Goal: Task Accomplishment & Management: Use online tool/utility

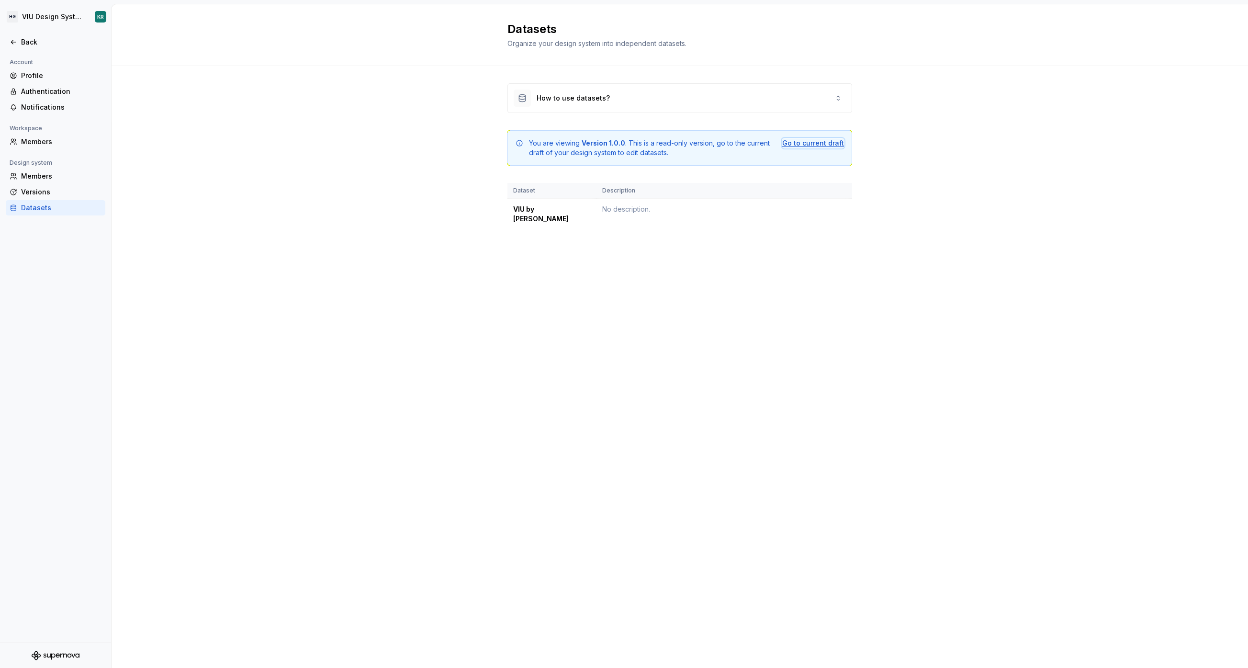
click at [805, 143] on div "Go to current draft" at bounding box center [813, 143] width 62 height 10
click at [805, 142] on div "Go to current draft" at bounding box center [813, 143] width 62 height 10
click at [17, 37] on div "Back" at bounding box center [56, 42] width 92 height 10
click at [69, 17] on html "HG VIU Design System KR Back Account Profile Authentication Notifications Works…" at bounding box center [624, 334] width 1248 height 668
click at [100, 15] on html "HG VIU Design System KR Back Account Profile Authentication Notifications Works…" at bounding box center [624, 334] width 1248 height 668
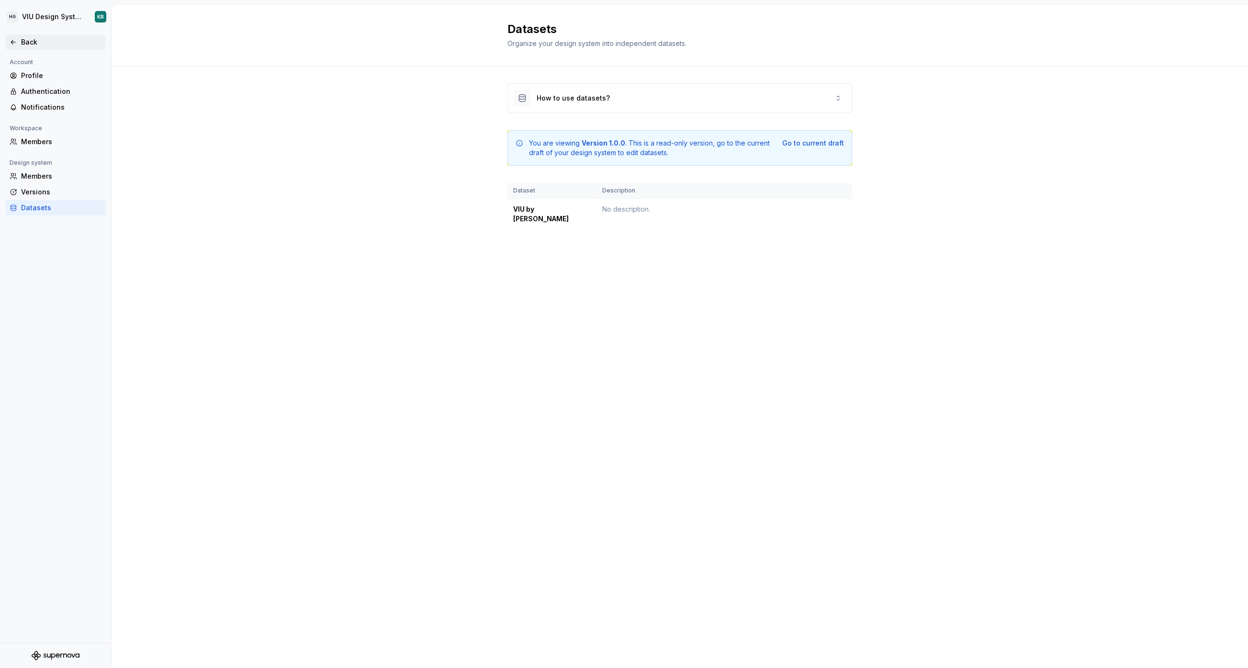
click at [24, 42] on div "Back" at bounding box center [61, 42] width 80 height 10
click at [35, 187] on div "Versions" at bounding box center [61, 192] width 80 height 10
click at [620, 102] on div "How to use datasets?" at bounding box center [680, 98] width 344 height 29
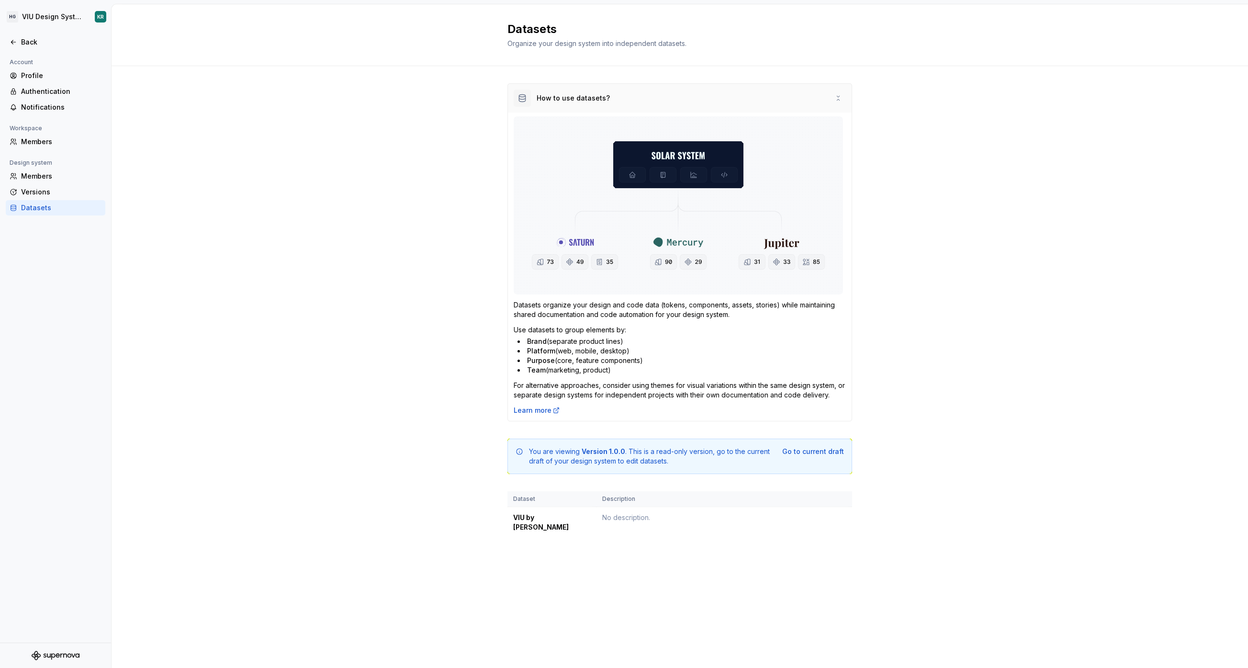
click at [620, 102] on div "How to use datasets?" at bounding box center [680, 98] width 344 height 29
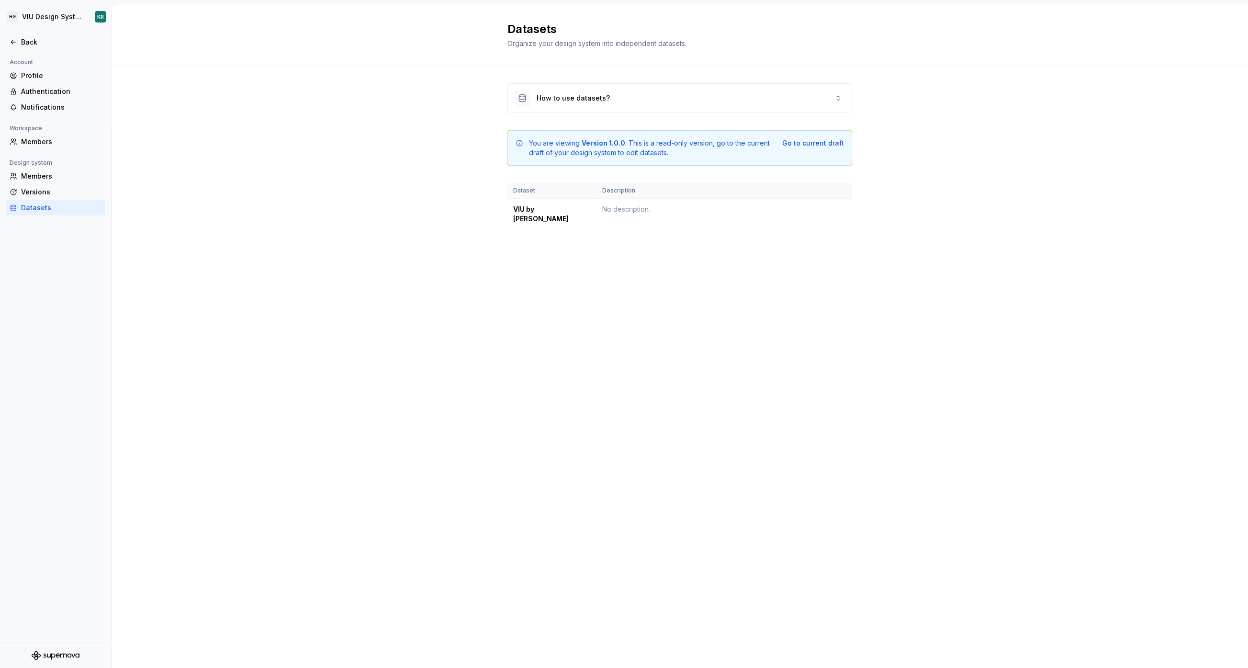
drag, startPoint x: 10, startPoint y: 39, endPoint x: 31, endPoint y: 14, distance: 32.3
click at [31, 14] on html "HG VIU Design System KR Back Account Profile Authentication Notifications Works…" at bounding box center [624, 334] width 1248 height 668
click at [58, 18] on html "HG VIU Design System KR Back Account Profile Authentication Notifications Works…" at bounding box center [624, 334] width 1248 height 668
click at [35, 651] on icon "Supernova Logo" at bounding box center [36, 654] width 9 height 9
click at [27, 78] on div "Profile" at bounding box center [61, 76] width 80 height 10
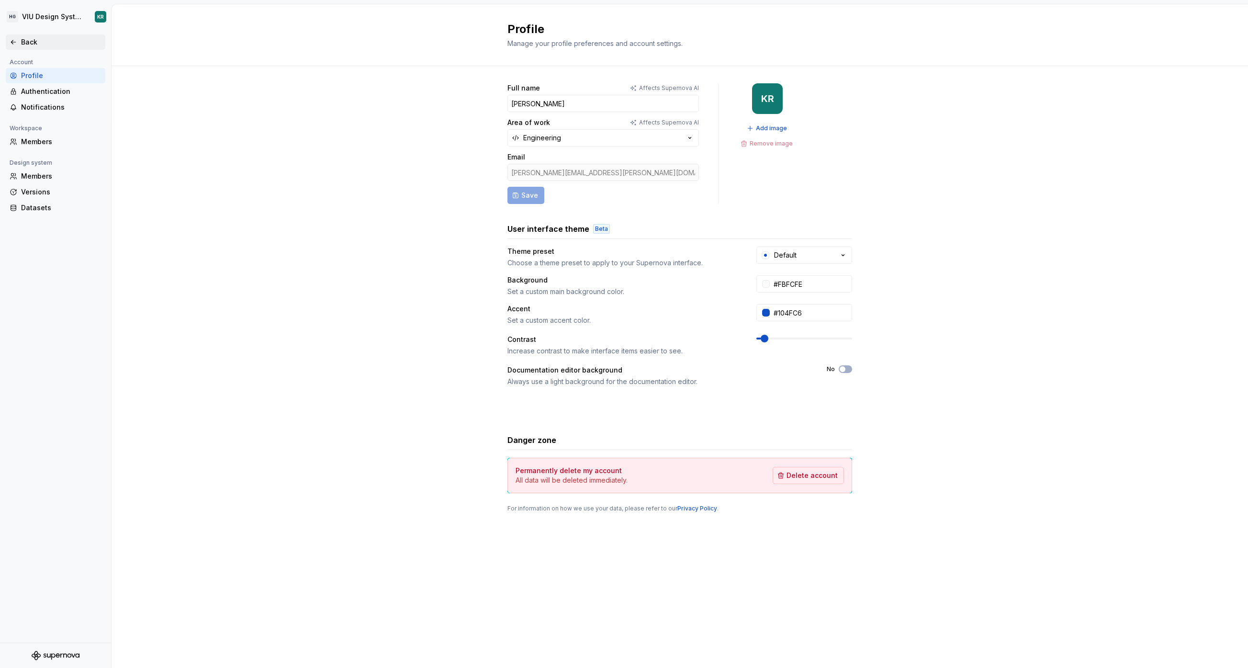
click at [27, 46] on div "Back" at bounding box center [61, 42] width 80 height 10
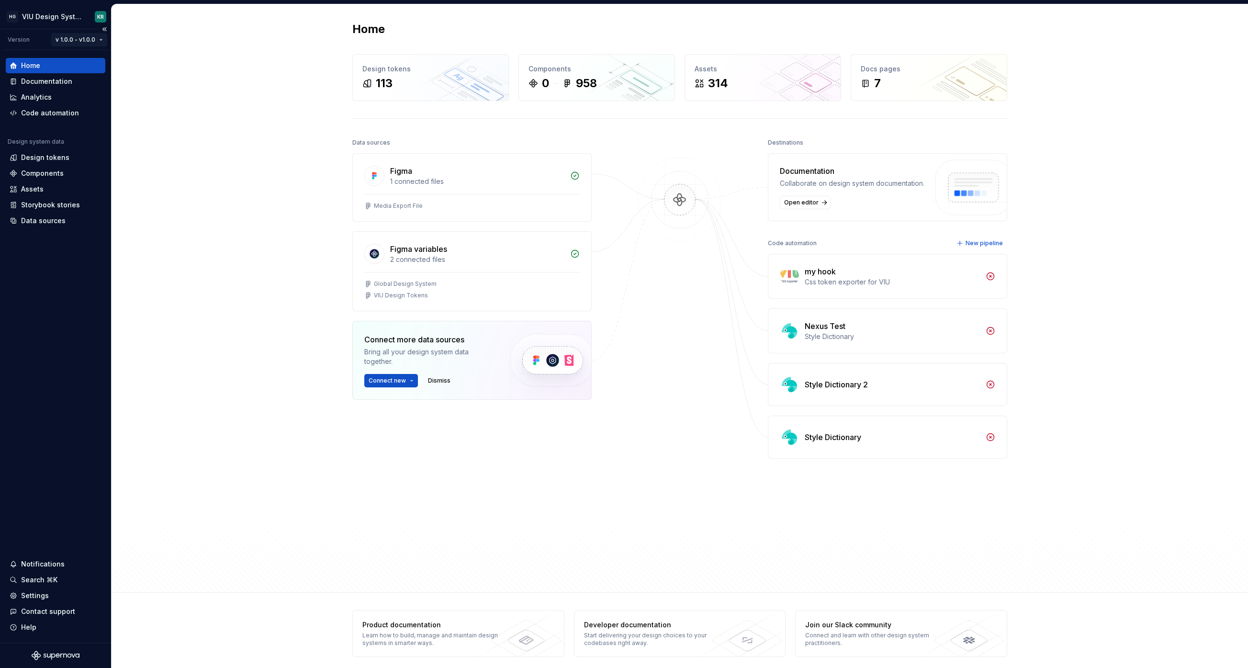
click at [86, 39] on html "HG VIU Design System KR Version v 1.0.0 - v1.0.0 Home Documentation Analytics C…" at bounding box center [624, 334] width 1248 height 668
click at [88, 58] on div "Current draft" at bounding box center [100, 59] width 62 height 10
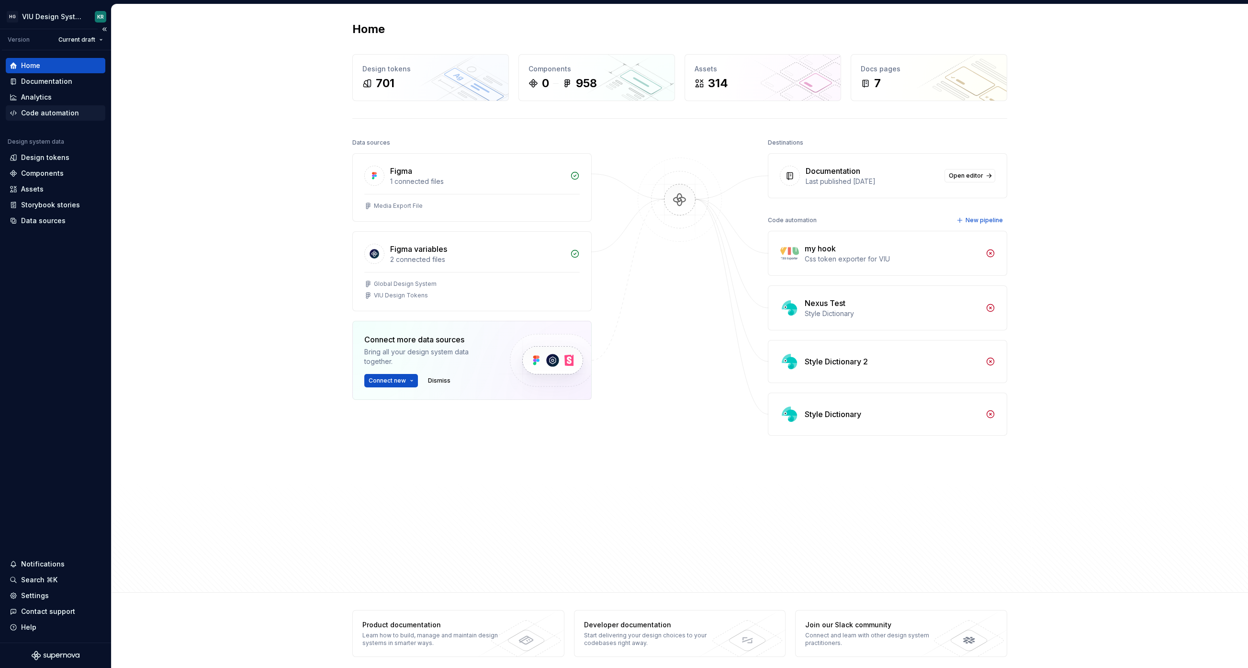
click at [45, 113] on div "Code automation" at bounding box center [50, 113] width 58 height 10
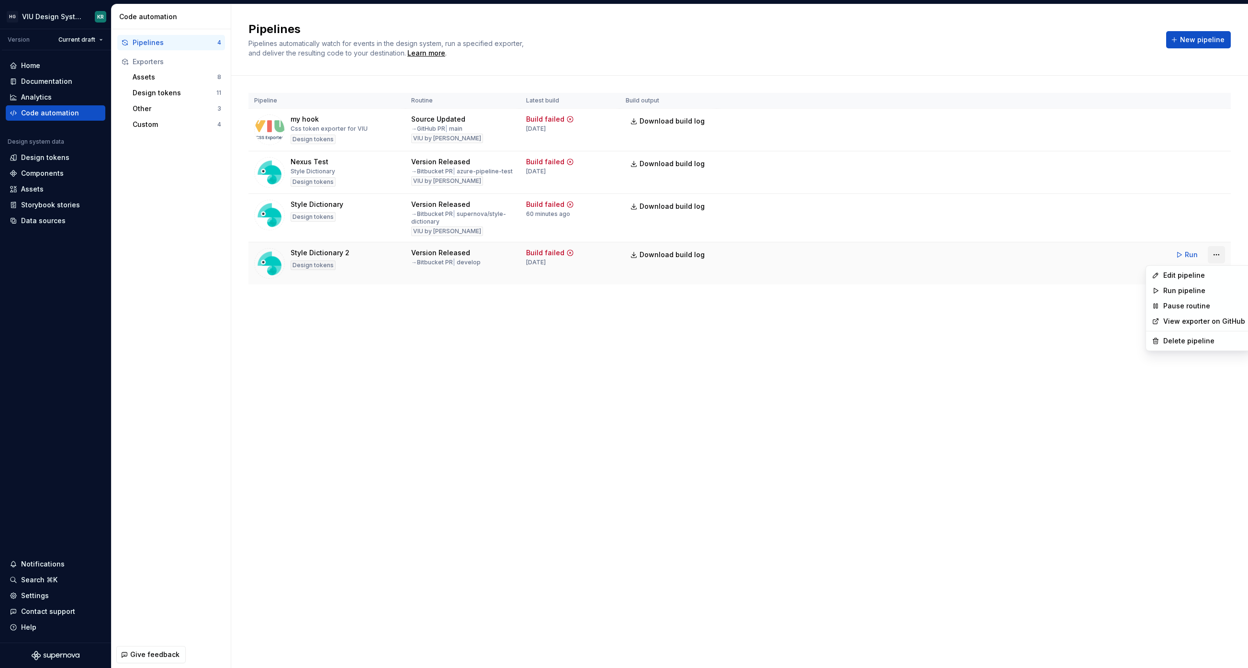
click at [1220, 254] on html "HG VIU Design System KR Version Current draft Home Documentation Analytics Code…" at bounding box center [624, 334] width 1248 height 668
click at [1190, 273] on div "Edit pipeline" at bounding box center [1204, 275] width 82 height 10
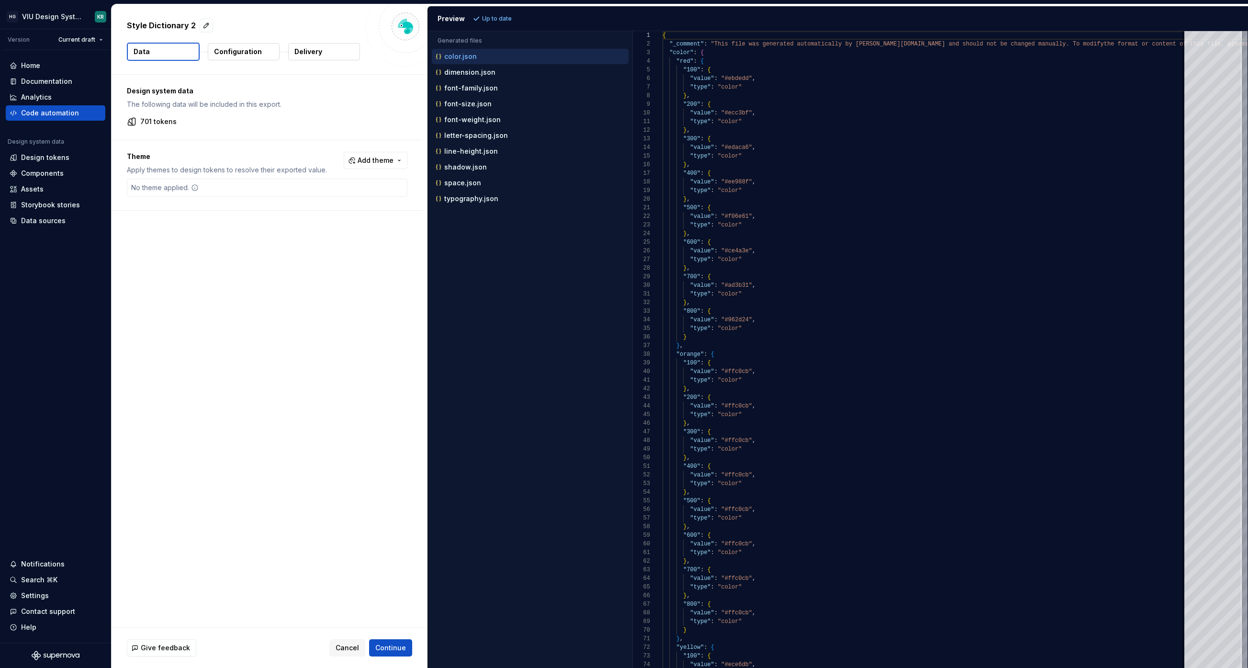
click at [241, 53] on p "Configuration" at bounding box center [238, 52] width 48 height 10
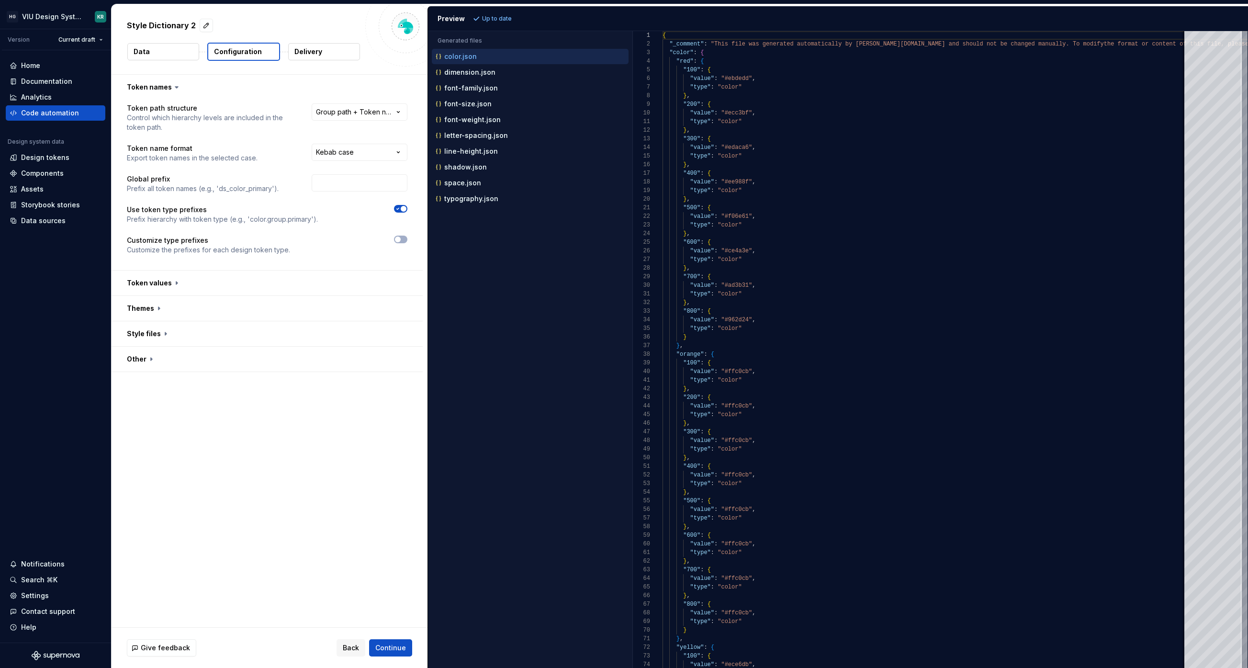
click at [303, 51] on p "Delivery" at bounding box center [308, 52] width 28 height 10
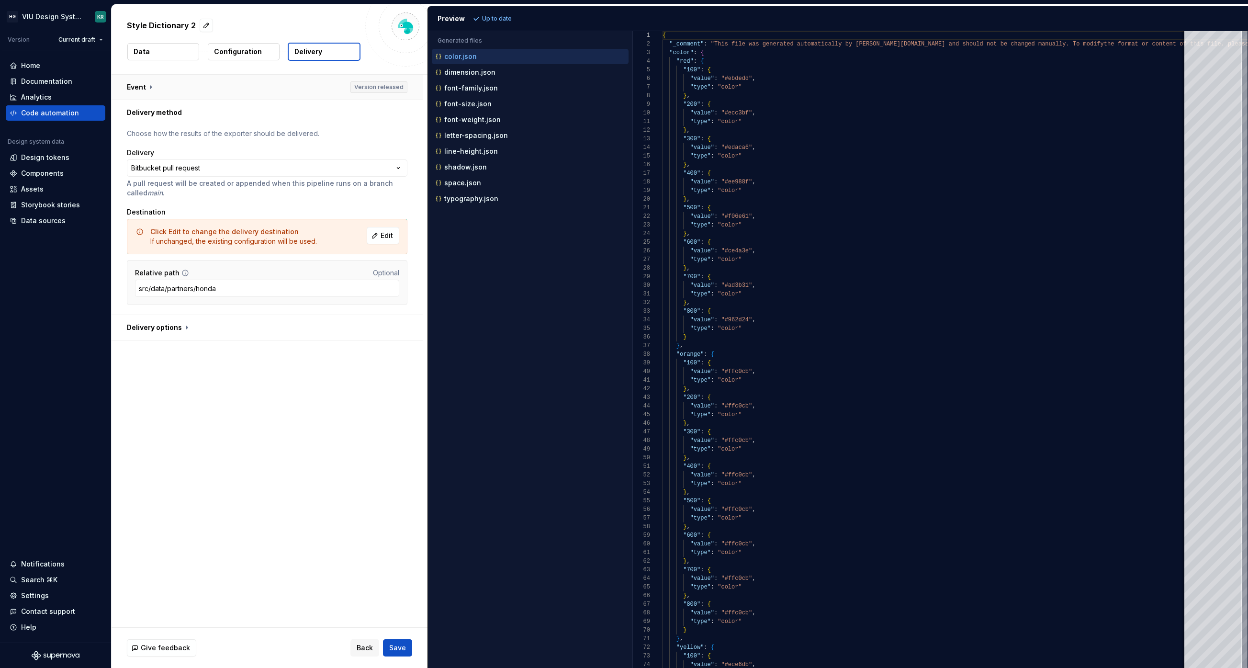
click at [368, 84] on button "button" at bounding box center [267, 87] width 311 height 25
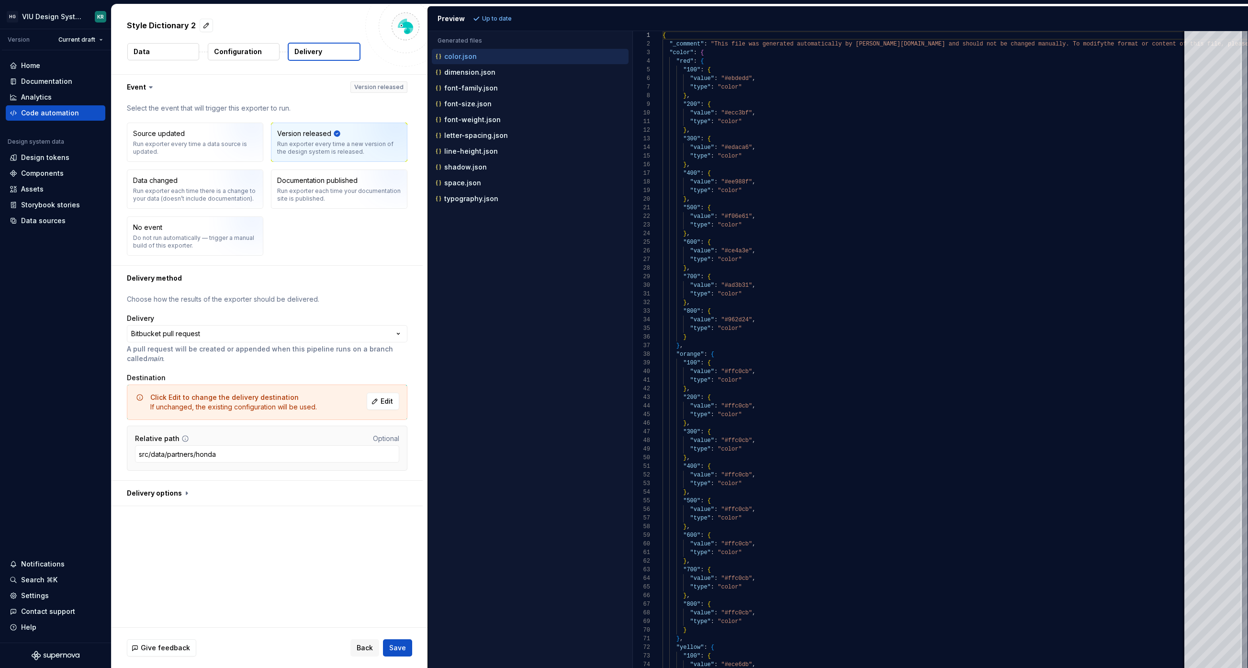
click at [371, 225] on div "Source updated Run exporter every time a data source is updated. Version releas…" at bounding box center [267, 189] width 280 height 133
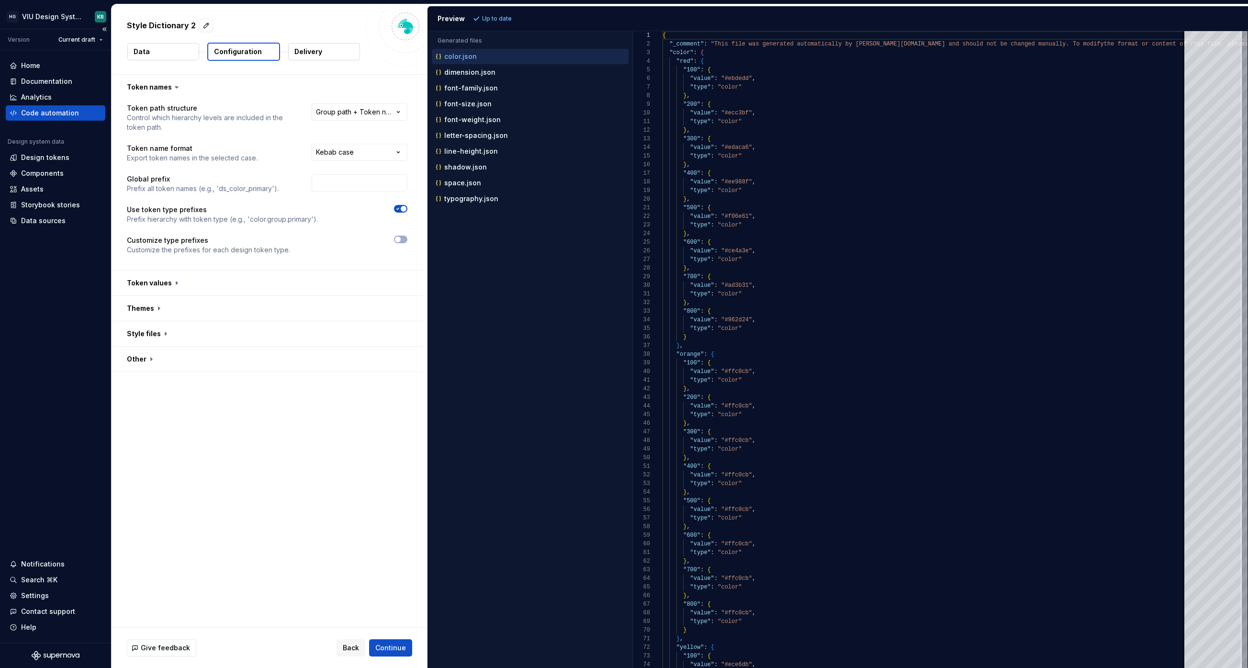
click at [28, 116] on div "Code automation" at bounding box center [50, 113] width 58 height 10
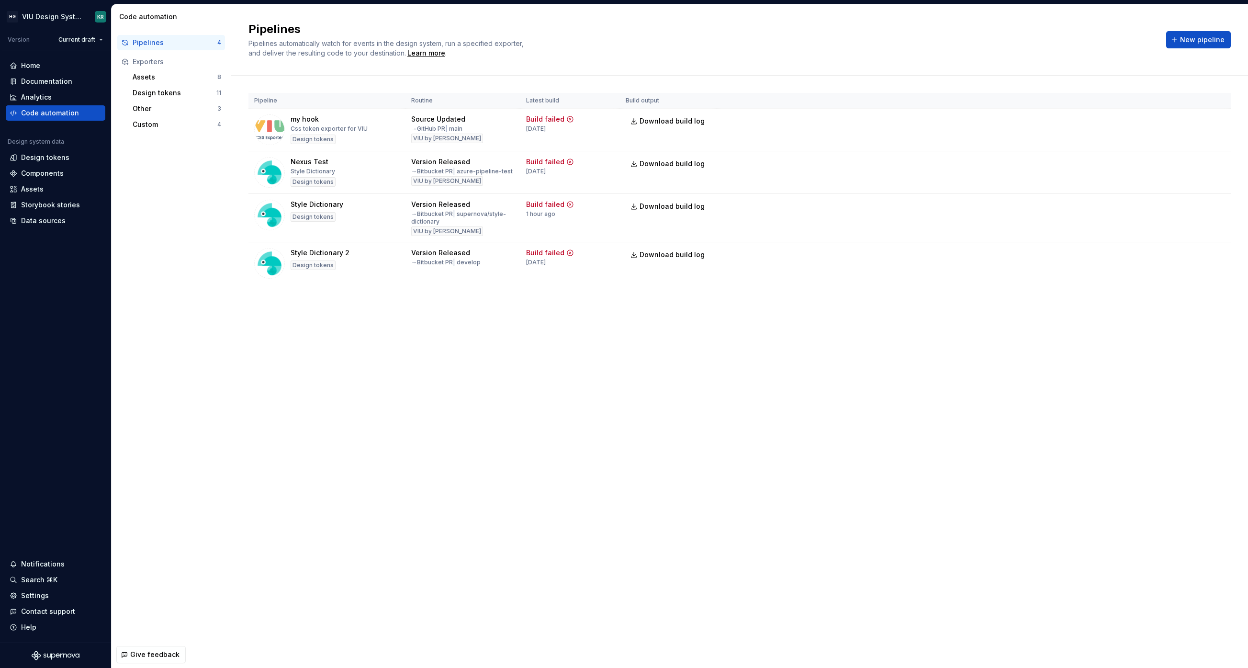
click at [1221, 204] on html "HG VIU Design System KR Version Current draft Home Documentation Analytics Code…" at bounding box center [624, 334] width 1248 height 668
click at [35, 220] on html "HG VIU Design System KR Version Current draft Home Documentation Analytics Code…" at bounding box center [624, 334] width 1248 height 668
click at [35, 220] on div "Data sources" at bounding box center [43, 221] width 45 height 10
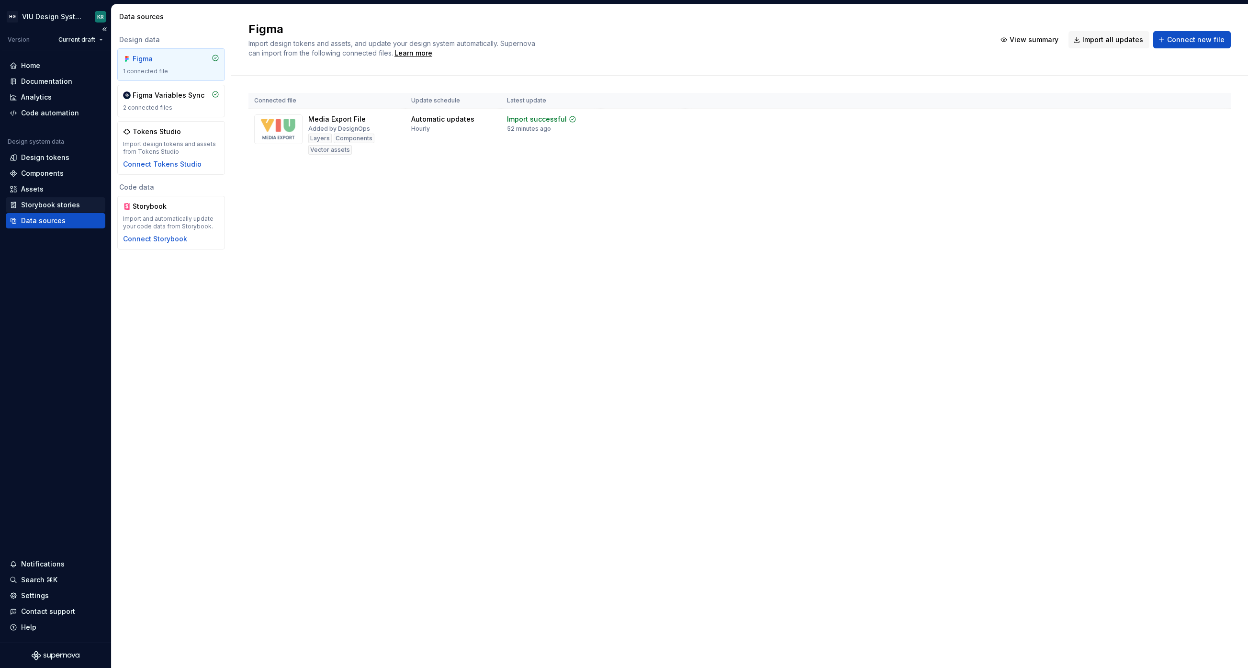
click at [43, 202] on div "Storybook stories" at bounding box center [50, 205] width 59 height 10
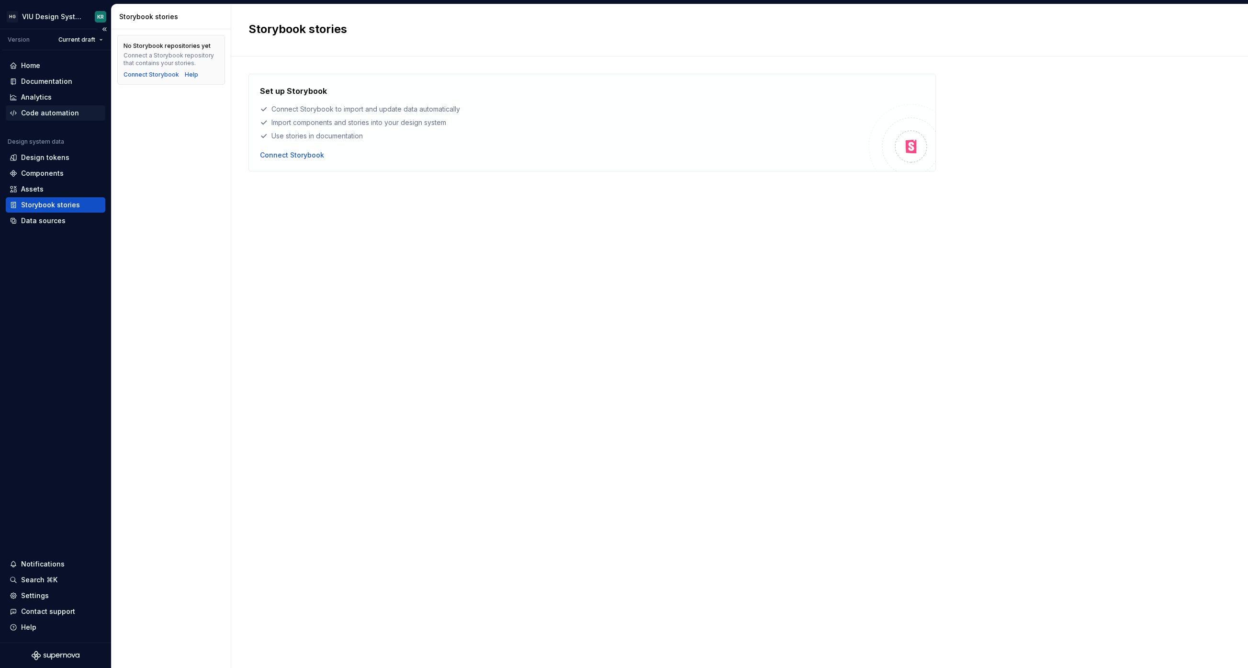
click at [35, 110] on div "Code automation" at bounding box center [50, 113] width 58 height 10
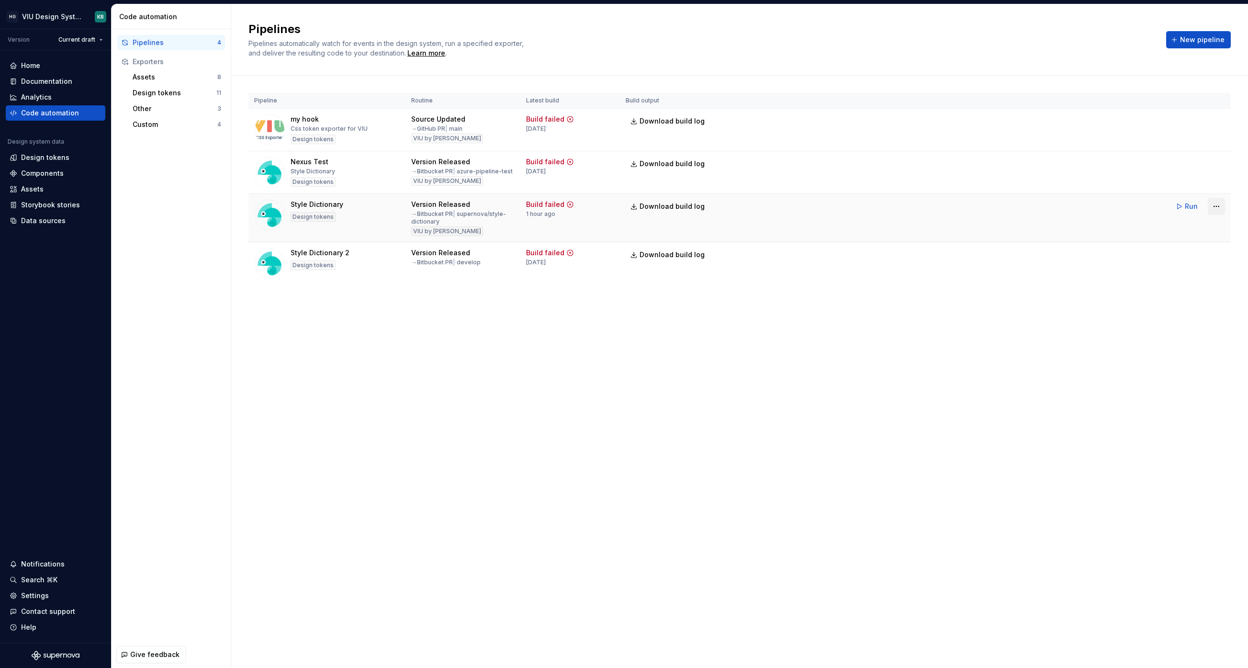
click at [1214, 205] on html "HG VIU Design System KR Version Current draft Home Documentation Analytics Code…" at bounding box center [624, 334] width 1248 height 668
click at [1200, 228] on div "Edit pipeline" at bounding box center [1204, 227] width 82 height 10
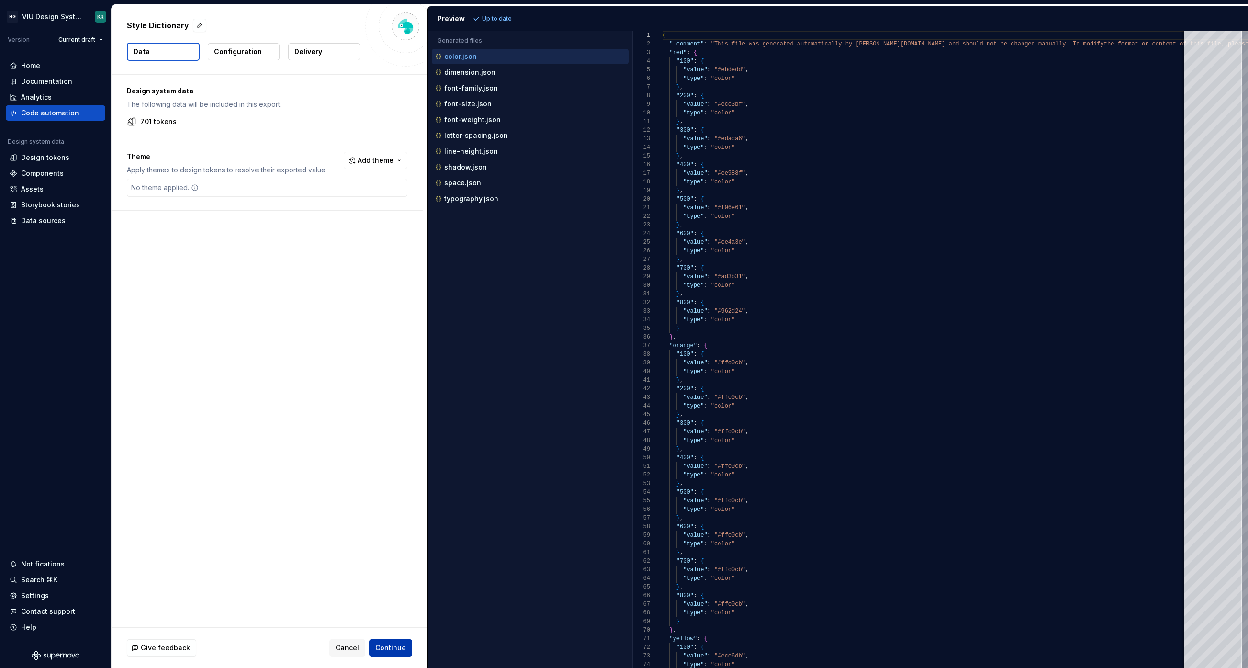
click at [399, 649] on span "Continue" at bounding box center [390, 648] width 31 height 10
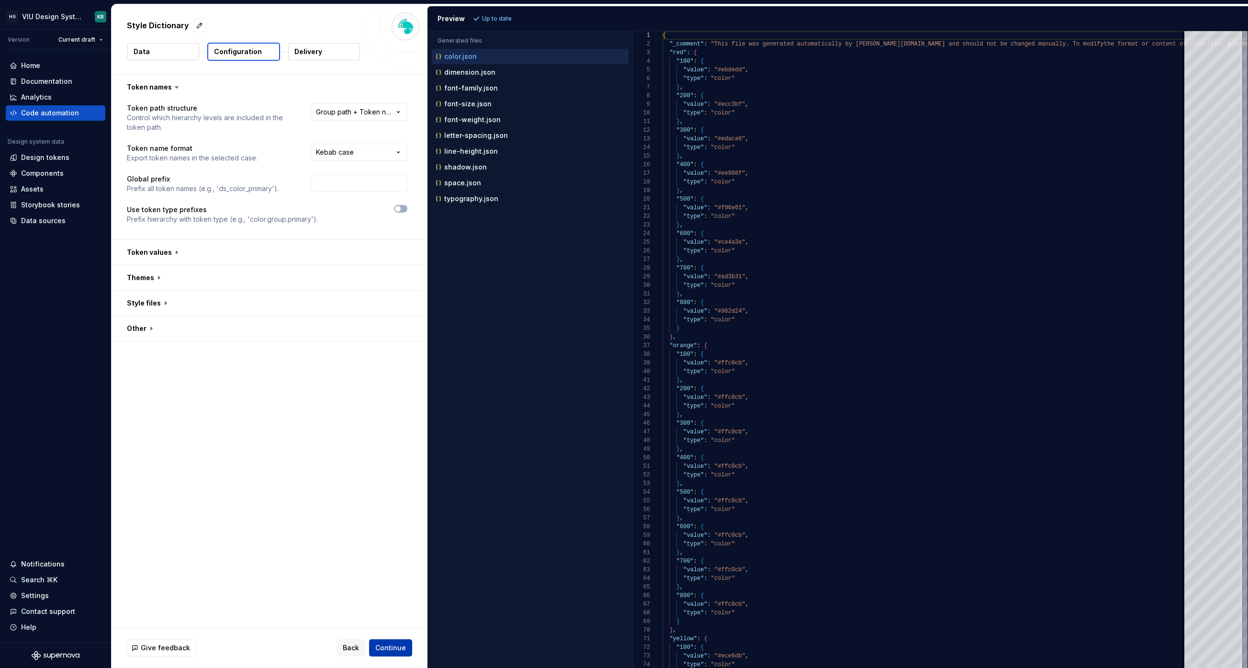
click at [398, 649] on span "Continue" at bounding box center [390, 648] width 31 height 10
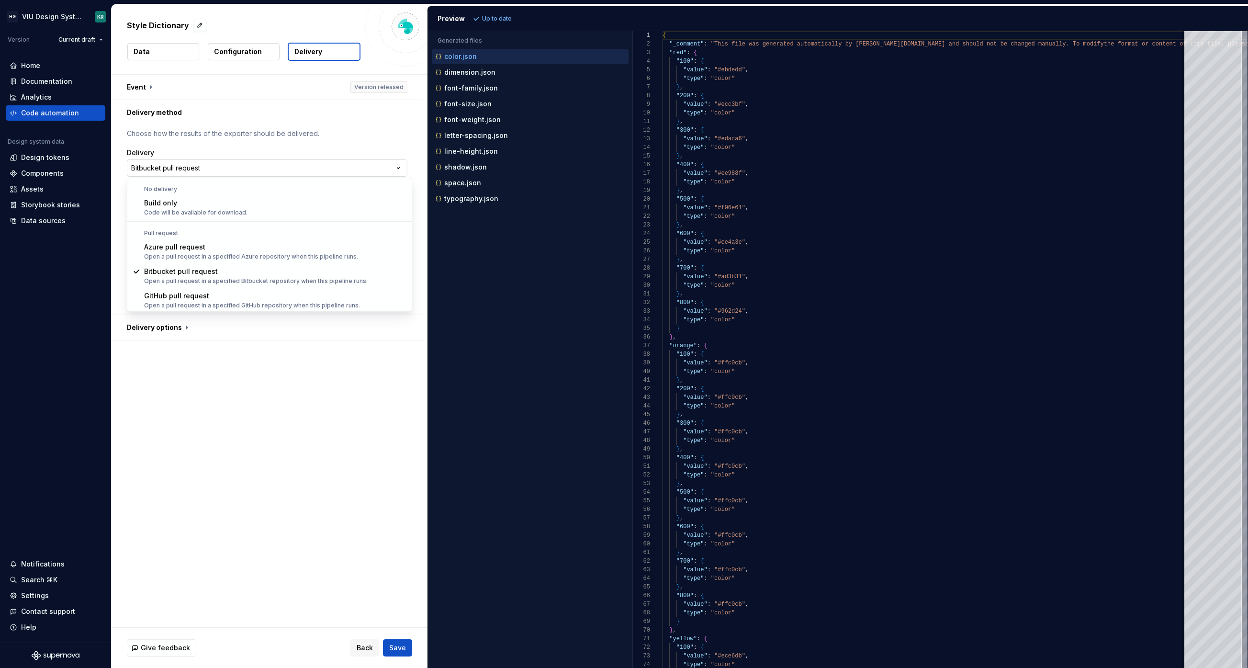
click at [399, 167] on html "**********" at bounding box center [624, 334] width 1248 height 668
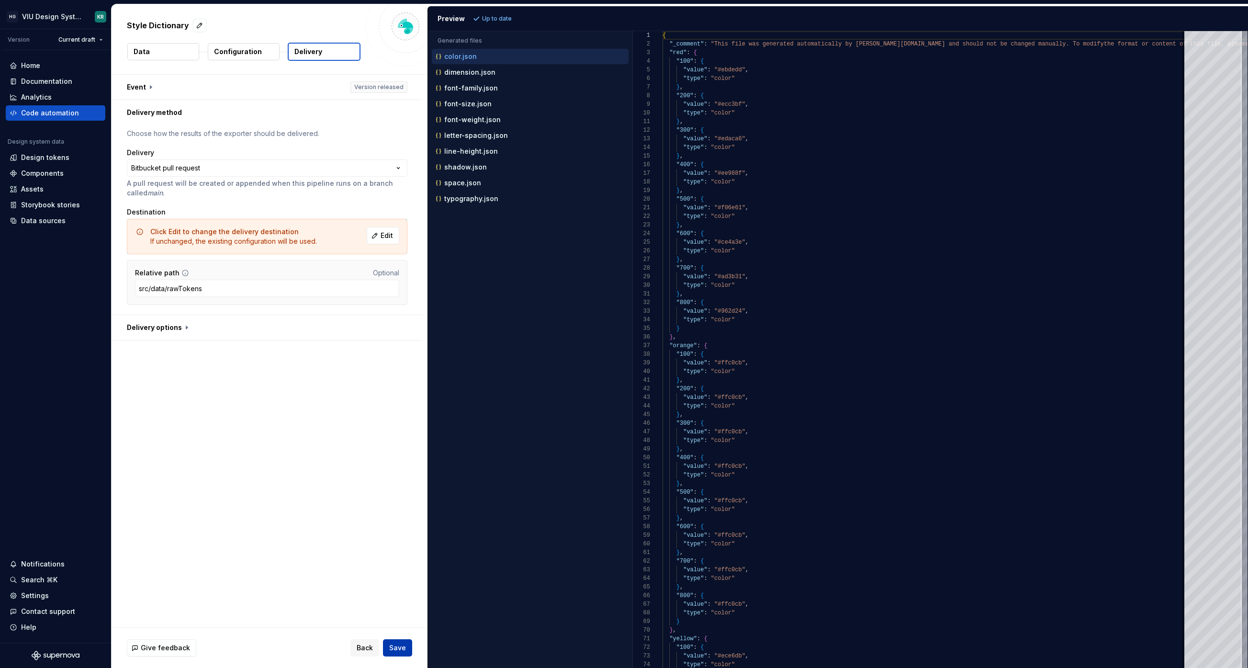
click at [393, 644] on span "Save" at bounding box center [397, 648] width 17 height 10
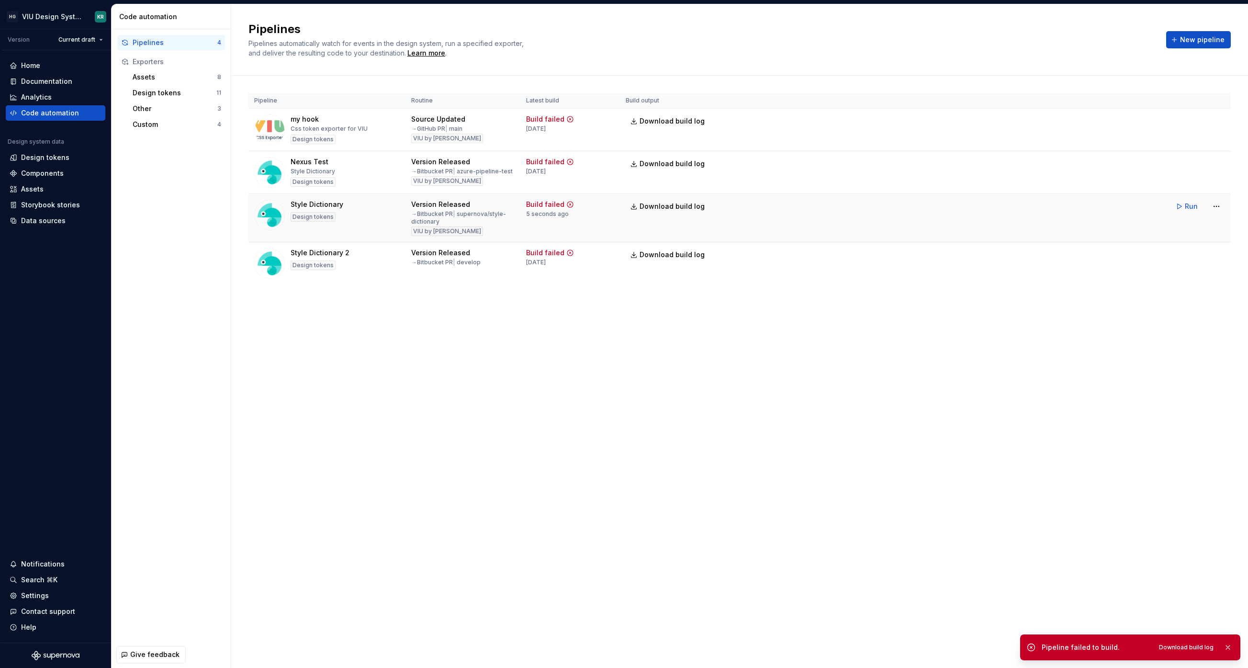
click at [320, 201] on div "Style Dictionary" at bounding box center [317, 205] width 53 height 10
click at [32, 595] on div "Settings" at bounding box center [35, 596] width 28 height 10
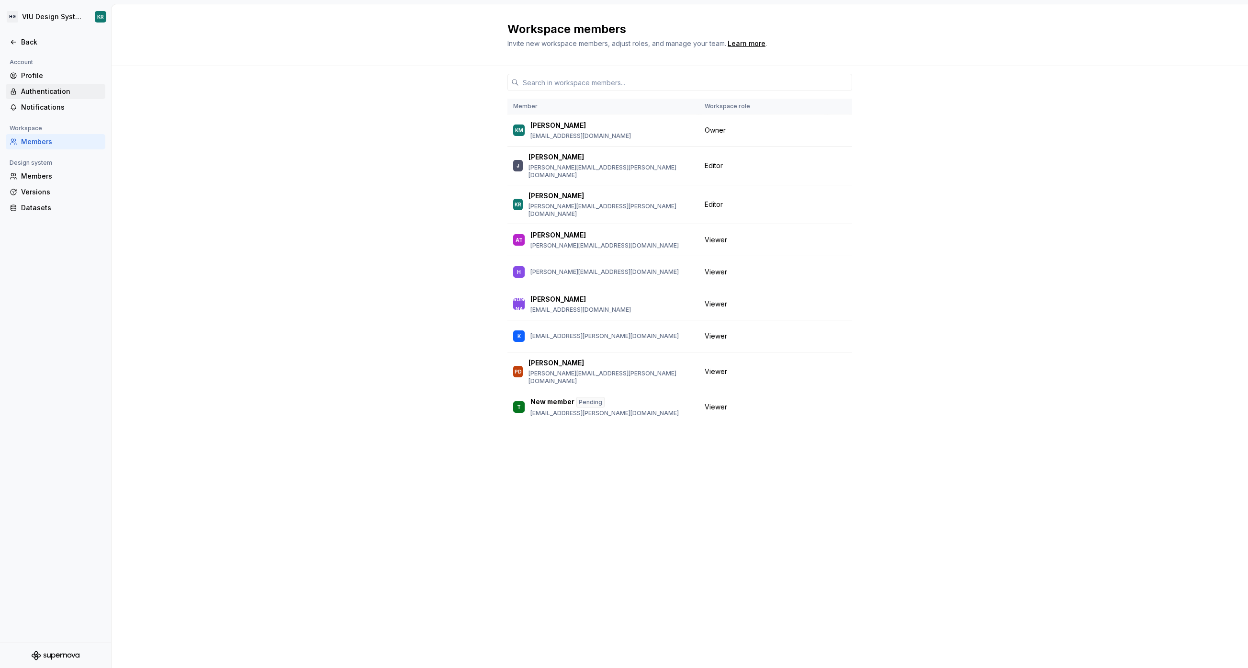
click at [43, 92] on div "Authentication" at bounding box center [61, 92] width 80 height 10
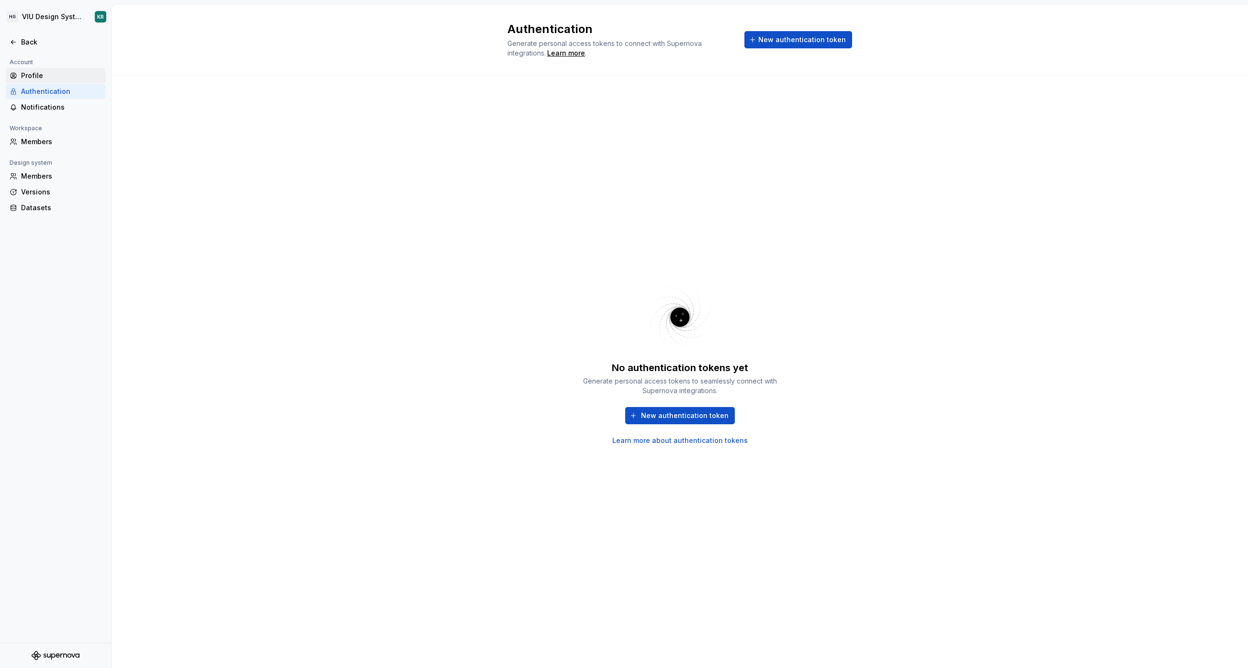
click at [52, 76] on div "Profile" at bounding box center [61, 76] width 80 height 10
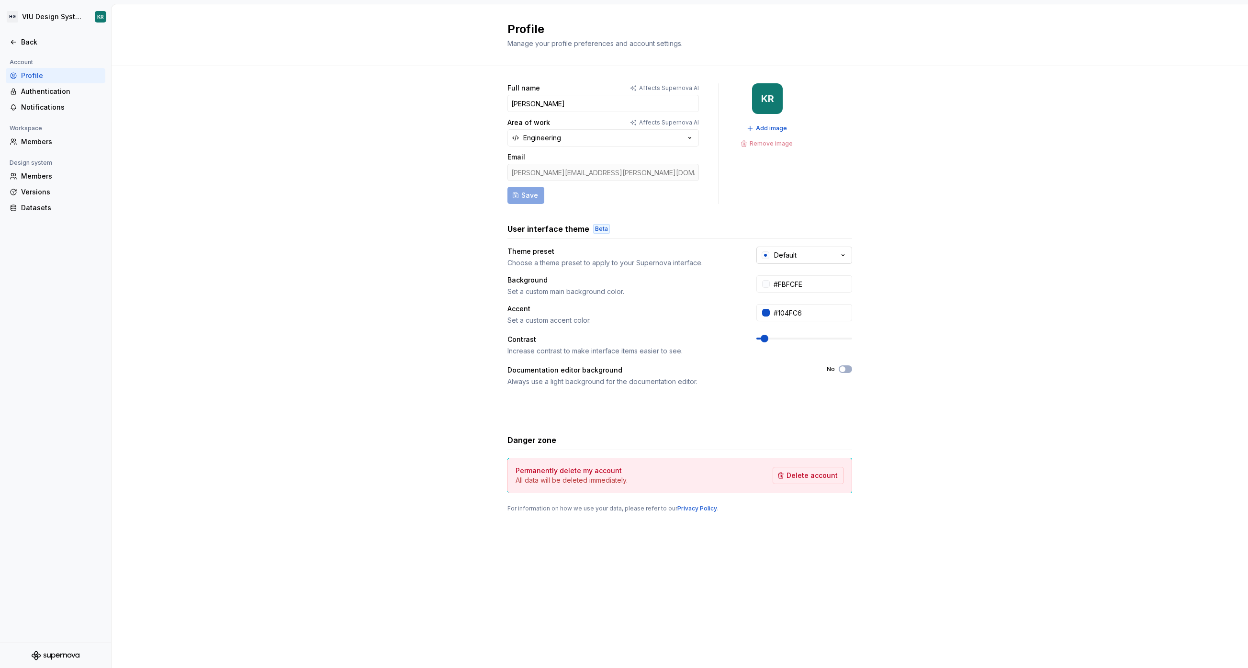
click at [841, 255] on icon "button" at bounding box center [843, 255] width 10 height 10
click at [840, 255] on icon "button" at bounding box center [843, 255] width 10 height 10
click at [809, 289] on div "System preference" at bounding box center [806, 294] width 64 height 10
type input "#040A1E"
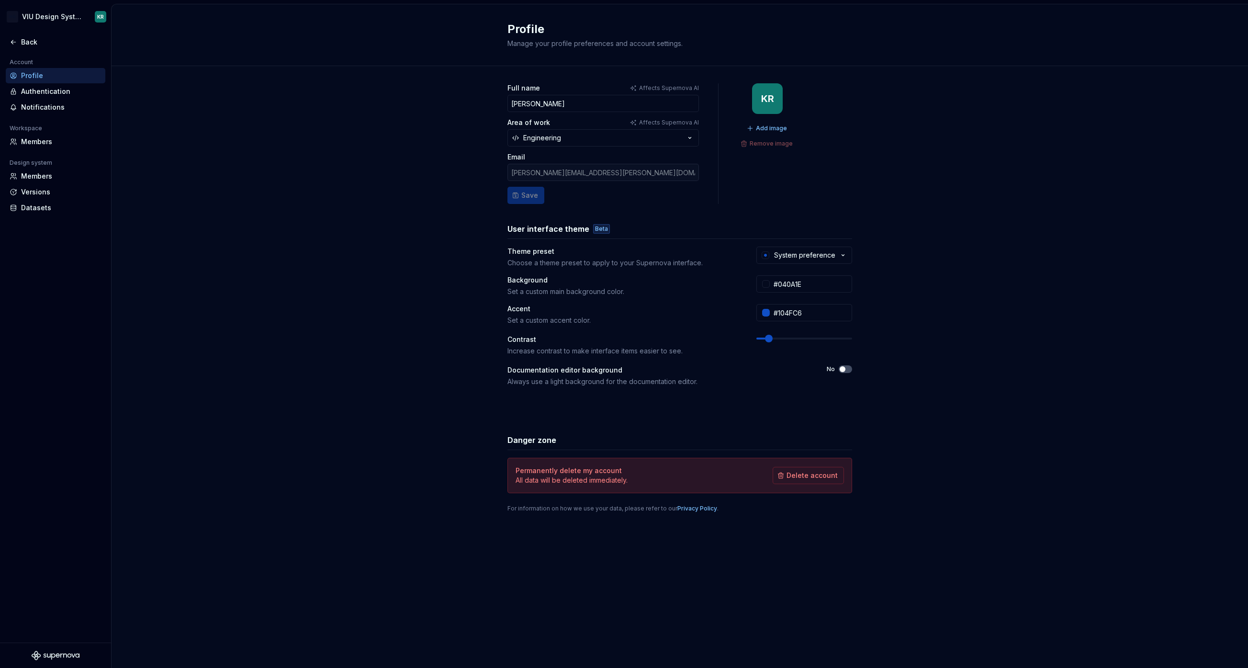
click at [997, 264] on div "Full name Affects Supernova AI Kevin Rodriguez Area of work Affects Supernova A…" at bounding box center [680, 307] width 1136 height 482
click at [28, 87] on div "Authentication" at bounding box center [61, 92] width 80 height 10
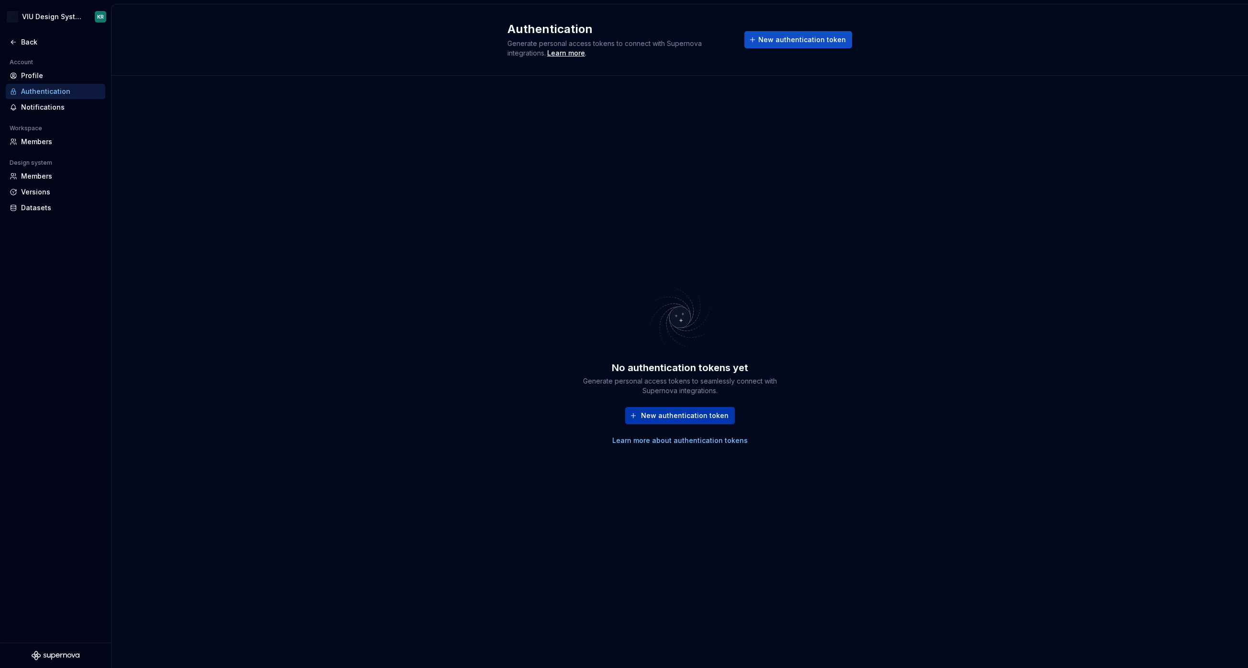
click at [644, 424] on button "New authentication token" at bounding box center [680, 415] width 110 height 17
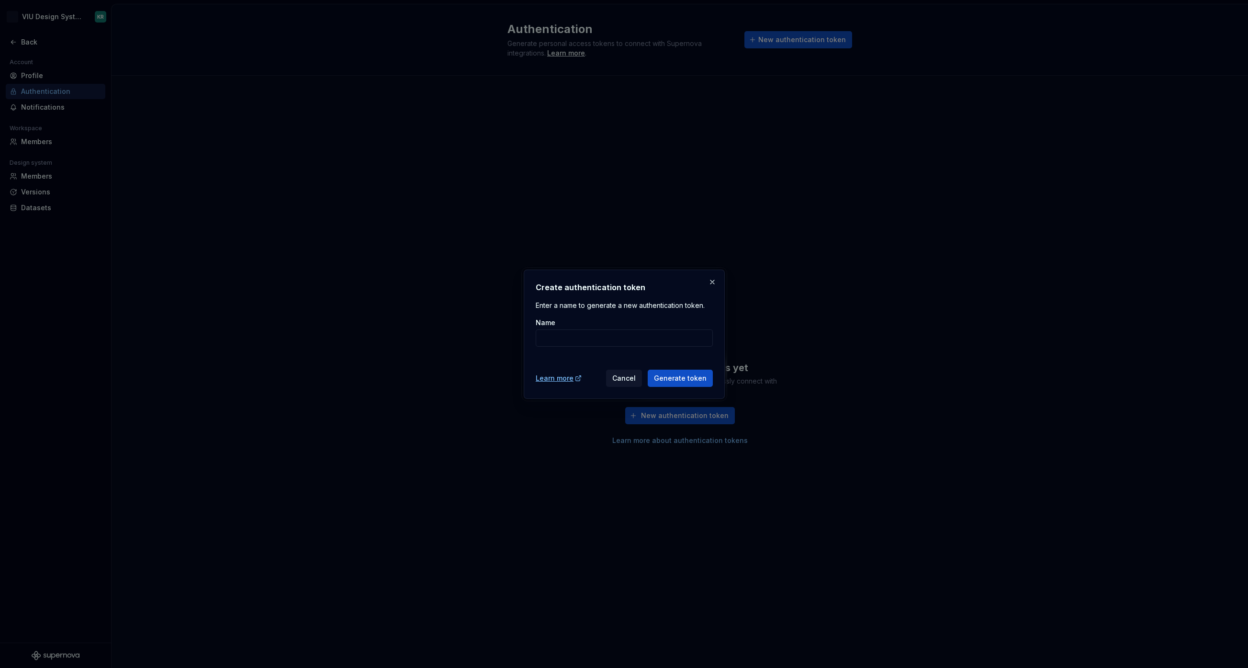
click at [626, 380] on span "Cancel" at bounding box center [623, 378] width 23 height 10
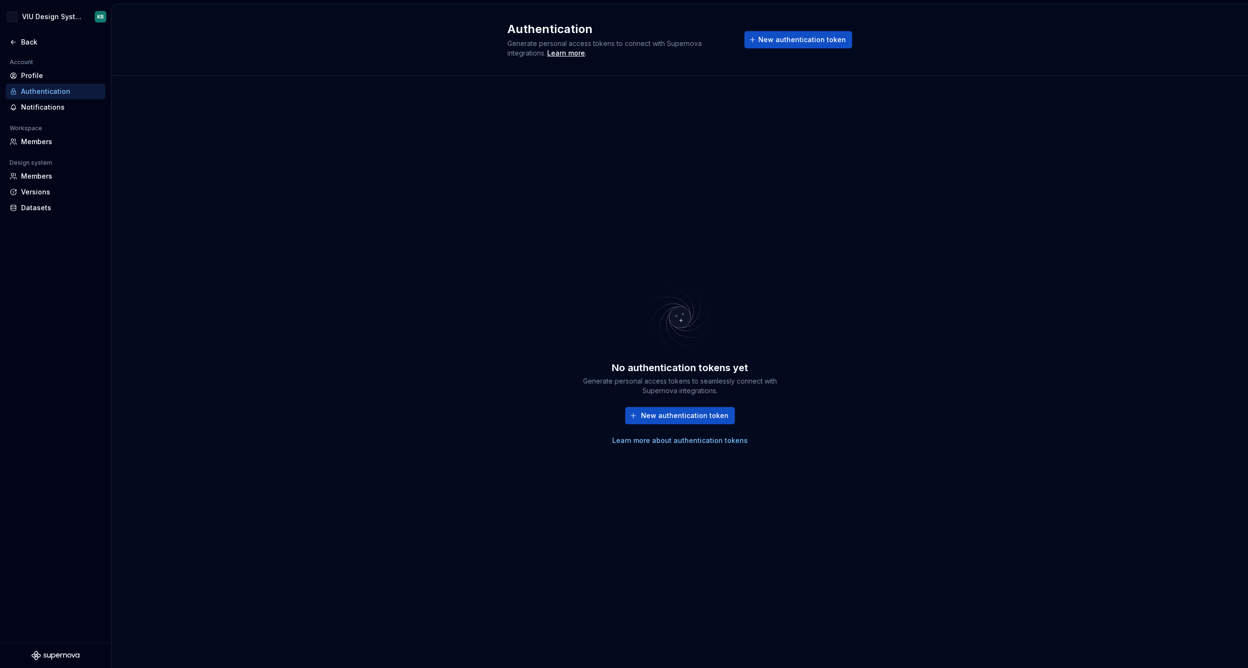
click at [38, 98] on div "Authentication" at bounding box center [56, 91] width 100 height 15
click at [38, 105] on div "Notifications" at bounding box center [61, 107] width 80 height 10
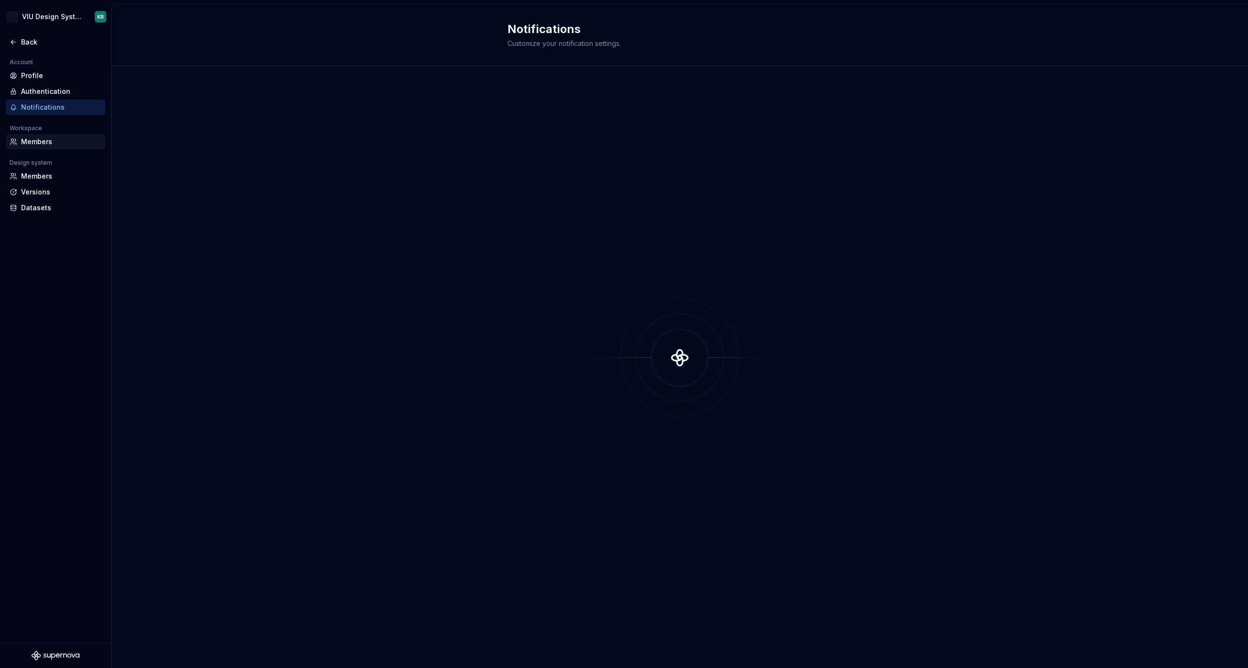
click at [40, 142] on div "Members" at bounding box center [61, 142] width 80 height 10
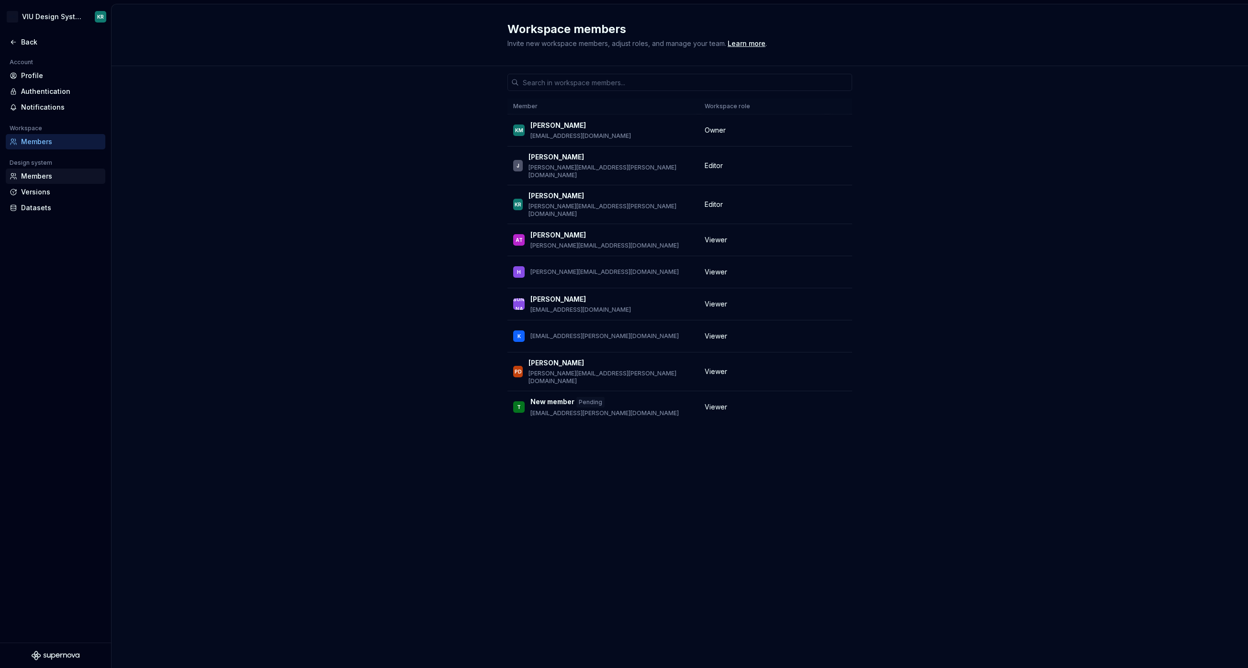
click at [34, 169] on div "Members" at bounding box center [56, 175] width 100 height 15
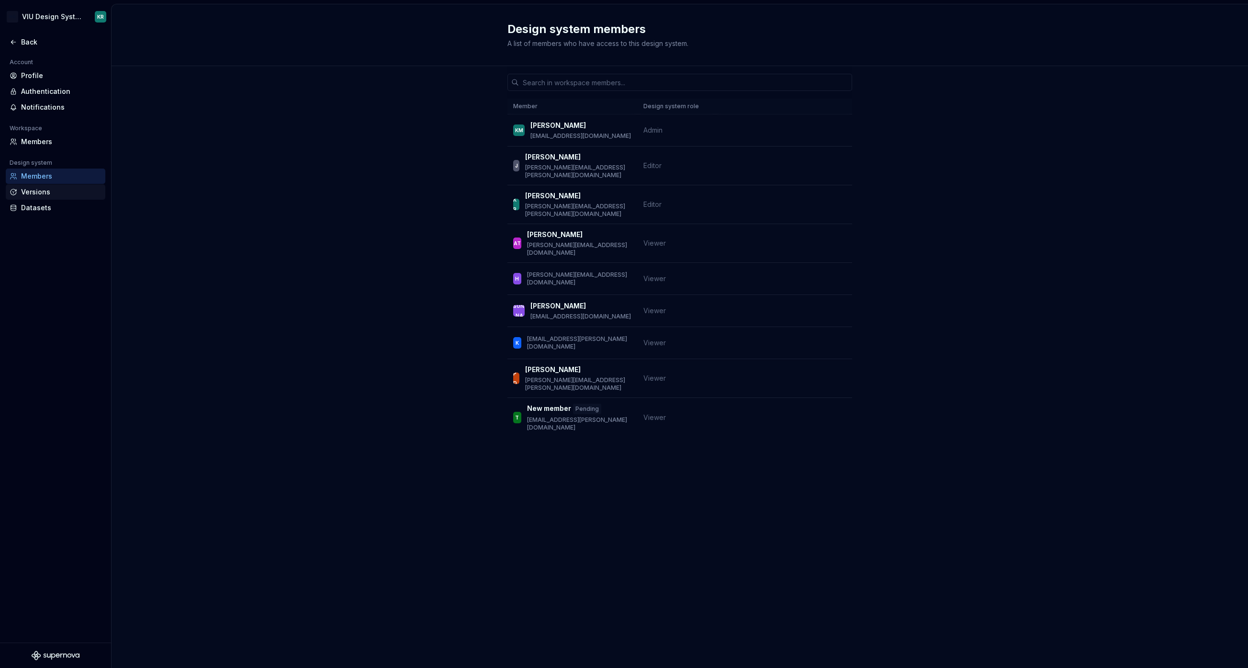
click at [32, 192] on div "Versions" at bounding box center [61, 192] width 80 height 10
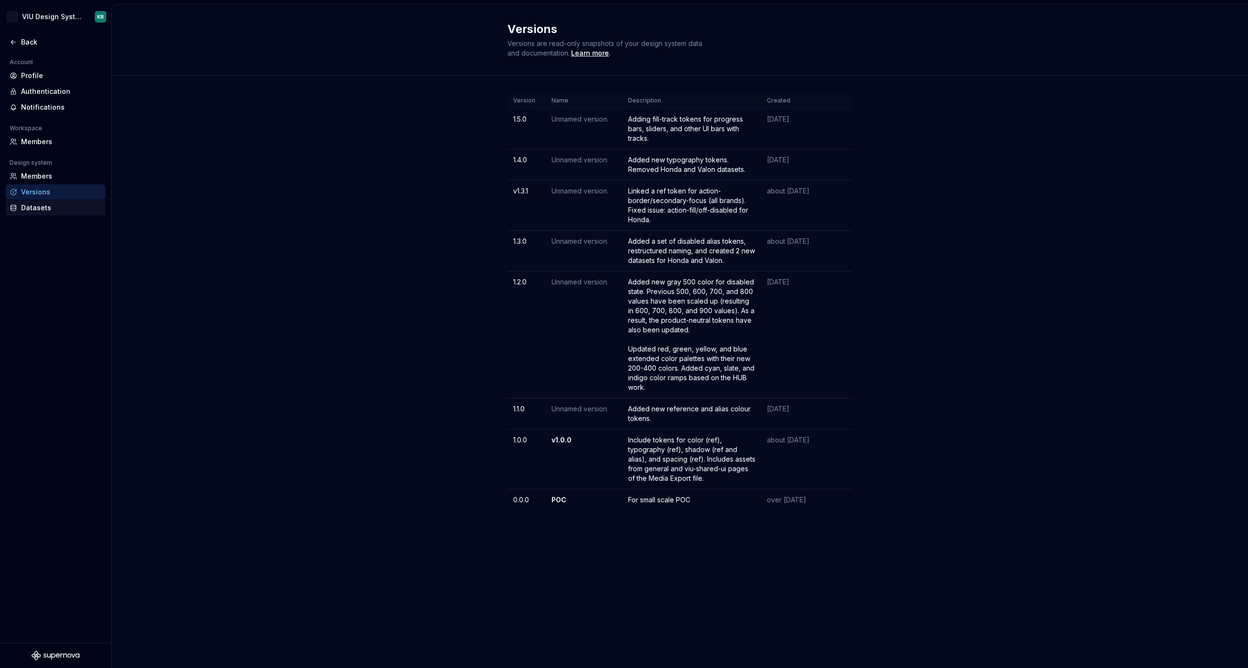
click at [32, 208] on div "Datasets" at bounding box center [61, 208] width 80 height 10
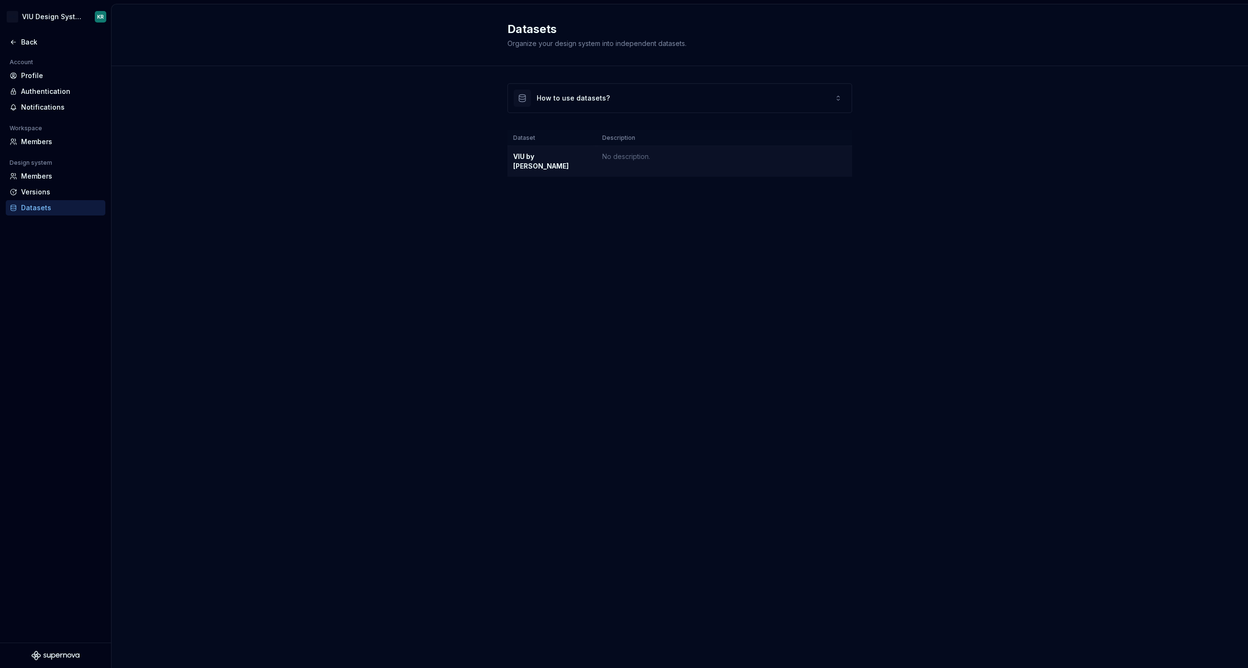
click at [523, 153] on div "VIU by [PERSON_NAME]" at bounding box center [552, 161] width 78 height 19
click at [23, 193] on div "Versions" at bounding box center [61, 192] width 80 height 10
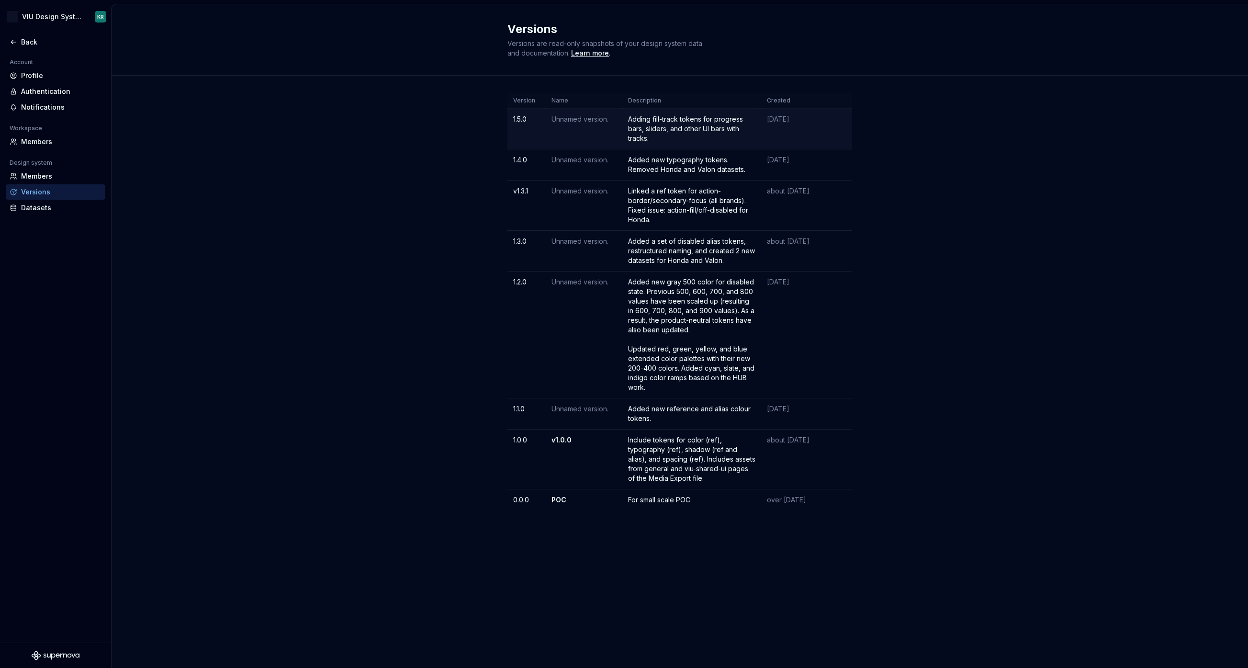
click at [576, 129] on td "Unnamed version." at bounding box center [584, 129] width 77 height 41
drag, startPoint x: 528, startPoint y: 119, endPoint x: 521, endPoint y: 118, distance: 7.3
click at [527, 119] on td "1.5.0" at bounding box center [526, 129] width 38 height 41
click at [519, 118] on td "1.5.0" at bounding box center [526, 129] width 38 height 41
click at [27, 41] on div "Back" at bounding box center [61, 42] width 80 height 10
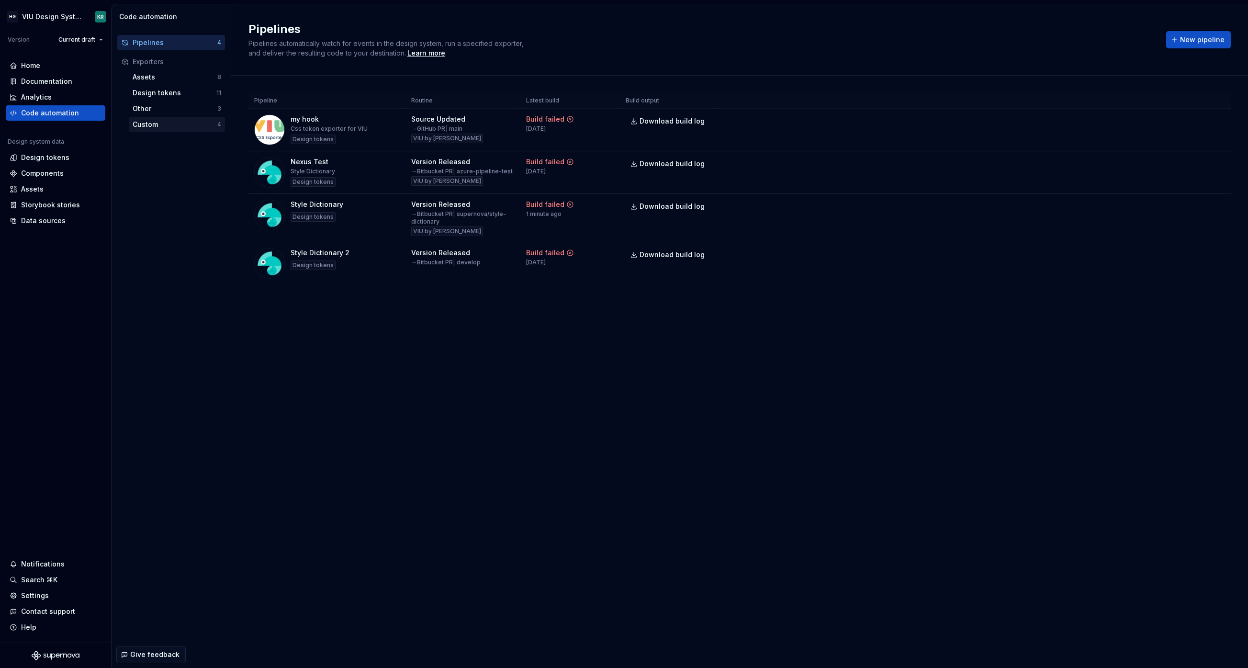
click at [153, 128] on div "Custom" at bounding box center [175, 125] width 85 height 10
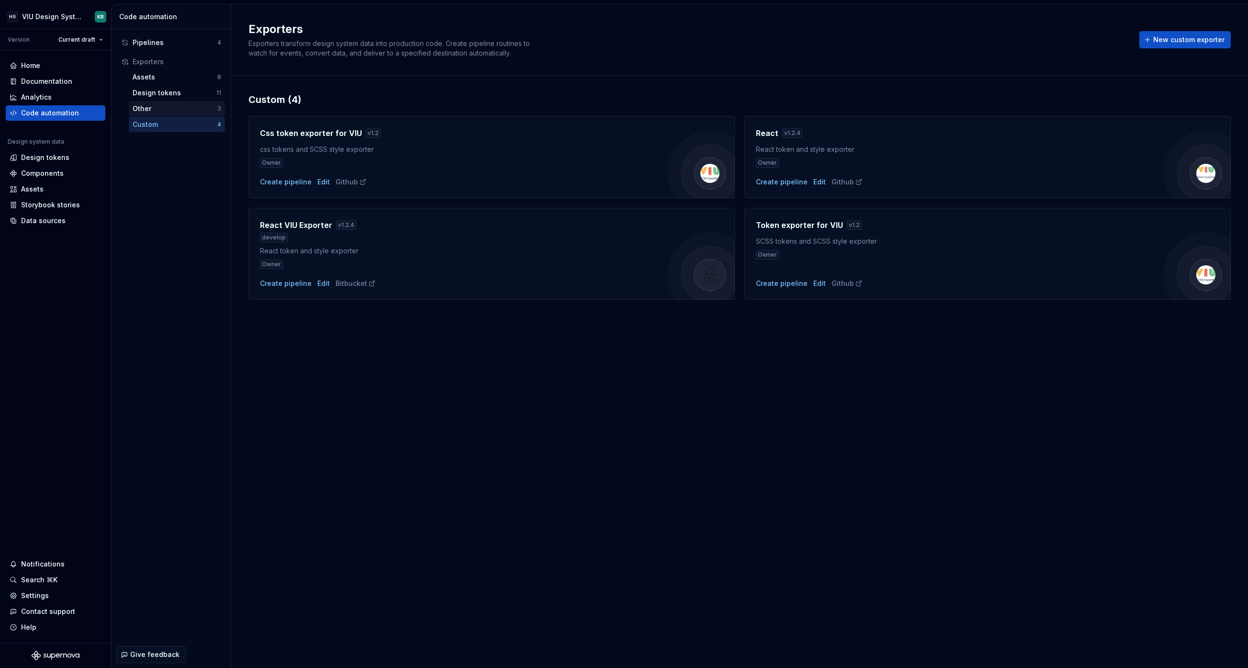
click at [188, 110] on div "Other" at bounding box center [175, 109] width 85 height 10
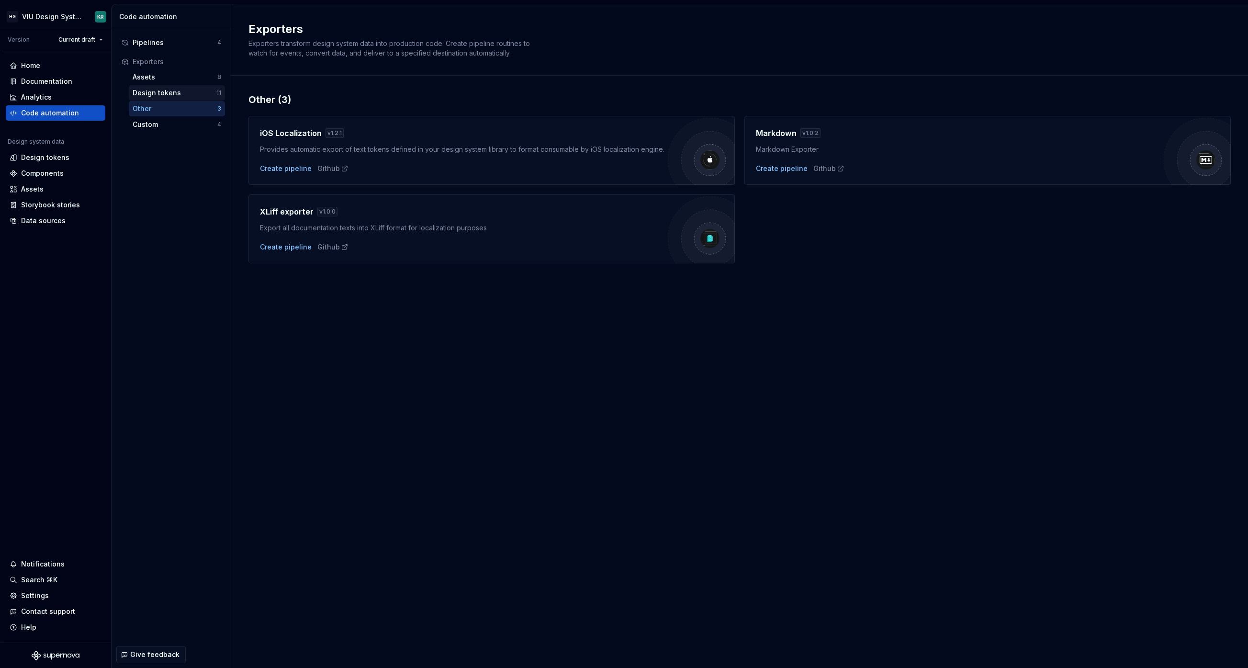
click at [181, 96] on div "Design tokens" at bounding box center [175, 93] width 84 height 10
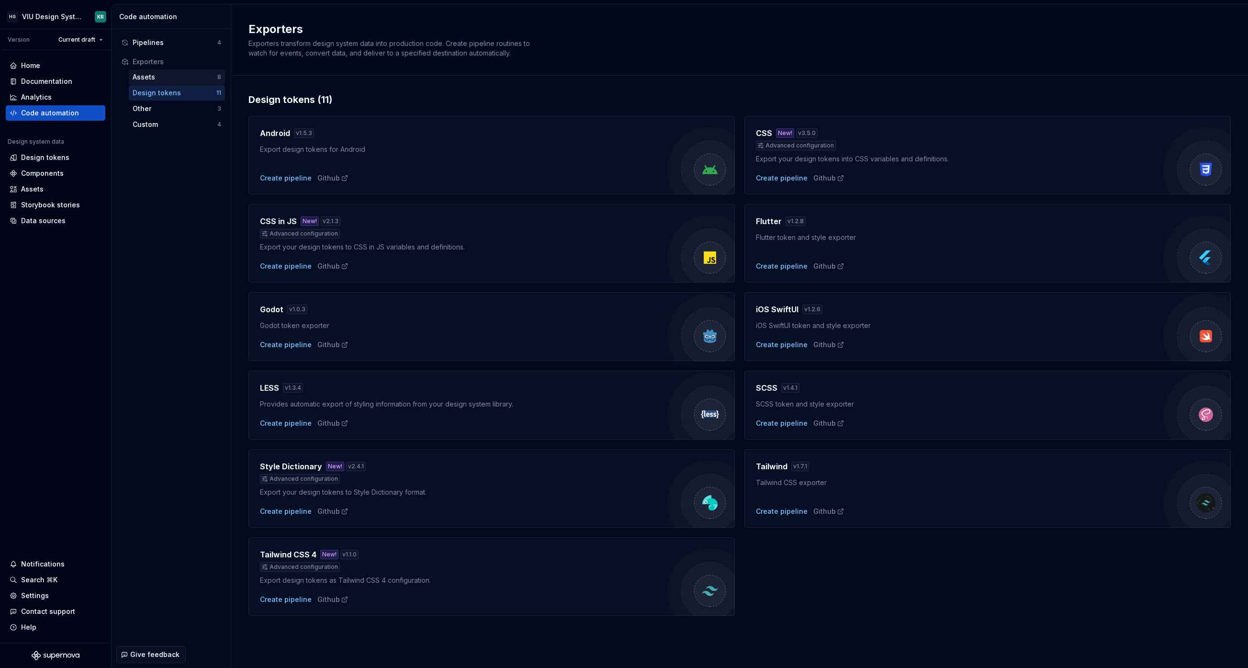
click at [176, 80] on div "Assets" at bounding box center [175, 77] width 85 height 10
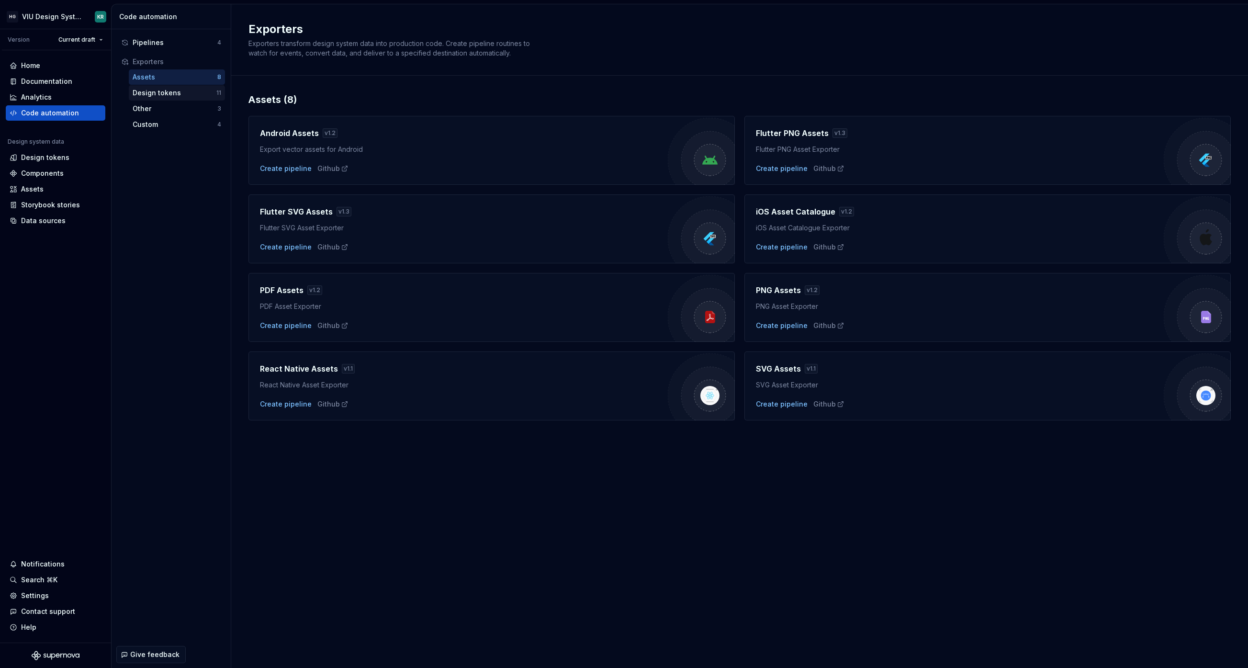
click at [172, 94] on div "Design tokens" at bounding box center [175, 93] width 84 height 10
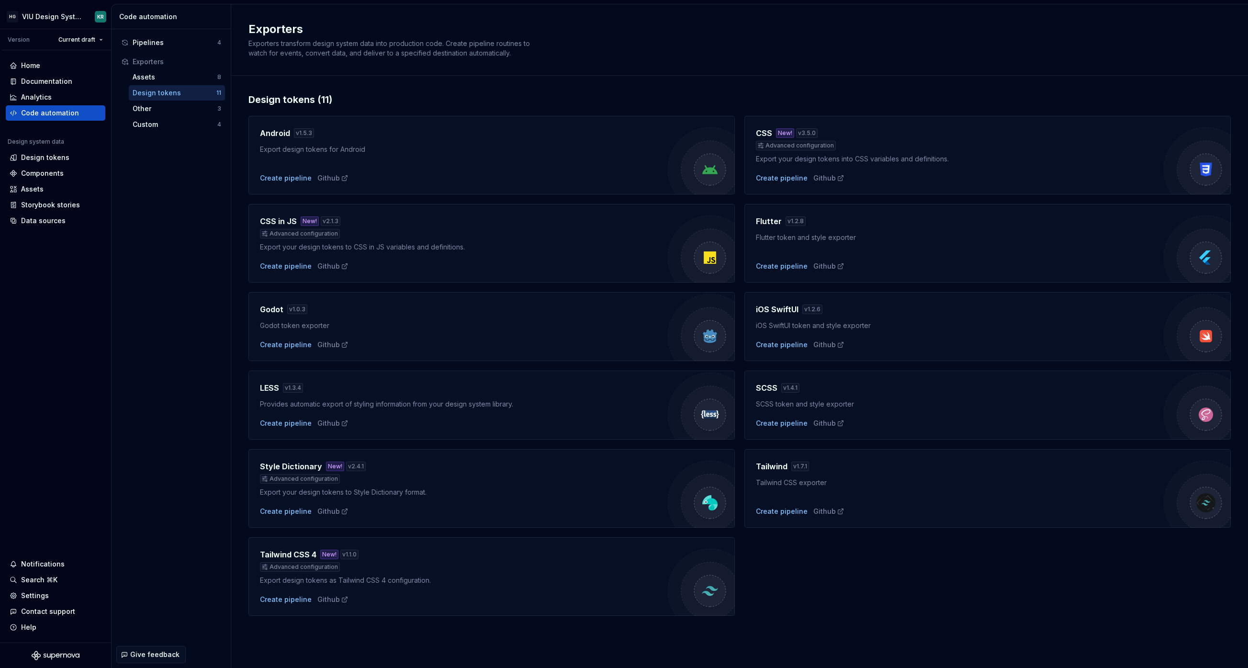
drag, startPoint x: 286, startPoint y: 482, endPoint x: 292, endPoint y: 489, distance: 9.2
click at [286, 482] on div "Advanced configuration" at bounding box center [300, 479] width 80 height 10
click at [155, 41] on div "Pipelines" at bounding box center [175, 43] width 85 height 10
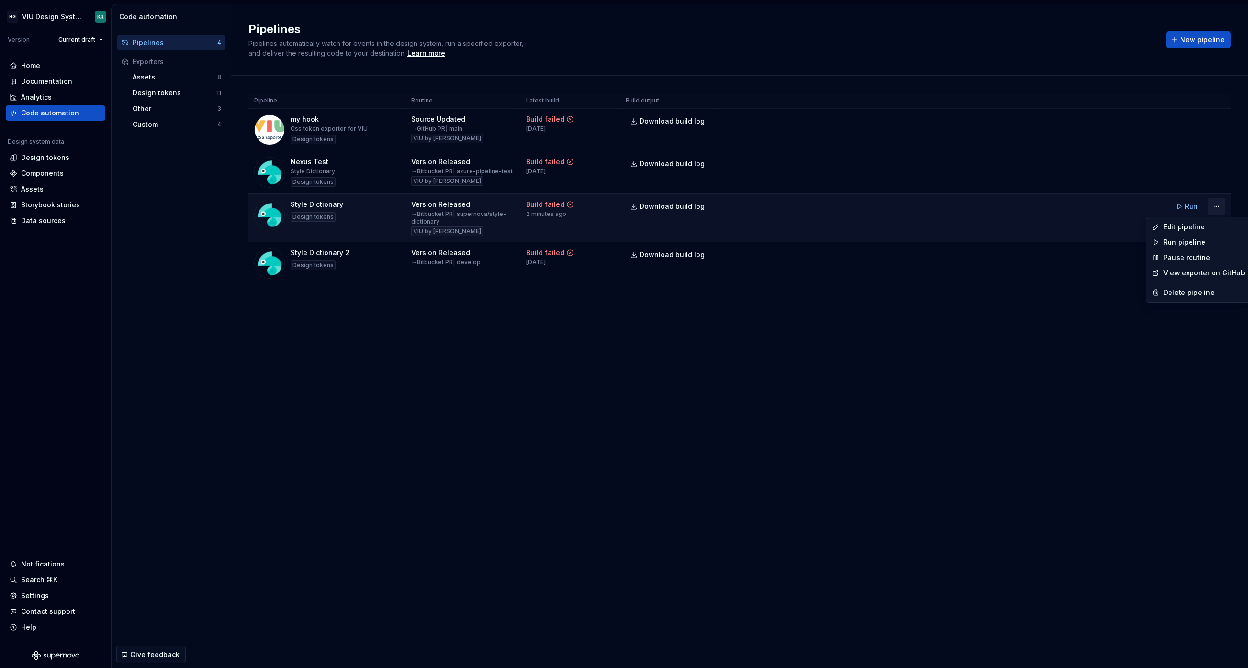
click at [1215, 206] on html "HG VIU Design System KR Version Current draft Home Documentation Analytics Code…" at bounding box center [624, 334] width 1248 height 668
click at [1166, 226] on div "Edit pipeline" at bounding box center [1204, 227] width 82 height 10
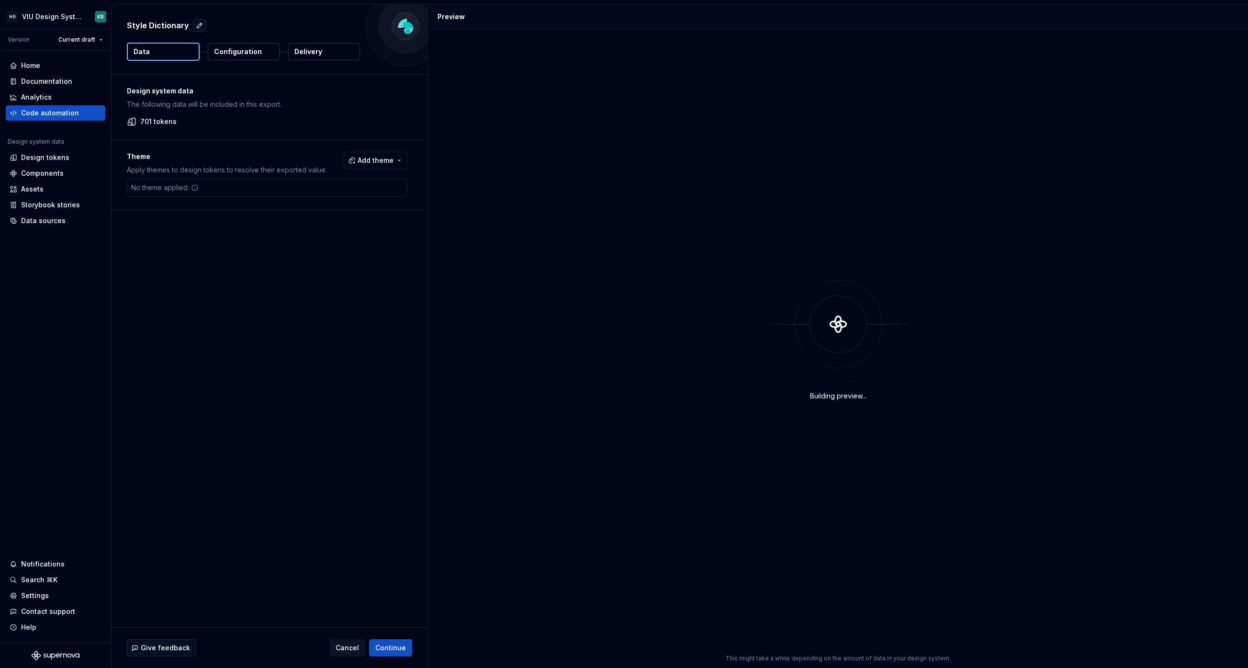
click at [314, 49] on p "Delivery" at bounding box center [308, 52] width 28 height 10
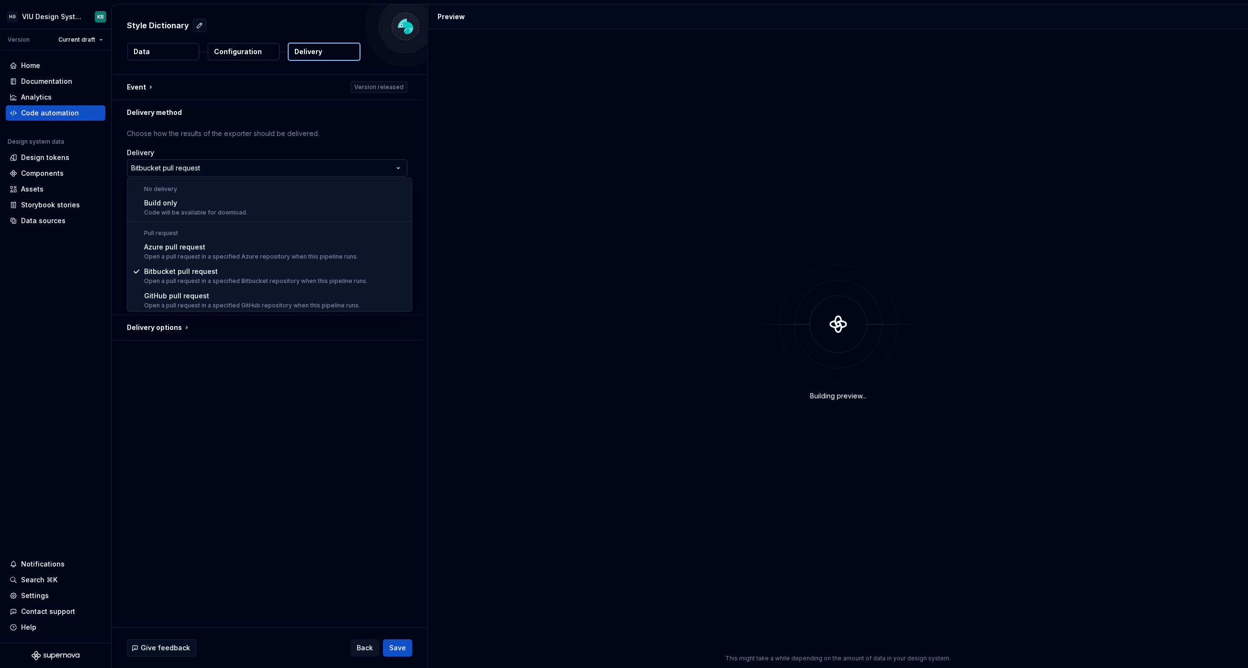
click at [319, 165] on html "**********" at bounding box center [624, 334] width 1248 height 668
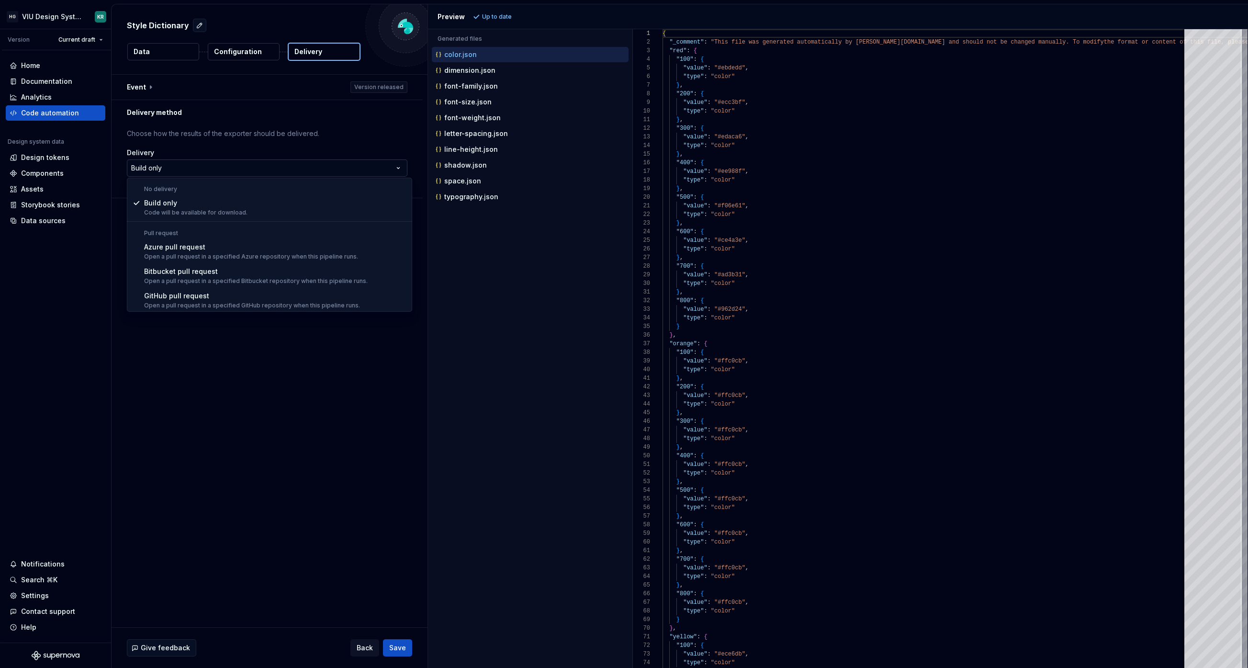
click at [275, 167] on html "**********" at bounding box center [624, 334] width 1248 height 668
select select "*********"
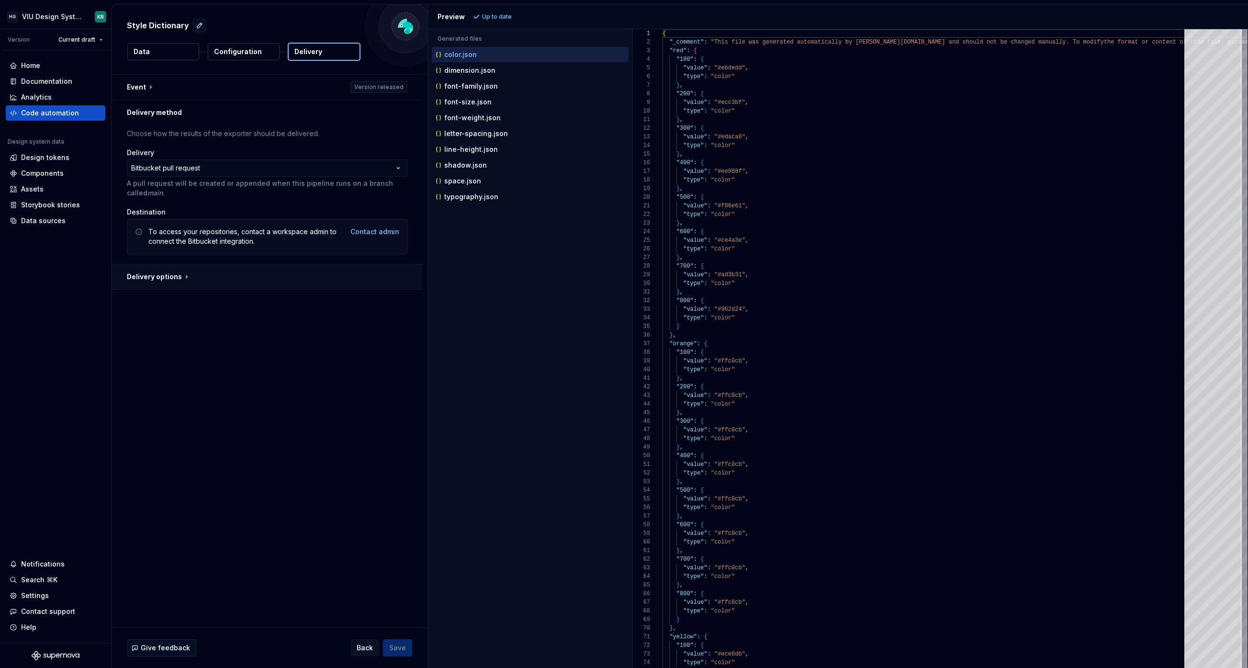
click at [149, 275] on button "button" at bounding box center [267, 276] width 311 height 25
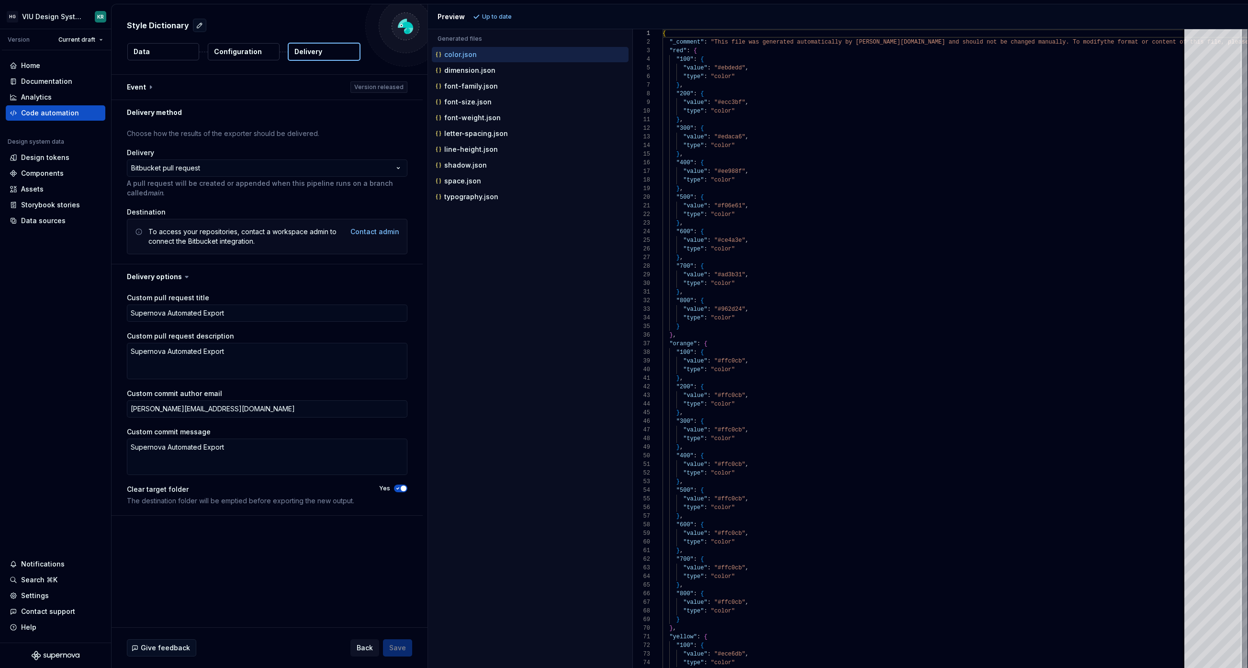
click at [402, 647] on div "Back Save" at bounding box center [381, 647] width 62 height 17
click at [368, 233] on div "Contact admin" at bounding box center [374, 232] width 49 height 10
type textarea "*"
click at [297, 233] on div "To access your repositories, contact a workspace admin to connect the Bitbucket…" at bounding box center [246, 236] width 196 height 19
click at [39, 596] on div "Settings" at bounding box center [35, 596] width 28 height 10
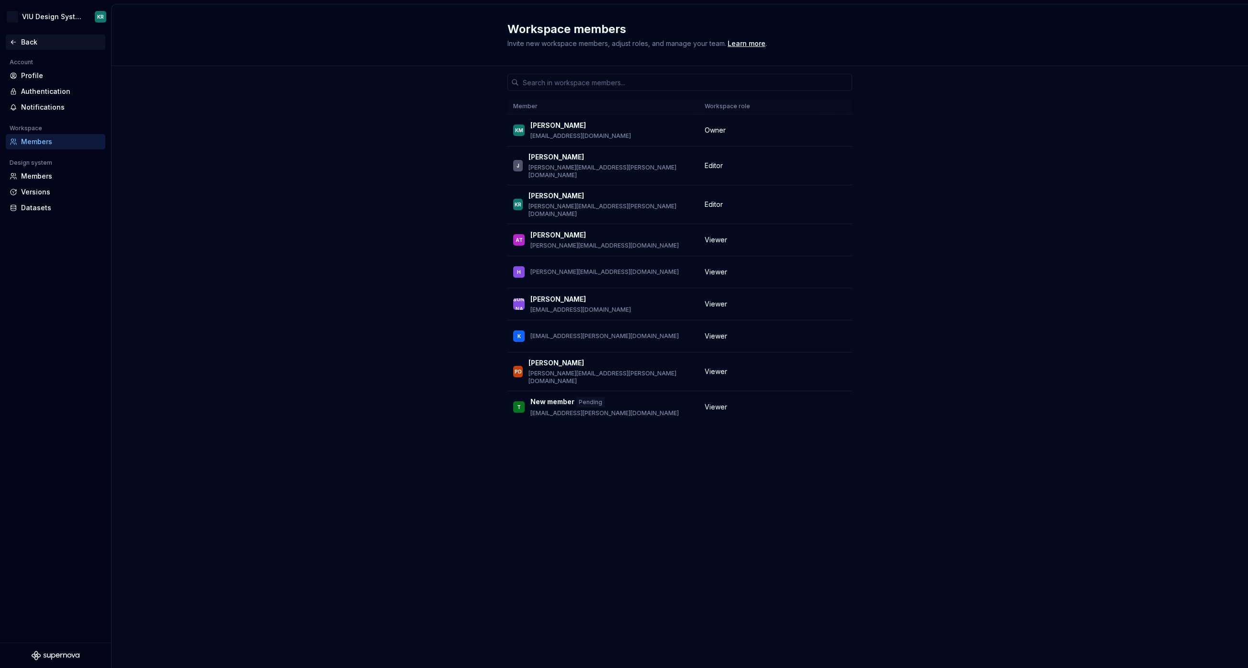
click at [29, 43] on div "Back" at bounding box center [61, 42] width 80 height 10
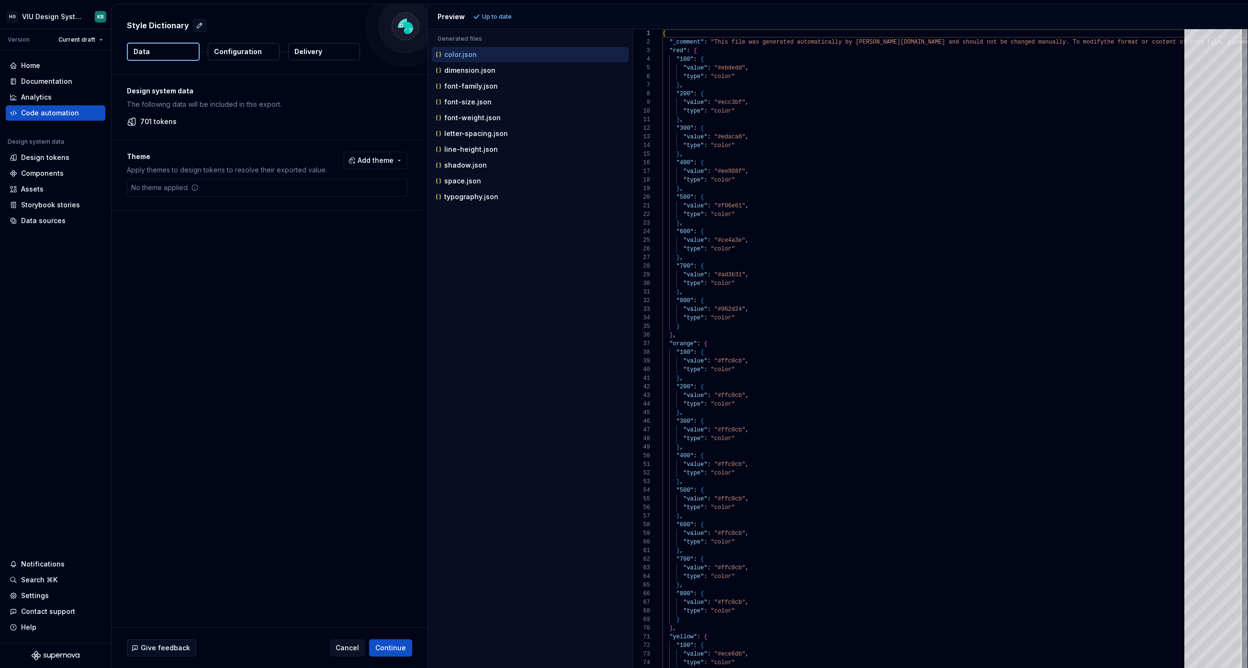
click at [258, 56] on button "Configuration" at bounding box center [244, 51] width 72 height 17
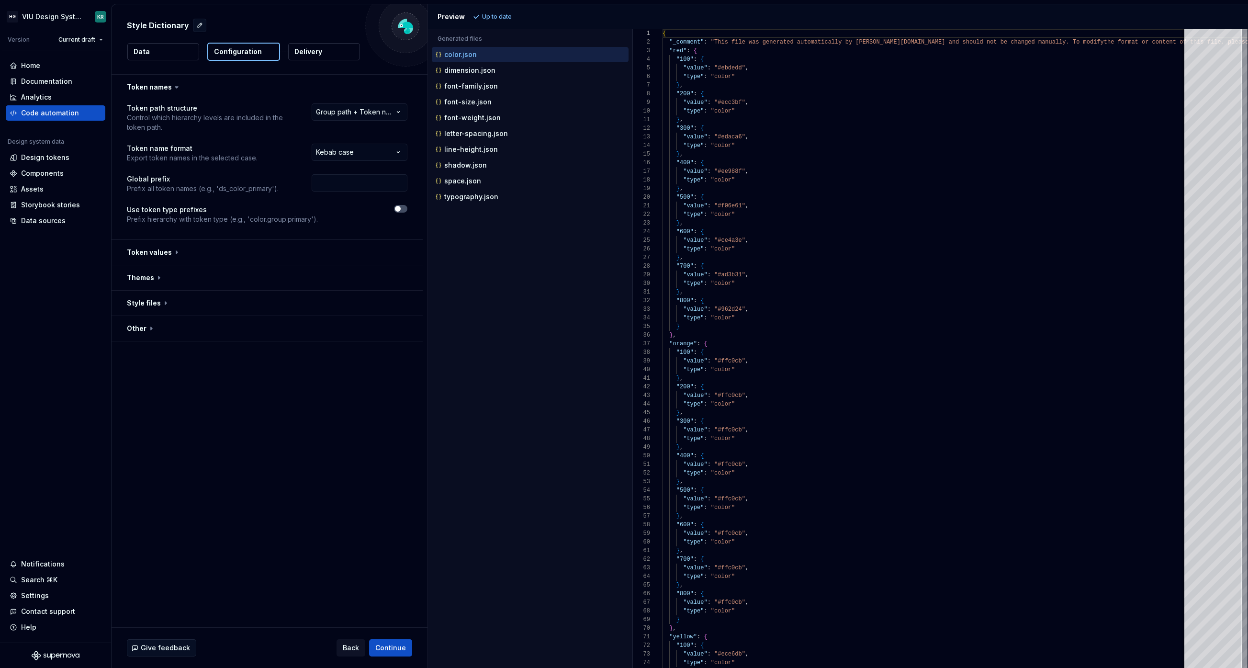
click at [304, 52] on p "Delivery" at bounding box center [308, 52] width 28 height 10
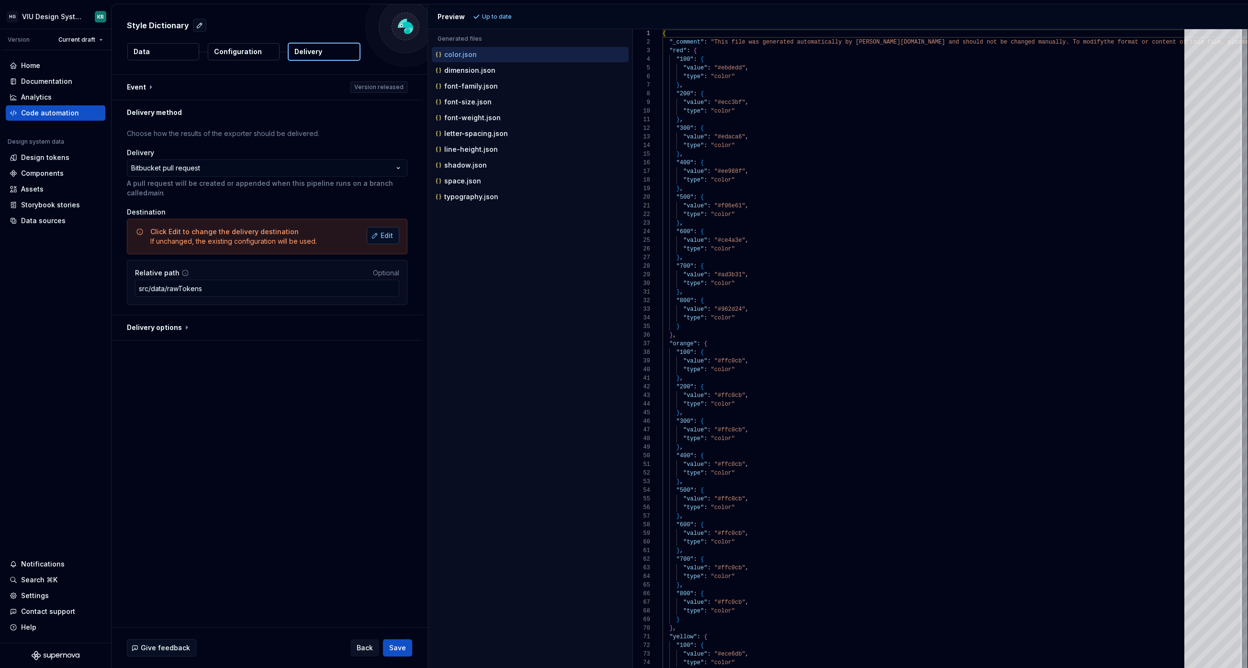
click at [380, 231] on button "Edit" at bounding box center [383, 235] width 33 height 17
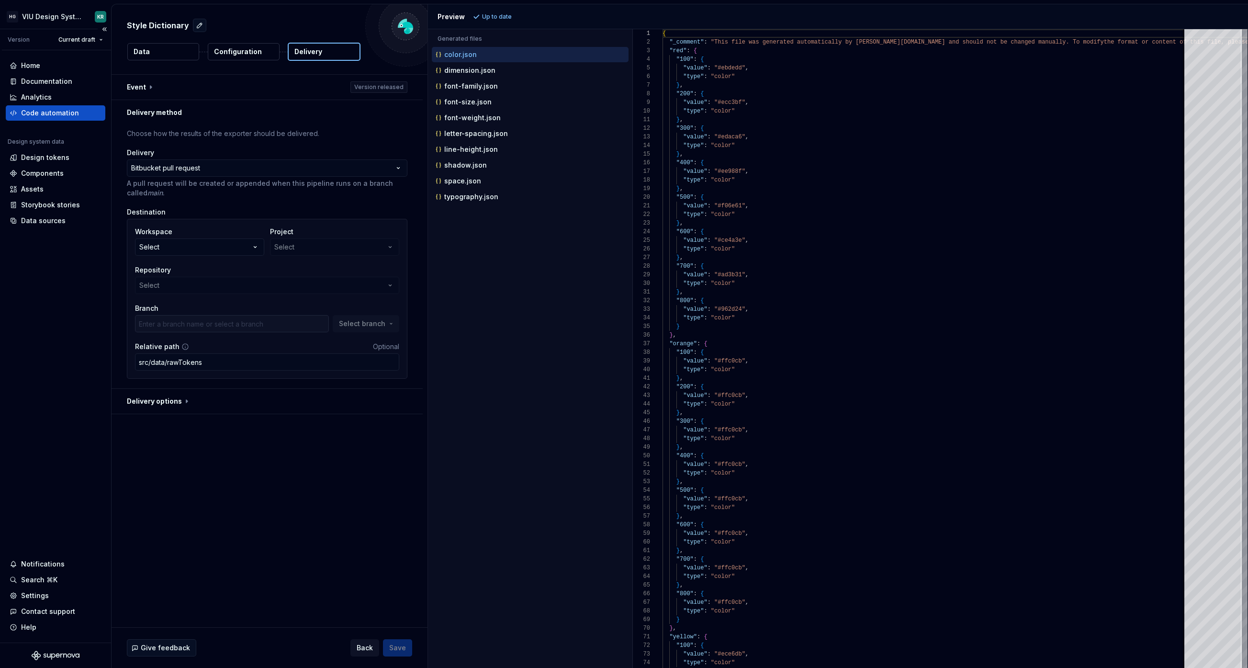
click at [70, 116] on div "Code automation" at bounding box center [50, 113] width 58 height 10
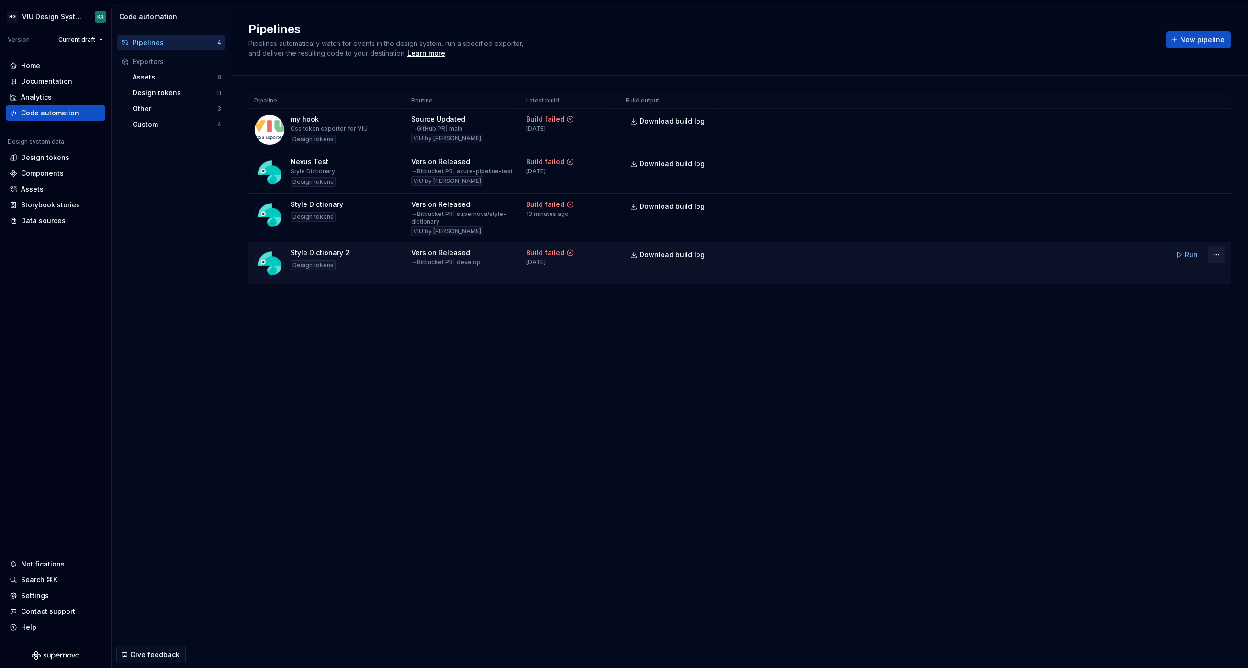
click at [1216, 258] on html "HG VIU Design System KR Version Current draft Home Documentation Analytics Code…" at bounding box center [624, 334] width 1248 height 668
click at [1179, 341] on div "Delete pipeline" at bounding box center [1204, 341] width 82 height 10
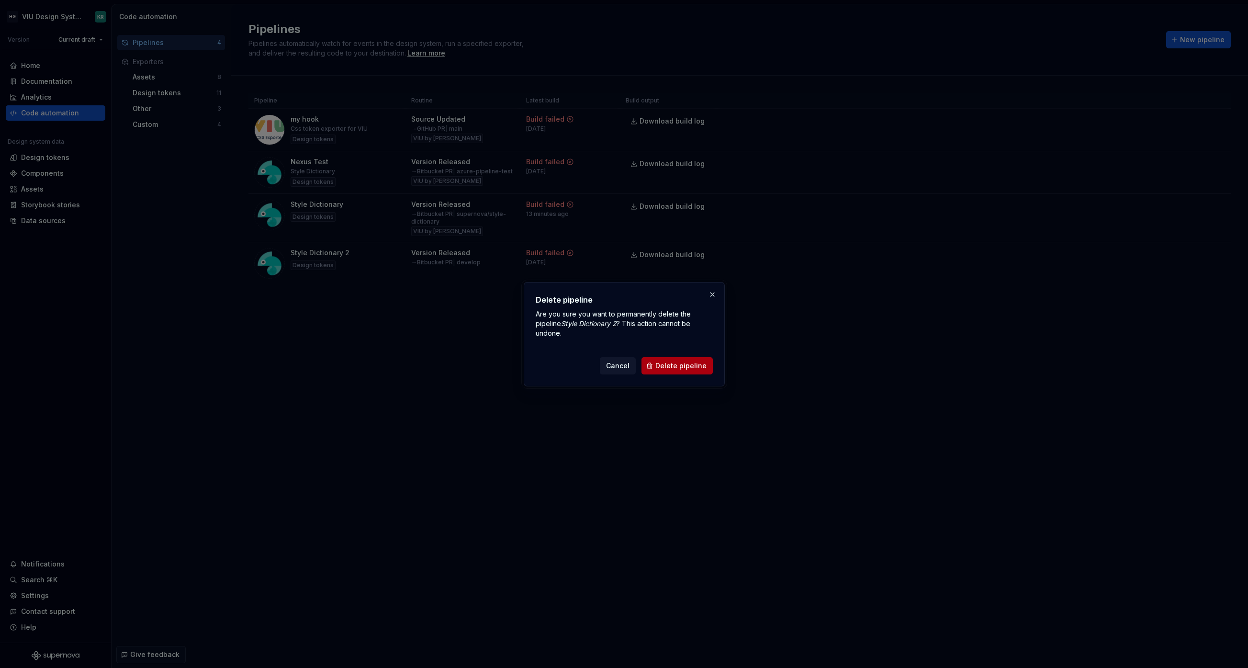
click at [679, 366] on span "Delete pipeline" at bounding box center [680, 366] width 51 height 10
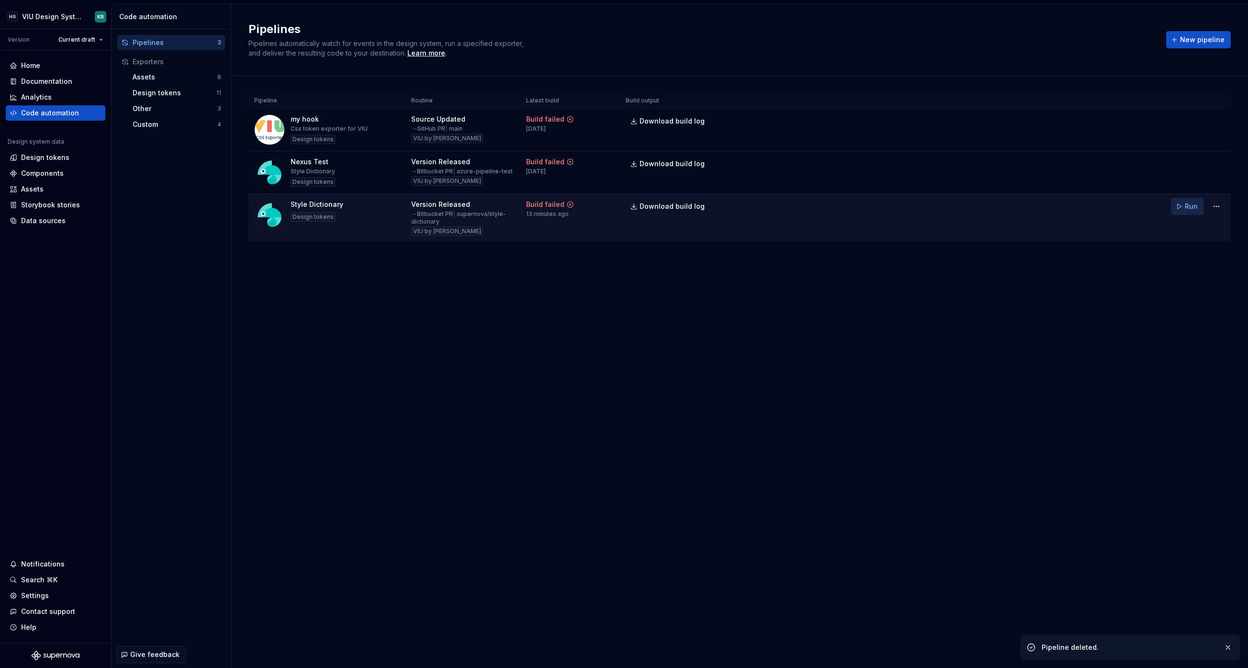
click at [1191, 208] on span "Run" at bounding box center [1191, 207] width 13 height 10
click at [663, 204] on span "Download build log" at bounding box center [671, 207] width 65 height 10
click at [1215, 206] on html "HG VIU Design System KR Version Current draft Home Documentation Analytics Code…" at bounding box center [624, 334] width 1248 height 668
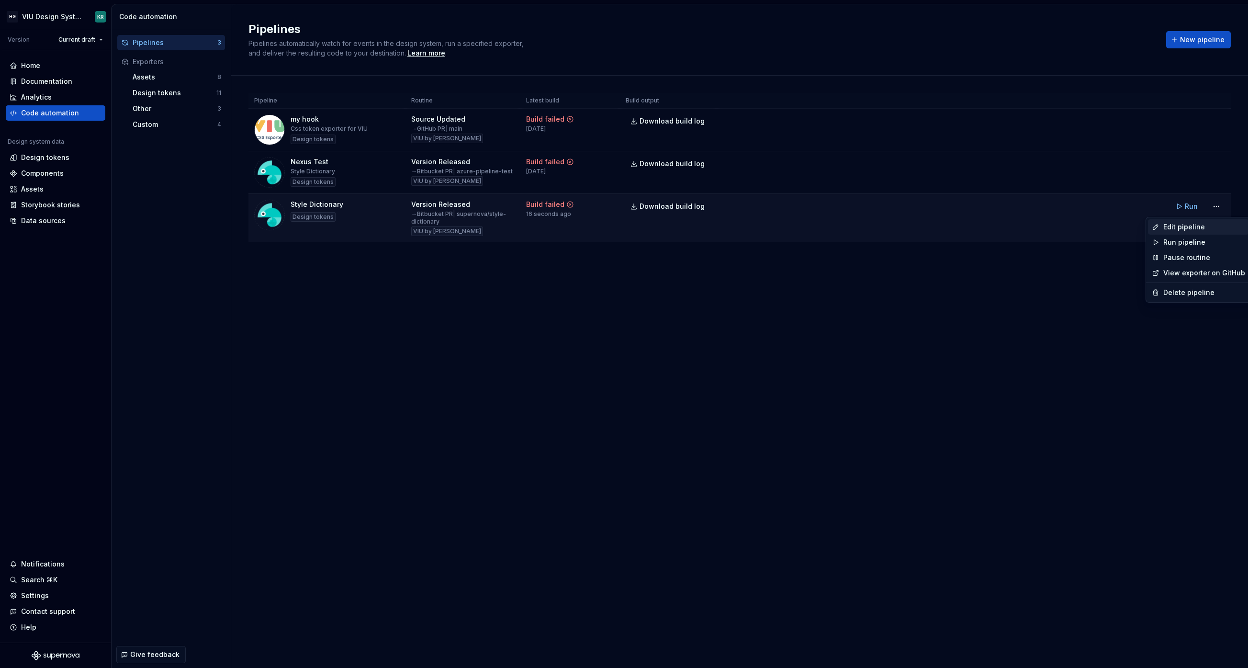
click at [1187, 227] on div "Edit pipeline" at bounding box center [1204, 227] width 82 height 10
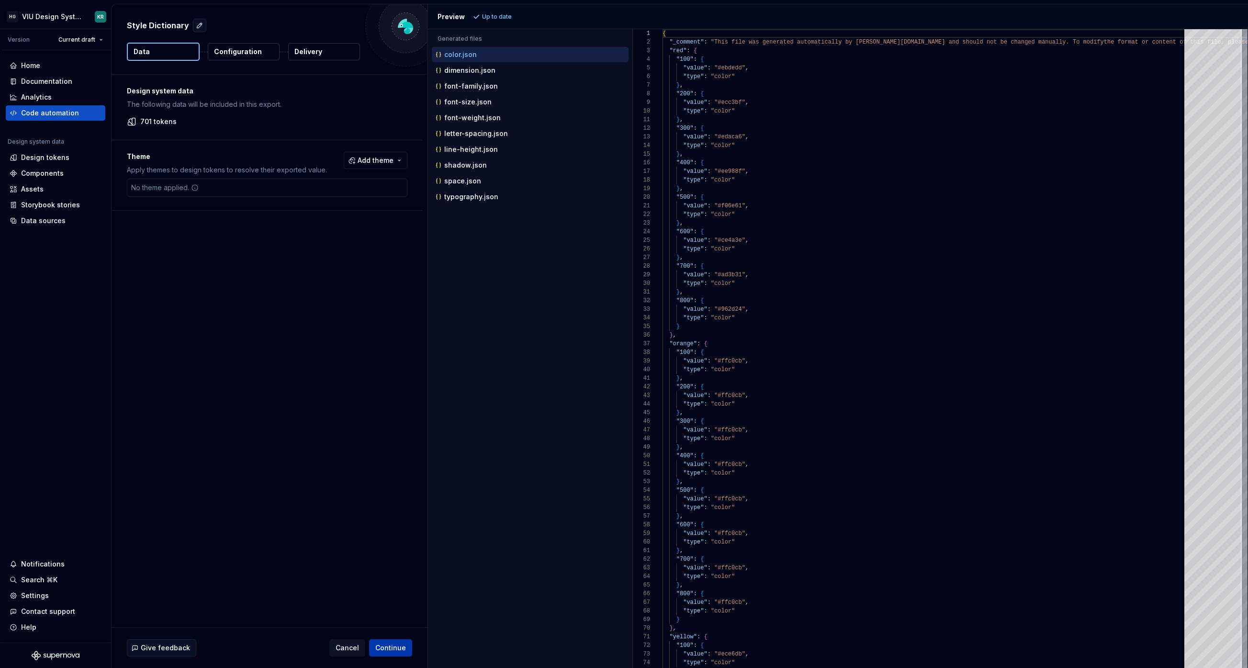
click at [391, 646] on span "Continue" at bounding box center [390, 648] width 31 height 10
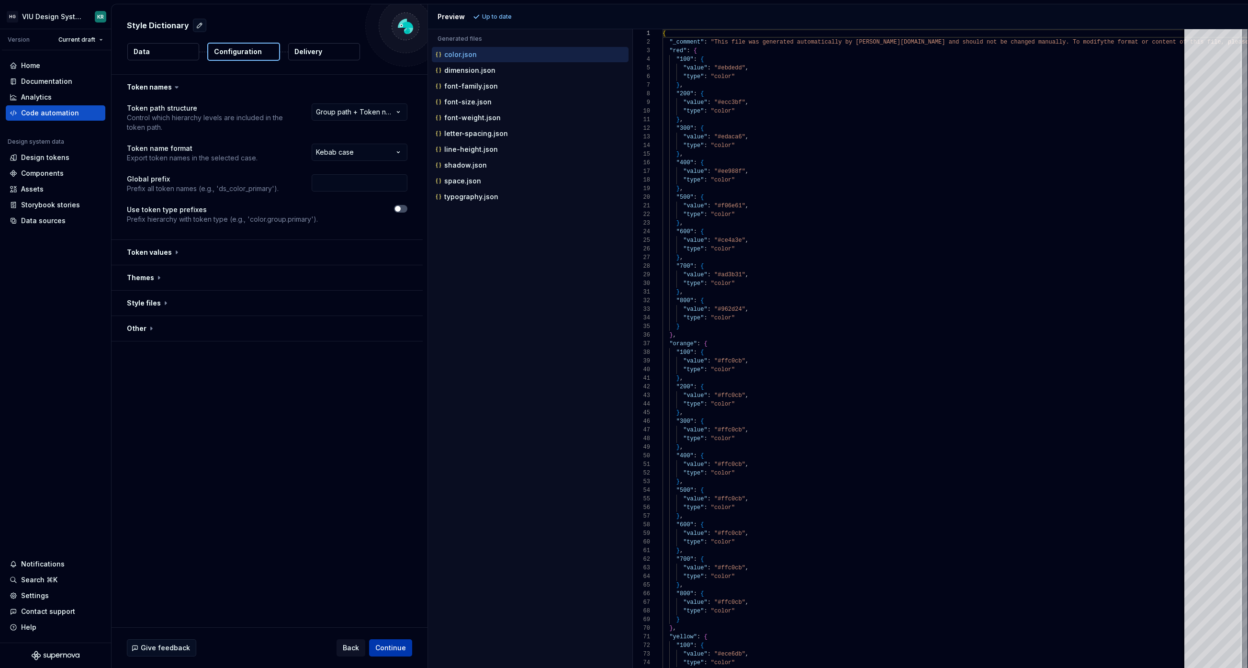
click at [389, 651] on span "Continue" at bounding box center [390, 648] width 31 height 10
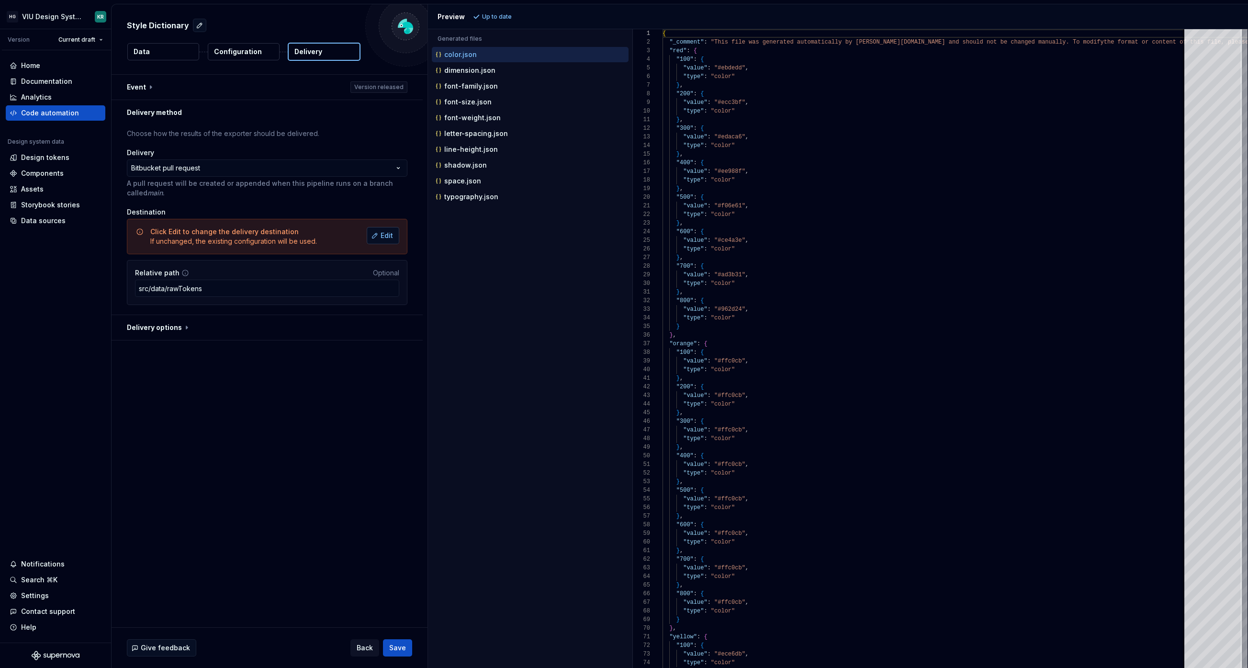
click at [381, 233] on button "Edit" at bounding box center [383, 235] width 33 height 17
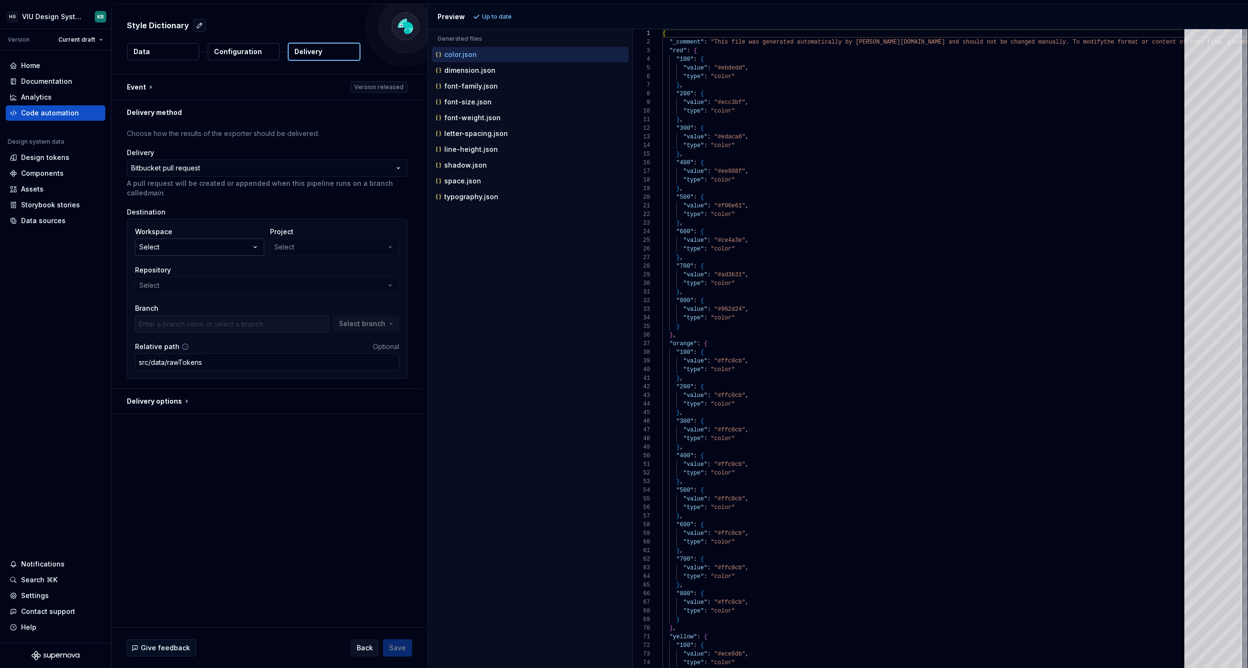
click at [250, 249] on button "Select" at bounding box center [199, 246] width 129 height 17
click at [323, 270] on div "Repository" at bounding box center [267, 270] width 264 height 10
click at [305, 244] on div "Project Select" at bounding box center [334, 241] width 129 height 29
click at [255, 245] on icon "button" at bounding box center [255, 247] width 10 height 10
type input "hub"
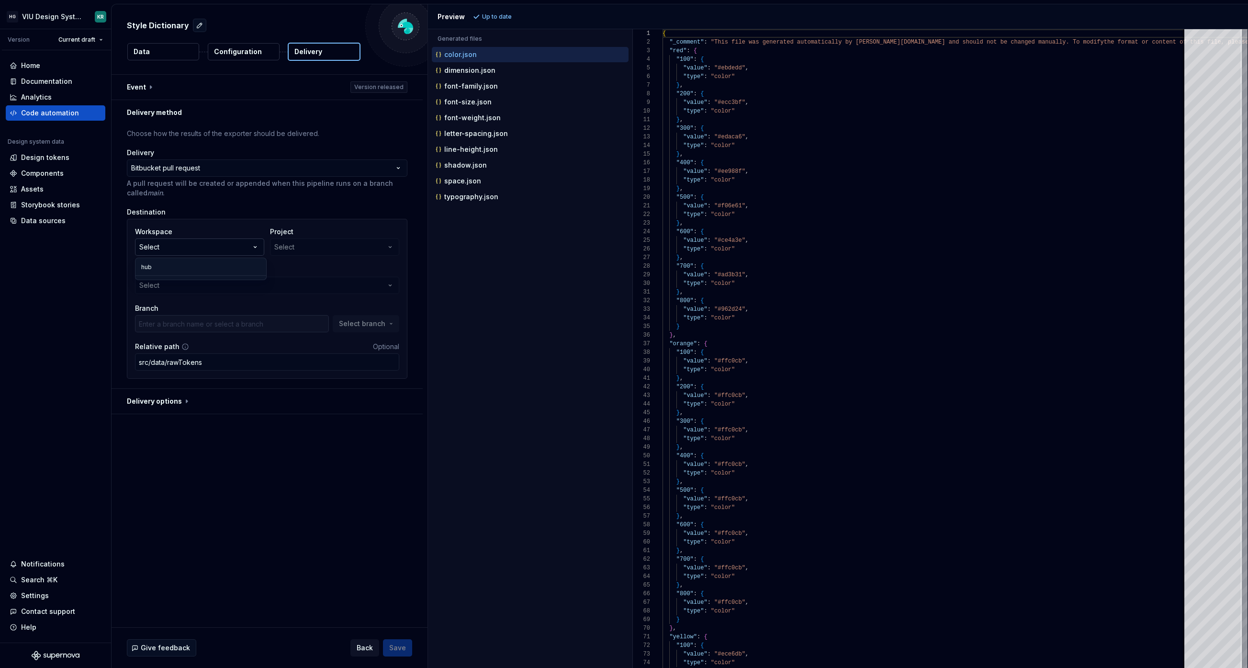
click at [192, 247] on button "Select" at bounding box center [199, 246] width 129 height 17
click at [191, 248] on button "Select" at bounding box center [199, 246] width 129 height 17
click at [171, 403] on button "button" at bounding box center [267, 401] width 311 height 25
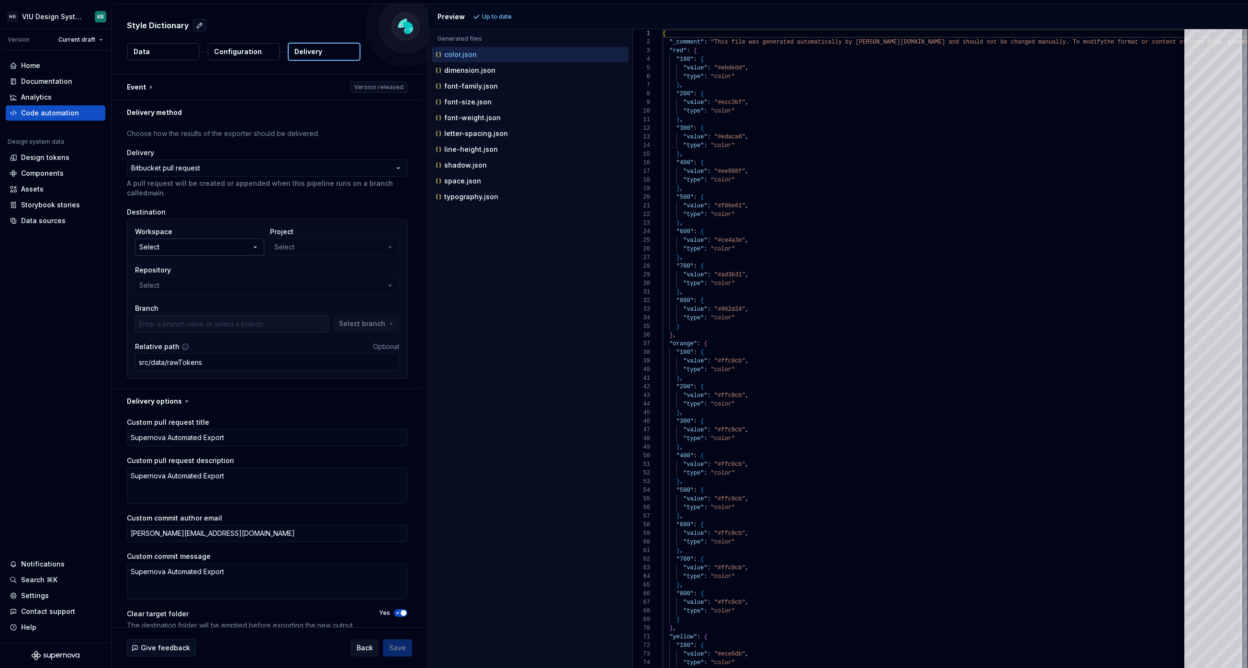
click at [195, 251] on button "Select" at bounding box center [199, 246] width 129 height 17
type textarea "*"
click at [161, 240] on button "Select" at bounding box center [199, 246] width 129 height 17
click at [154, 247] on div "Select" at bounding box center [149, 247] width 20 height 10
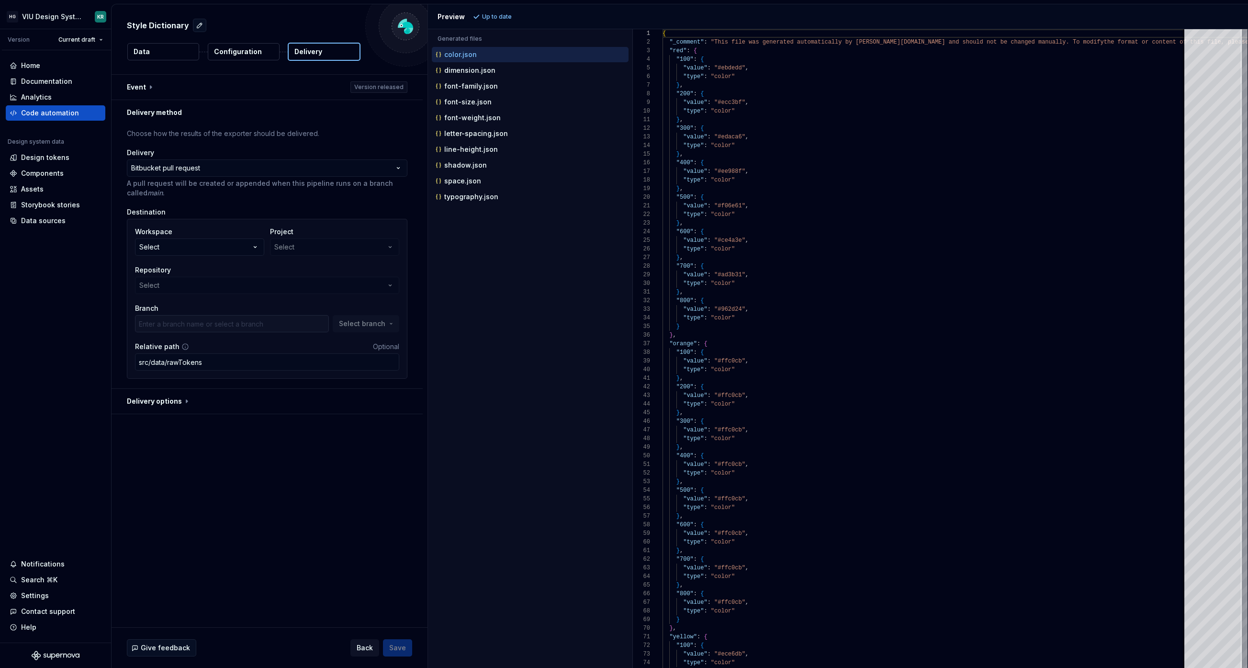
click at [205, 289] on div "Repository Select" at bounding box center [267, 279] width 264 height 29
click at [323, 249] on div "Project Select" at bounding box center [334, 241] width 129 height 29
click at [322, 244] on div "Project Select" at bounding box center [334, 241] width 129 height 29
click at [239, 289] on div "Repository Select" at bounding box center [267, 279] width 264 height 29
click at [195, 245] on button "Select" at bounding box center [199, 246] width 129 height 17
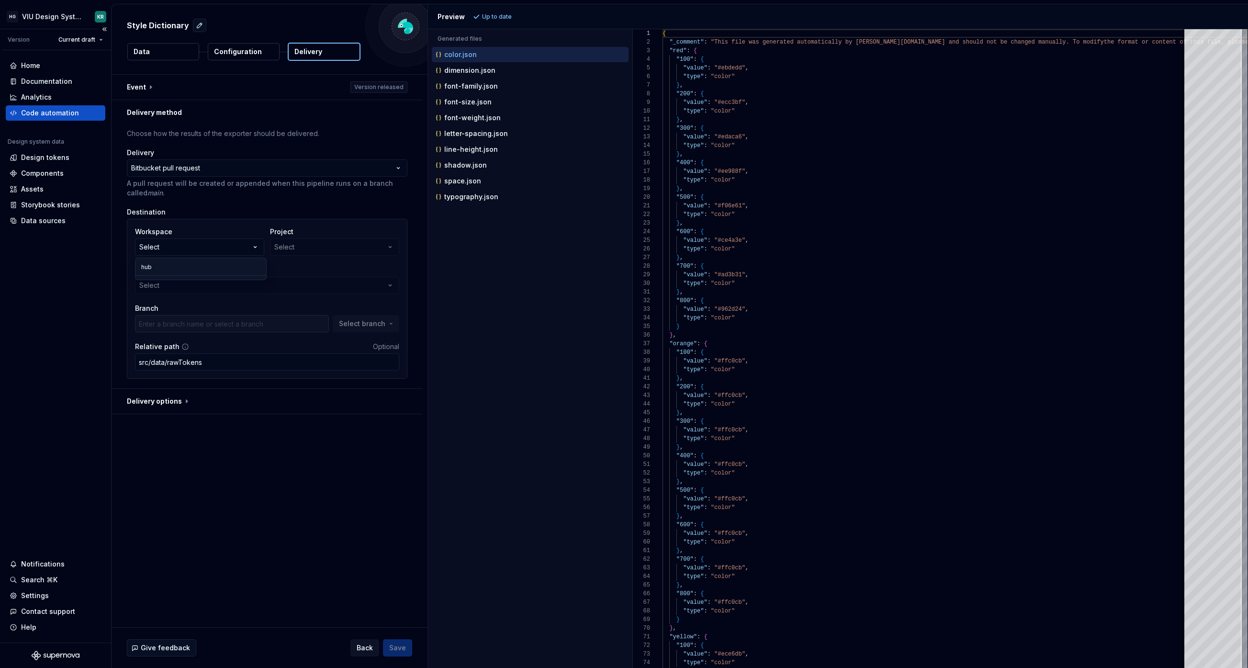
type input "hub"
drag, startPoint x: 98, startPoint y: 347, endPoint x: 111, endPoint y: 347, distance: 13.4
click at [98, 347] on div "Home Documentation Analytics Code automation Design system data Design tokens C…" at bounding box center [55, 346] width 111 height 592
click at [200, 249] on button "Select" at bounding box center [199, 246] width 129 height 17
drag, startPoint x: 215, startPoint y: 272, endPoint x: 263, endPoint y: 266, distance: 48.3
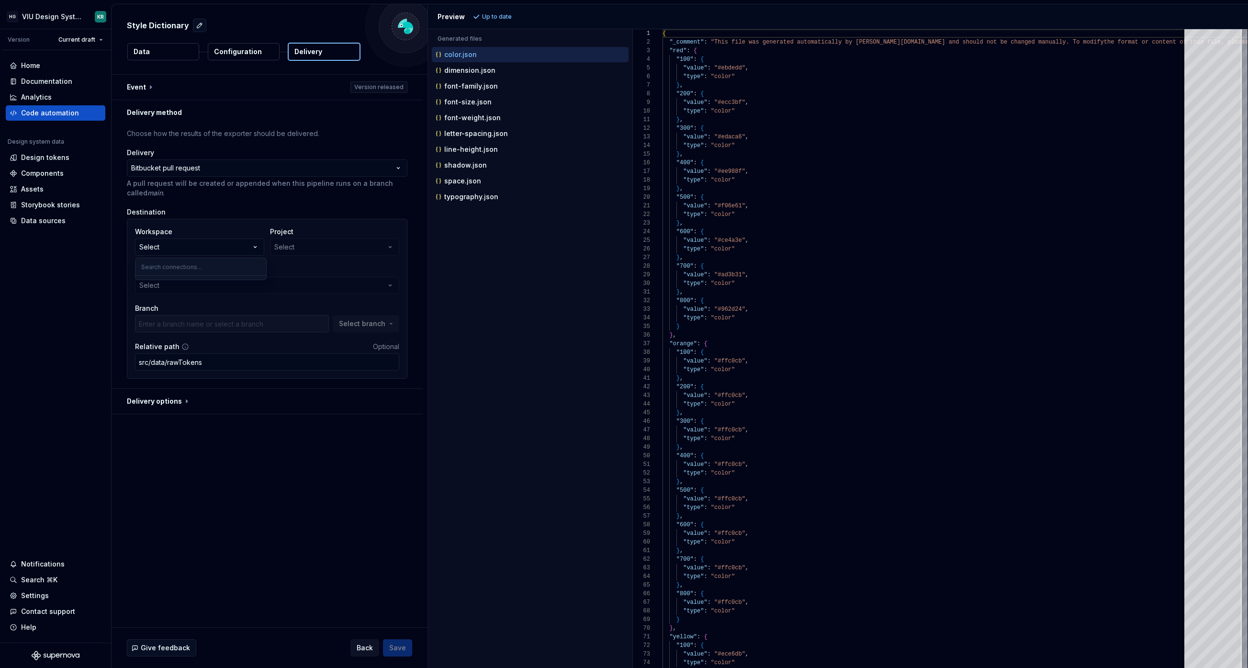
click at [215, 272] on input "text" at bounding box center [200, 266] width 131 height 17
click at [303, 213] on div "Destination" at bounding box center [267, 212] width 280 height 10
click at [249, 50] on p "Configuration" at bounding box center [238, 52] width 48 height 10
click at [248, 52] on p "Configuration" at bounding box center [238, 52] width 48 height 10
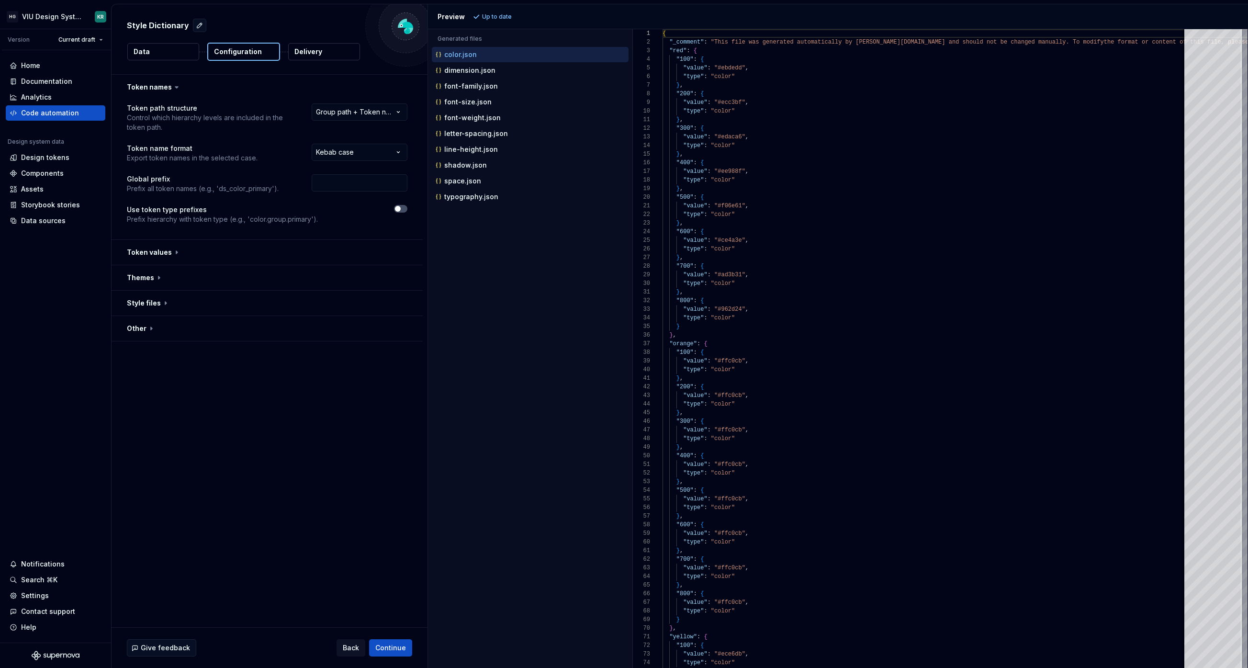
click at [308, 52] on p "Delivery" at bounding box center [308, 52] width 28 height 10
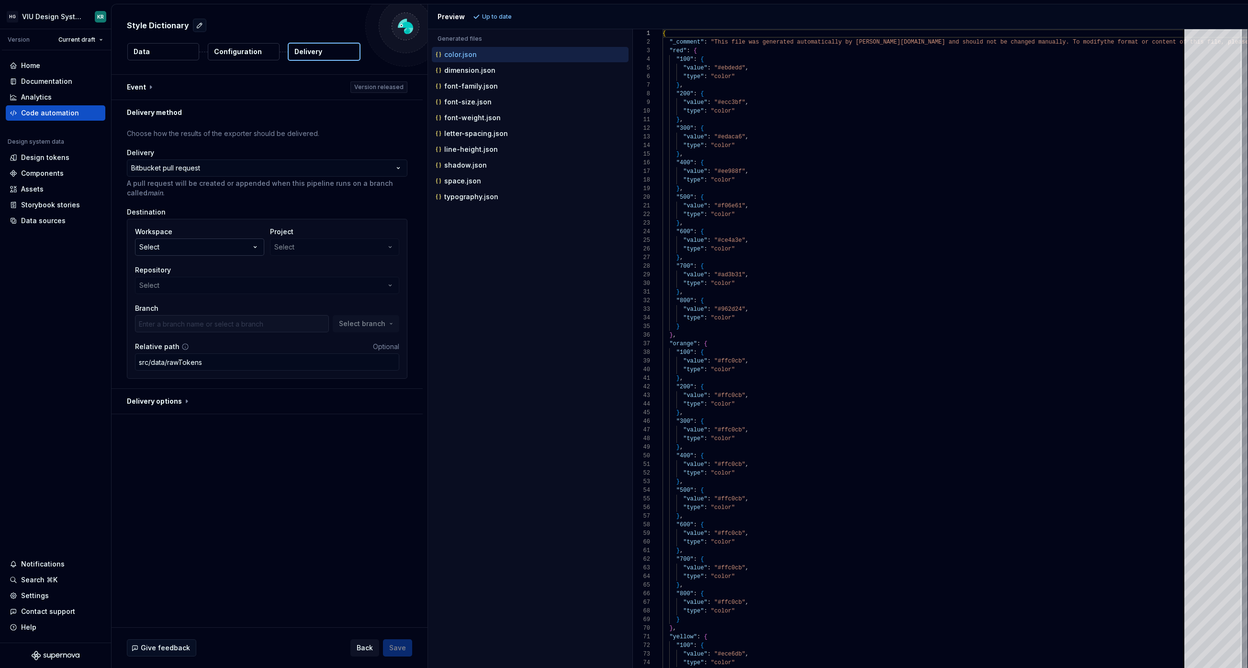
click at [198, 252] on button "Select" at bounding box center [199, 246] width 129 height 17
click at [177, 268] on input "text" at bounding box center [200, 266] width 131 height 17
click at [181, 271] on input "text" at bounding box center [200, 266] width 131 height 17
click at [141, 305] on label "Branch" at bounding box center [146, 308] width 23 height 10
click at [167, 548] on div "**********" at bounding box center [270, 351] width 316 height 552
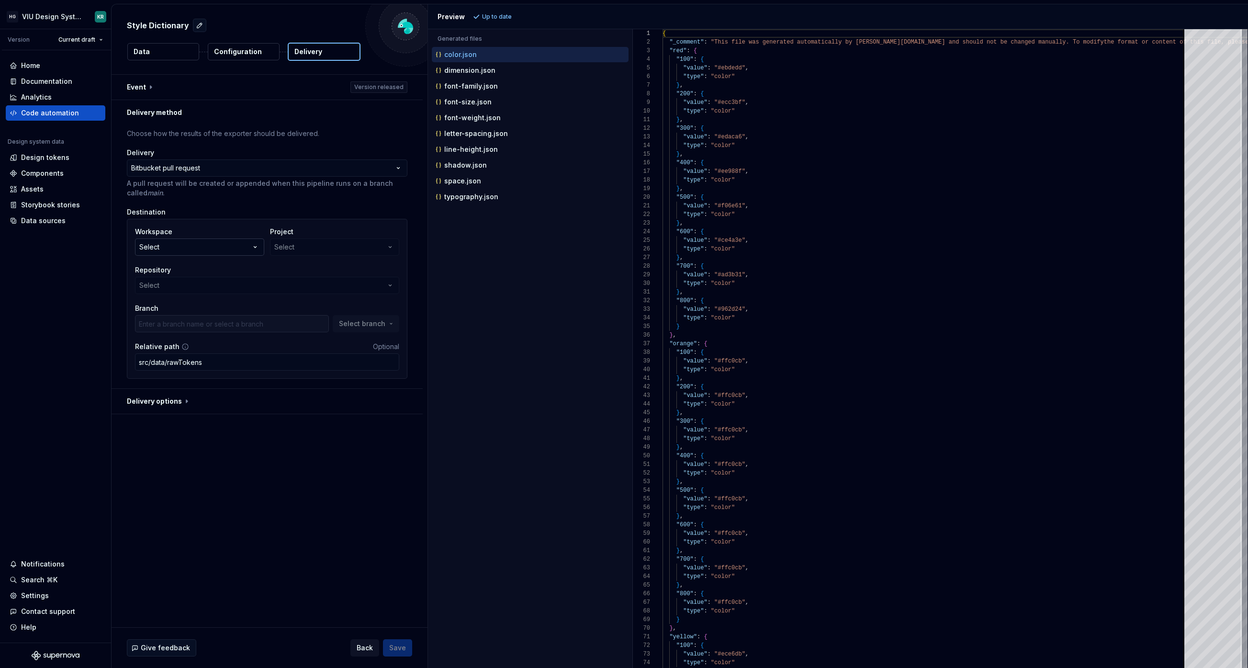
click at [171, 249] on button "Select" at bounding box center [199, 246] width 129 height 17
click at [164, 268] on input "text" at bounding box center [200, 266] width 131 height 17
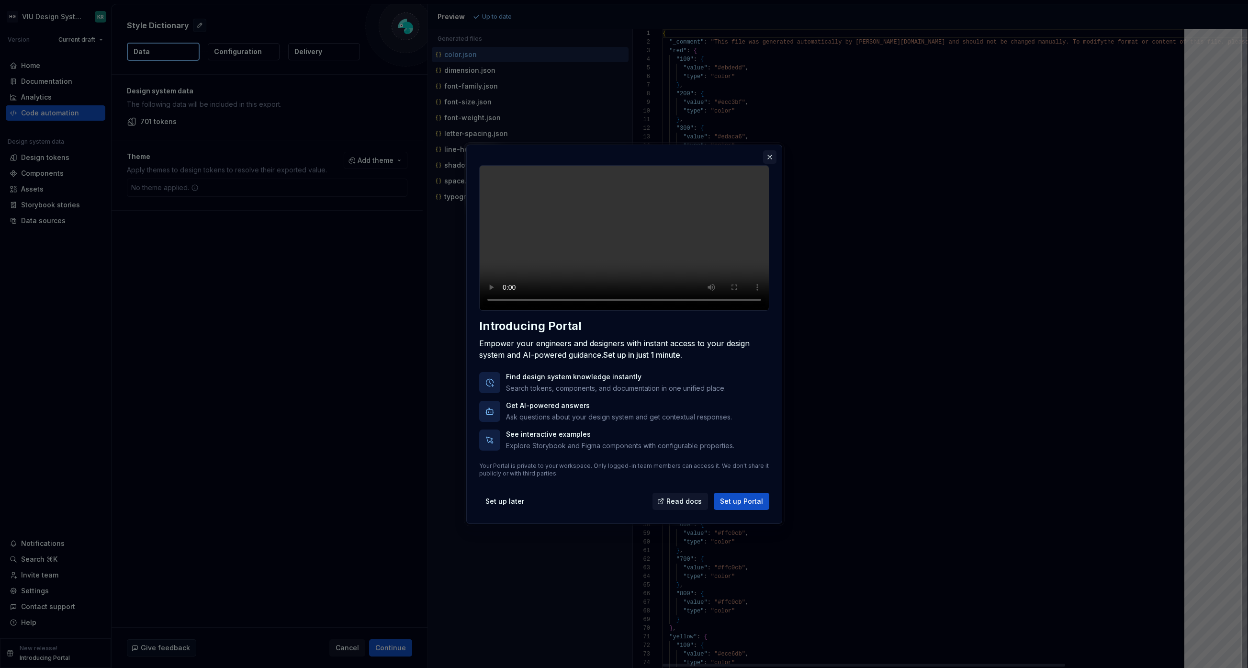
click at [772, 150] on button "button" at bounding box center [769, 156] width 13 height 13
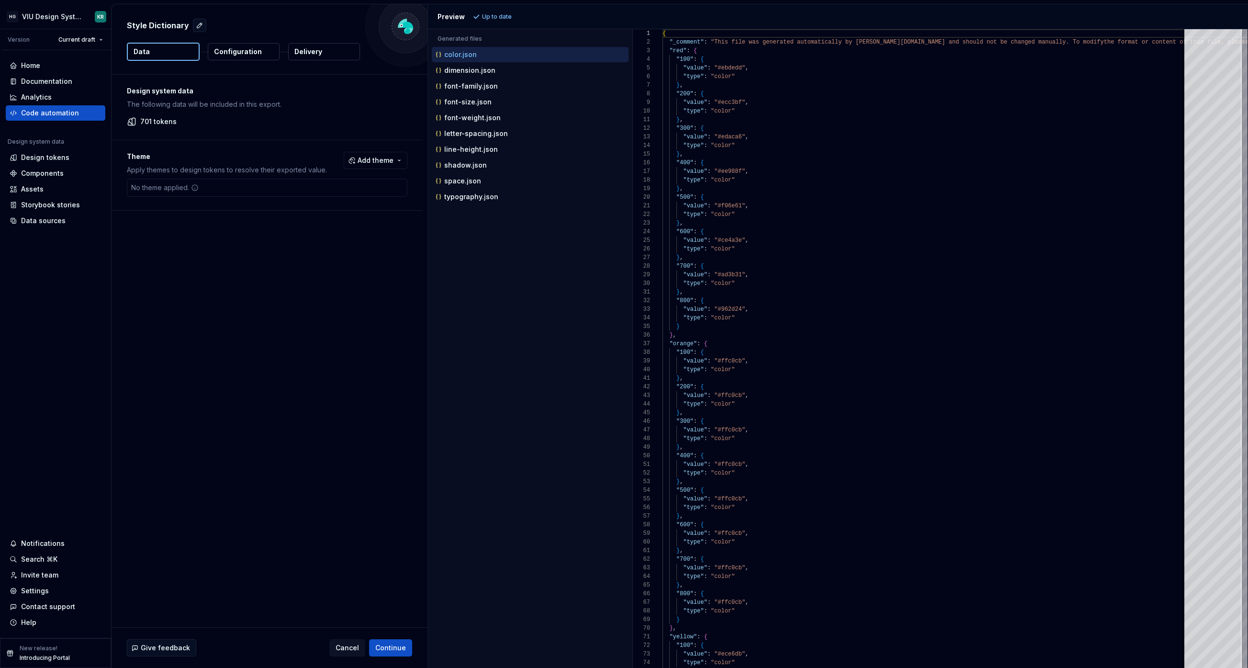
click at [331, 54] on button "Delivery" at bounding box center [324, 51] width 72 height 17
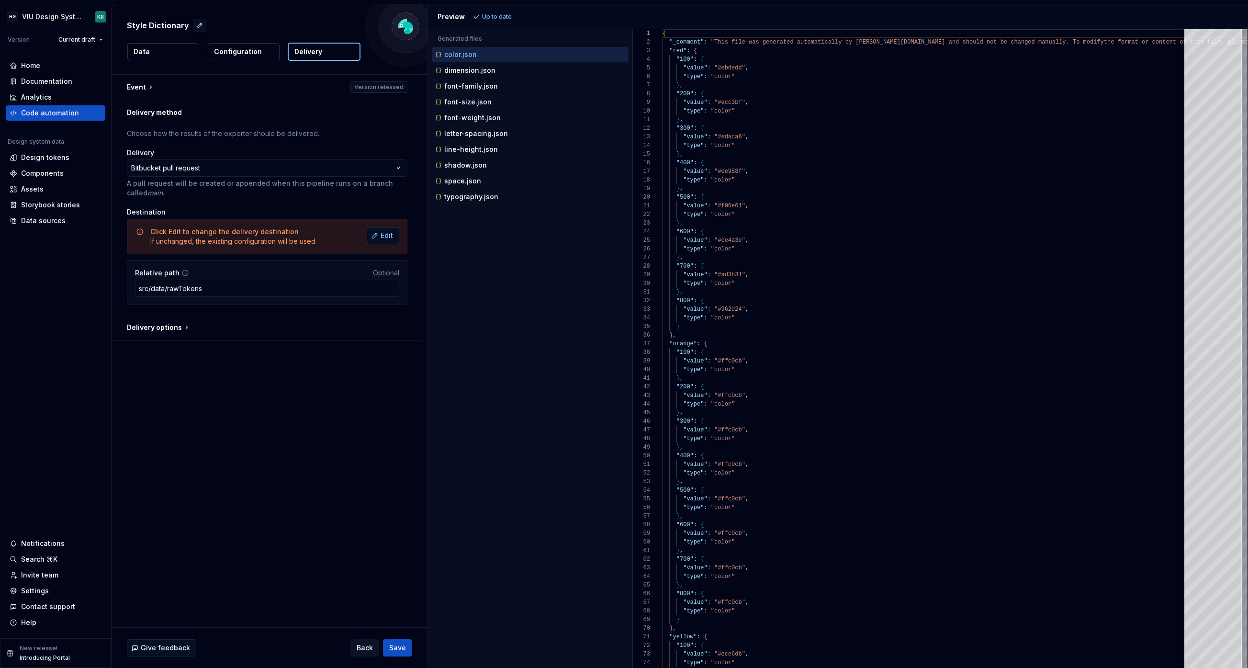
click at [399, 237] on button "Edit" at bounding box center [383, 235] width 33 height 17
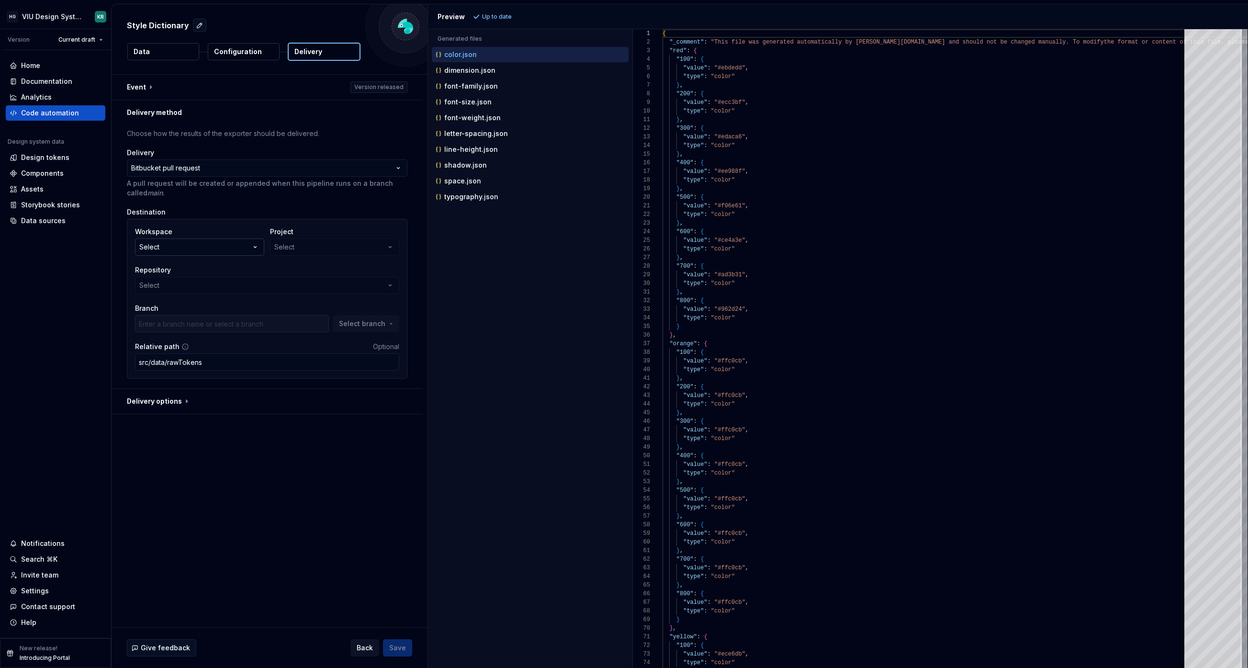
click at [257, 249] on icon "button" at bounding box center [255, 247] width 10 height 10
click at [233, 286] on div "Connect Bitbucket account" at bounding box center [207, 290] width 91 height 10
click at [381, 249] on button "AVMA" at bounding box center [334, 246] width 129 height 17
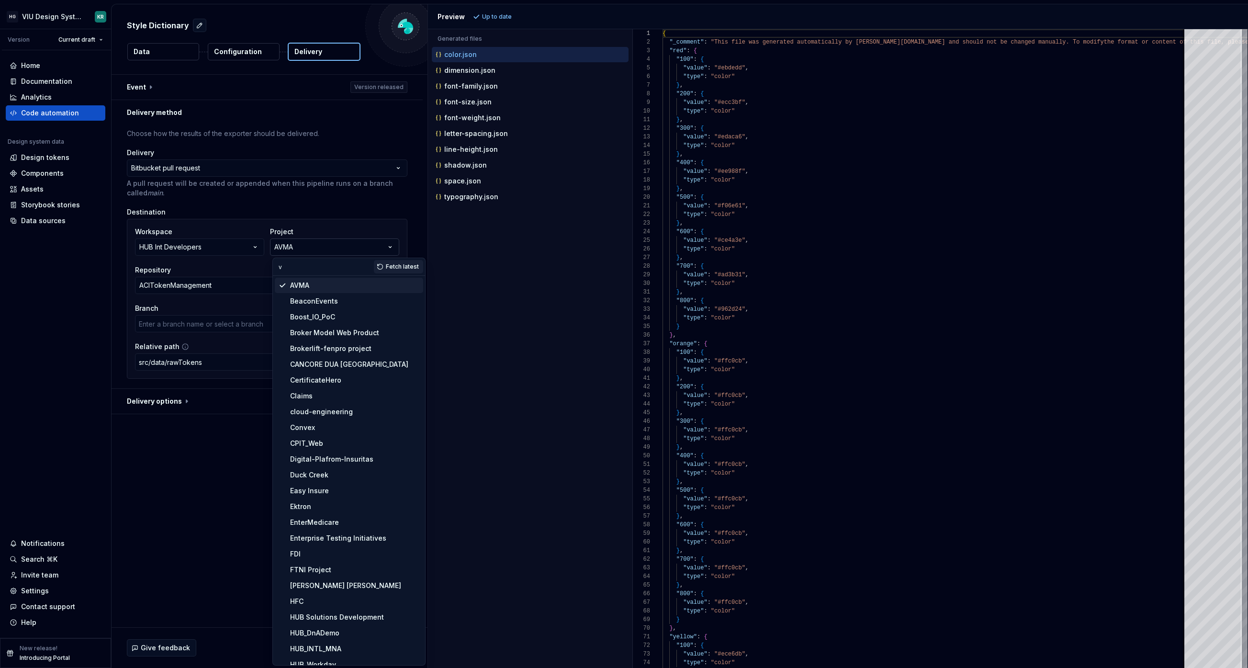
type input "vi"
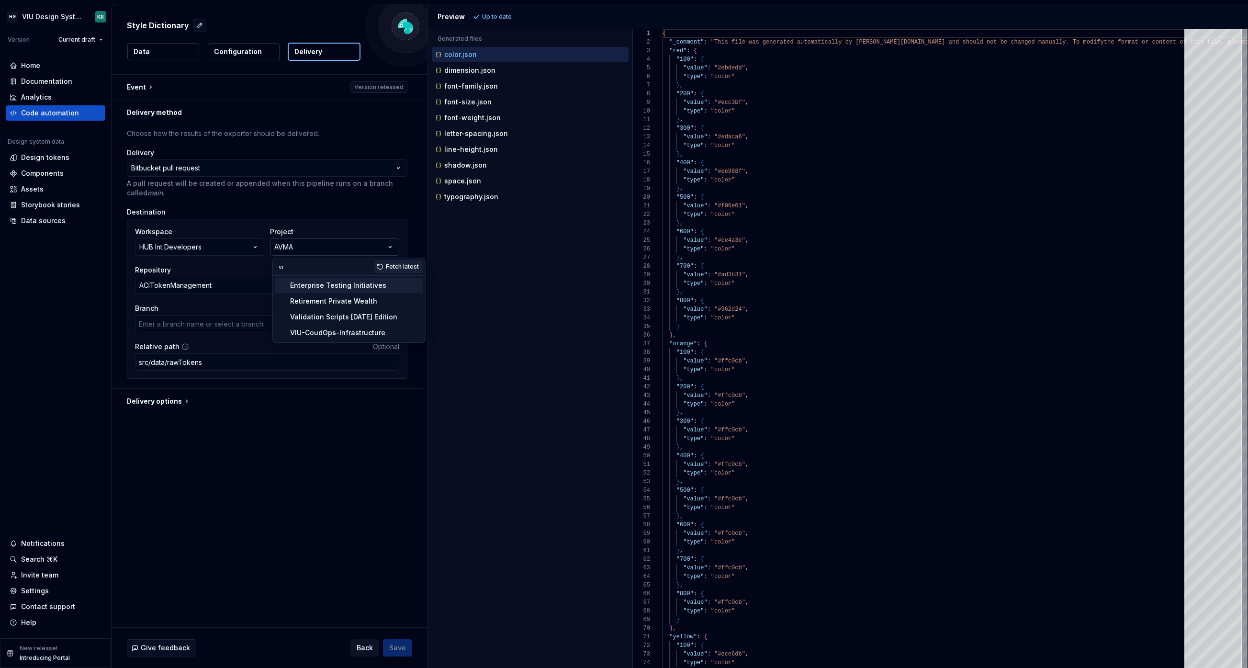
type input "DCTImportSchoolList"
type input "v"
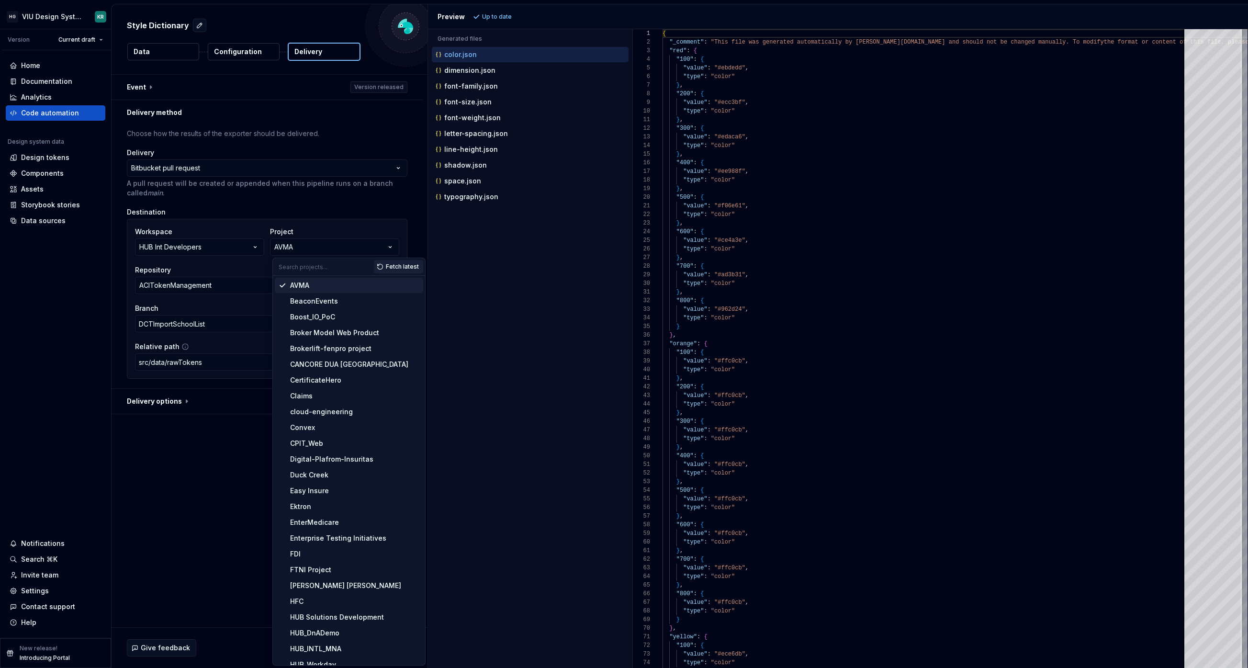
drag, startPoint x: 395, startPoint y: 259, endPoint x: 394, endPoint y: 266, distance: 6.3
click at [395, 260] on button "Fetch latest" at bounding box center [398, 266] width 49 height 13
click at [358, 269] on input "text" at bounding box center [323, 266] width 101 height 17
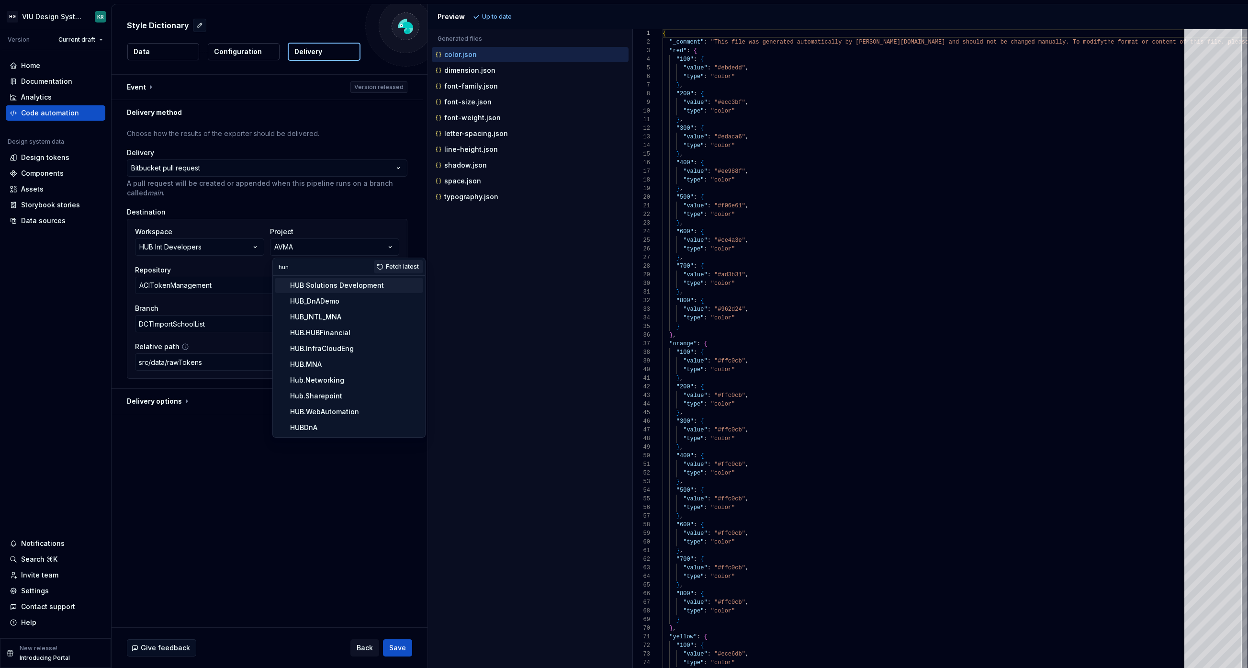
type input "hun"
click at [346, 289] on div "HUB Solutions Development" at bounding box center [337, 285] width 94 height 10
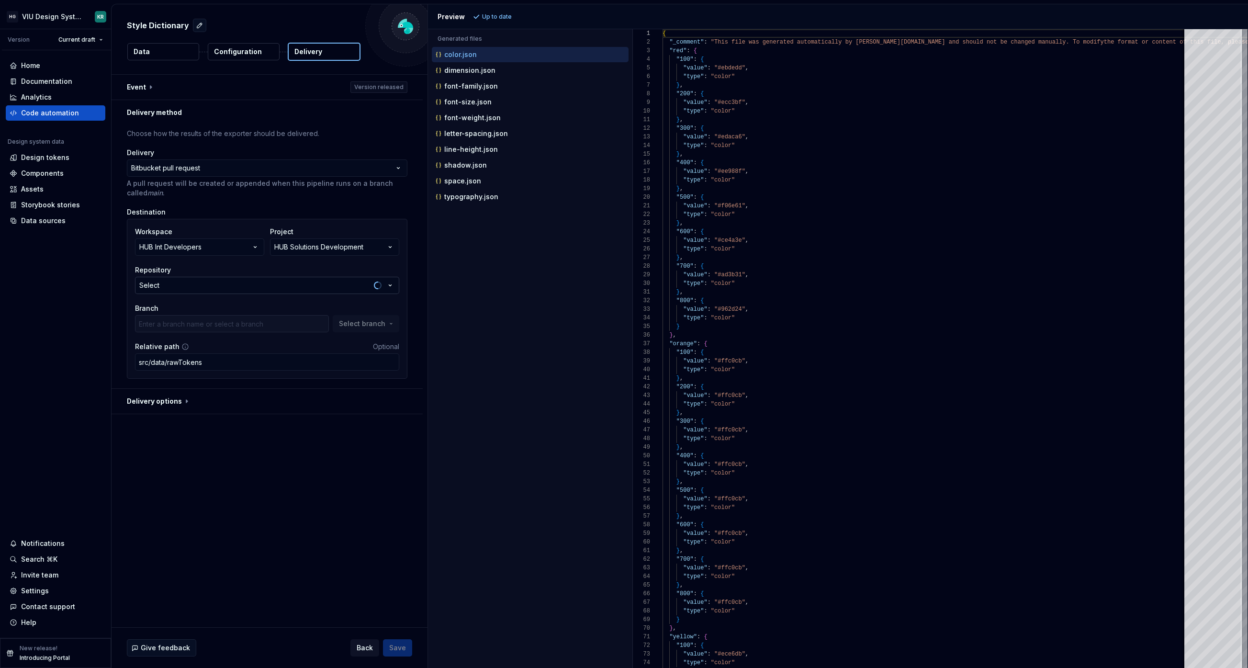
click at [315, 288] on button "Select" at bounding box center [267, 285] width 264 height 17
type input "viu-ui"
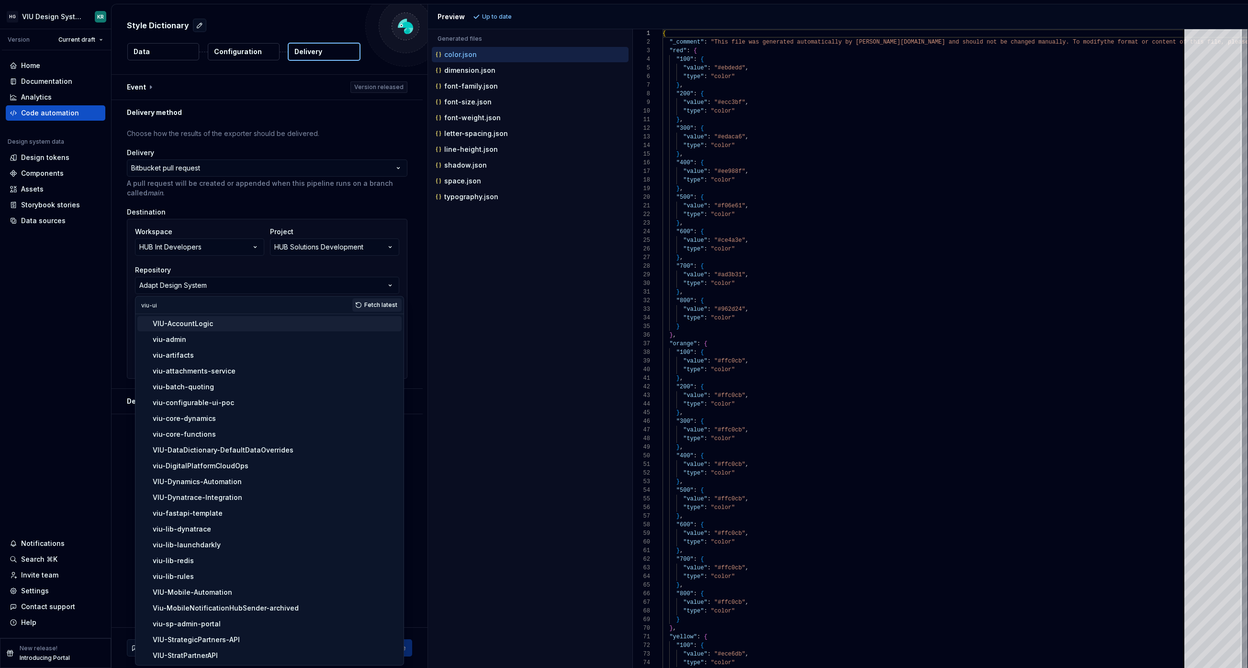
type input "develop"
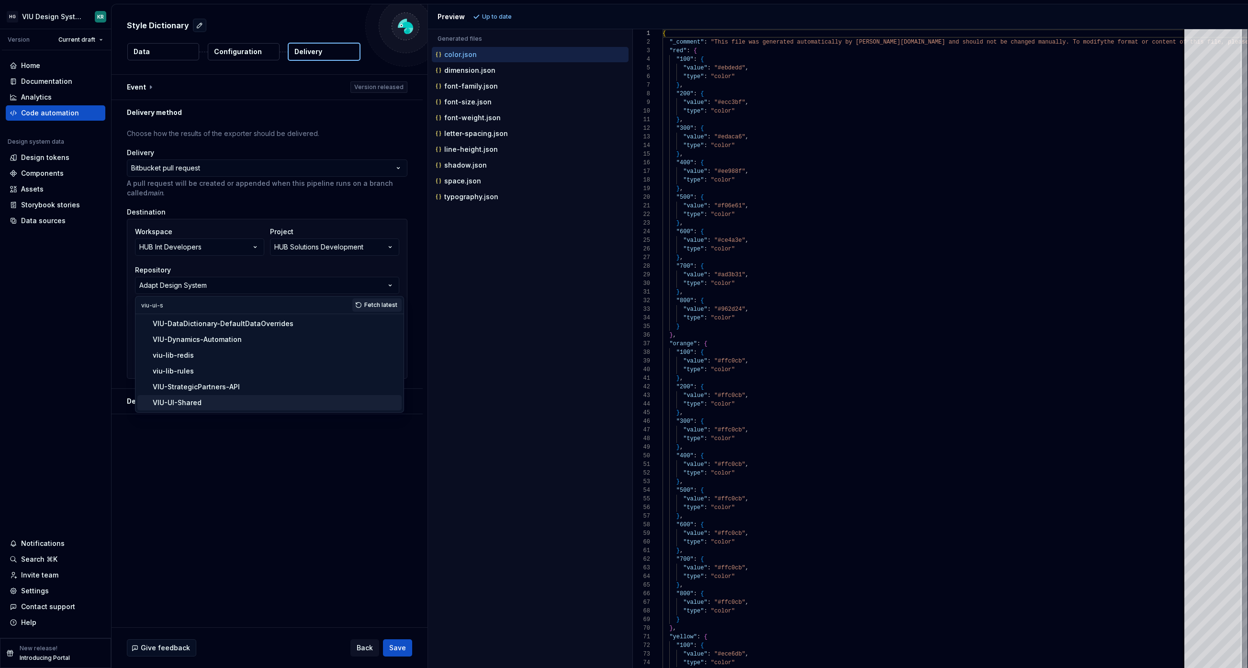
type input "viu-ui-s"
click at [239, 405] on div "VIU-UI-Shared" at bounding box center [275, 403] width 245 height 10
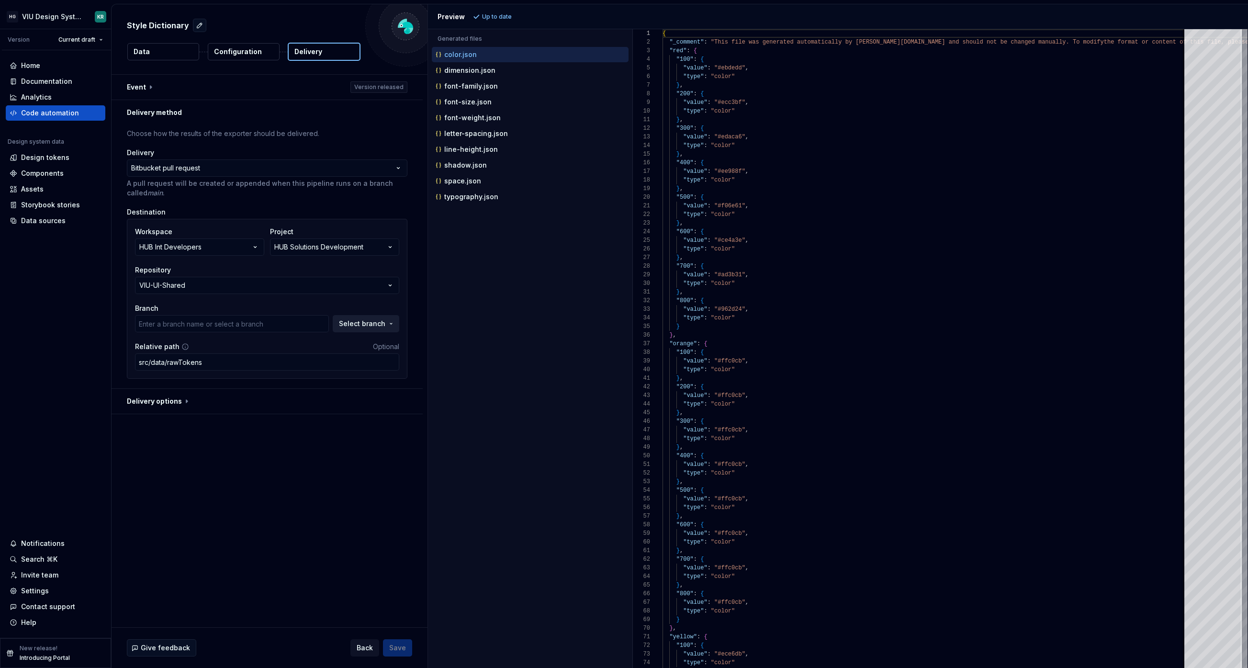
click at [351, 327] on span "Select branch" at bounding box center [362, 324] width 46 height 10
type input "dev"
type input "bugfix/account-signup-check-email"
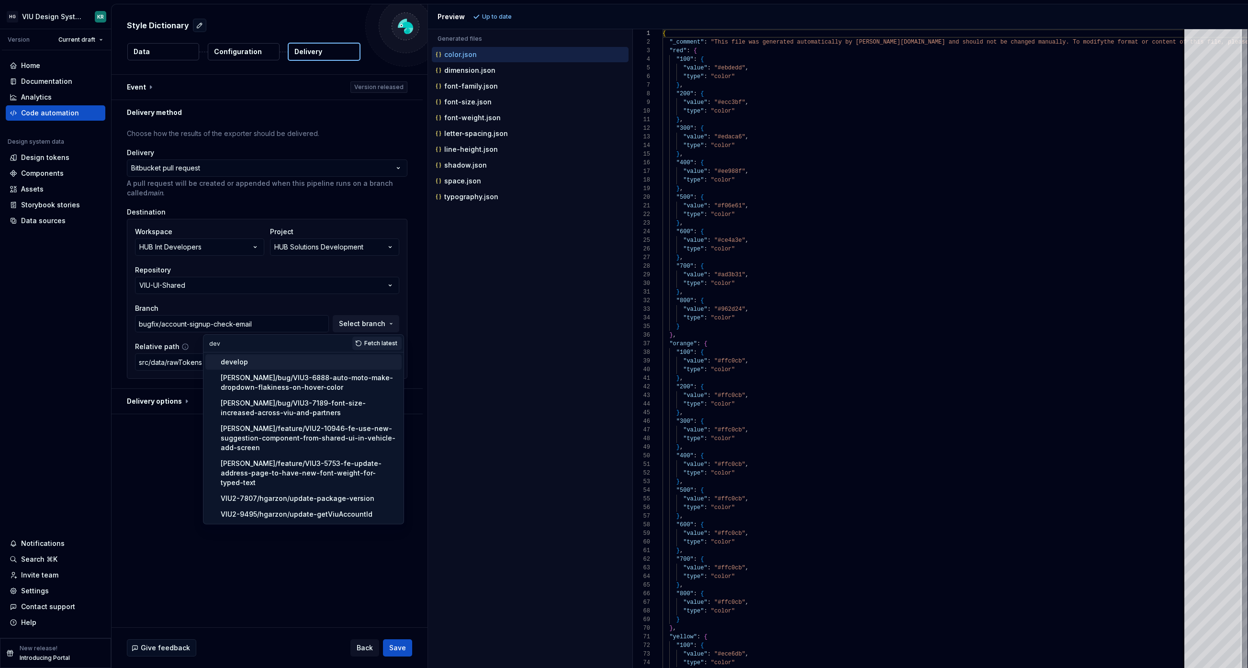
type input "dev"
click at [304, 361] on div "develop" at bounding box center [309, 362] width 177 height 10
type input "develop"
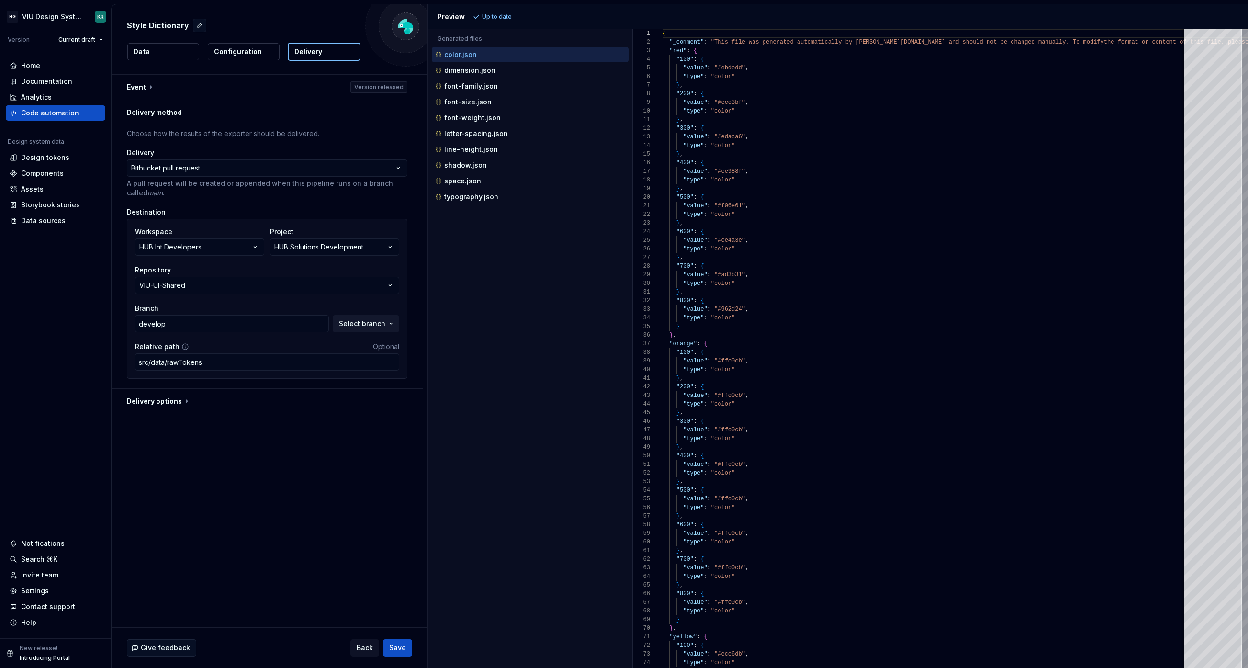
click at [287, 473] on div "**********" at bounding box center [270, 351] width 316 height 552
click at [400, 645] on span "Save" at bounding box center [397, 648] width 17 height 10
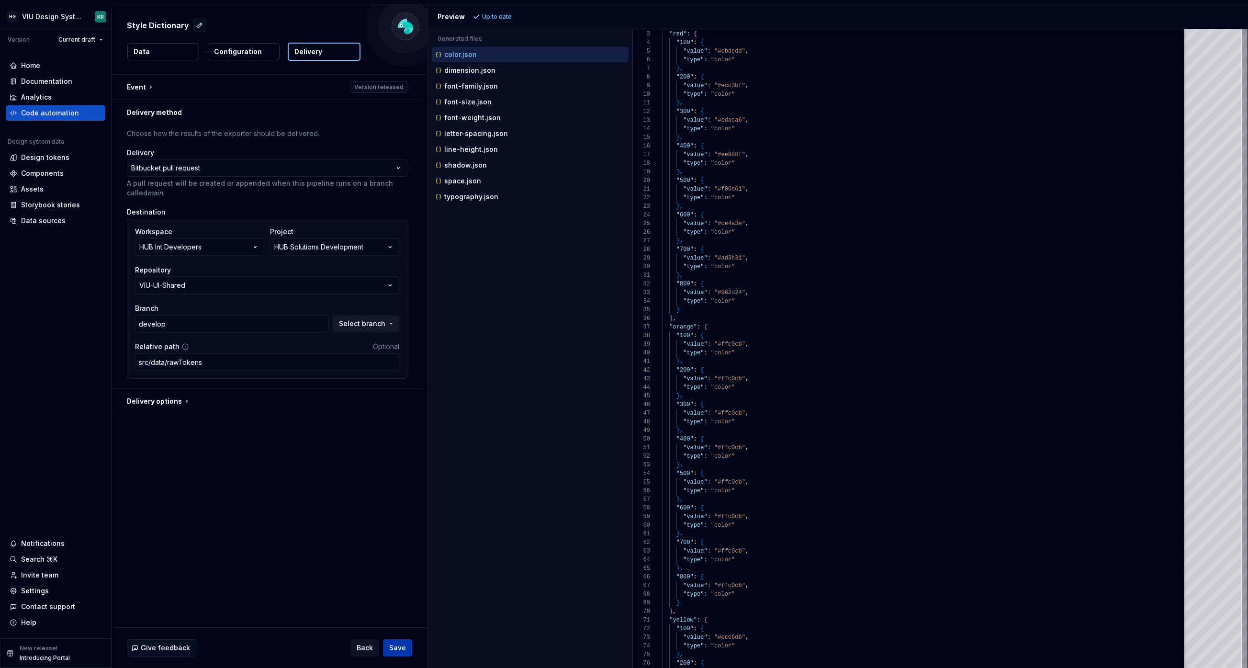
click at [401, 646] on span "Save" at bounding box center [397, 648] width 17 height 10
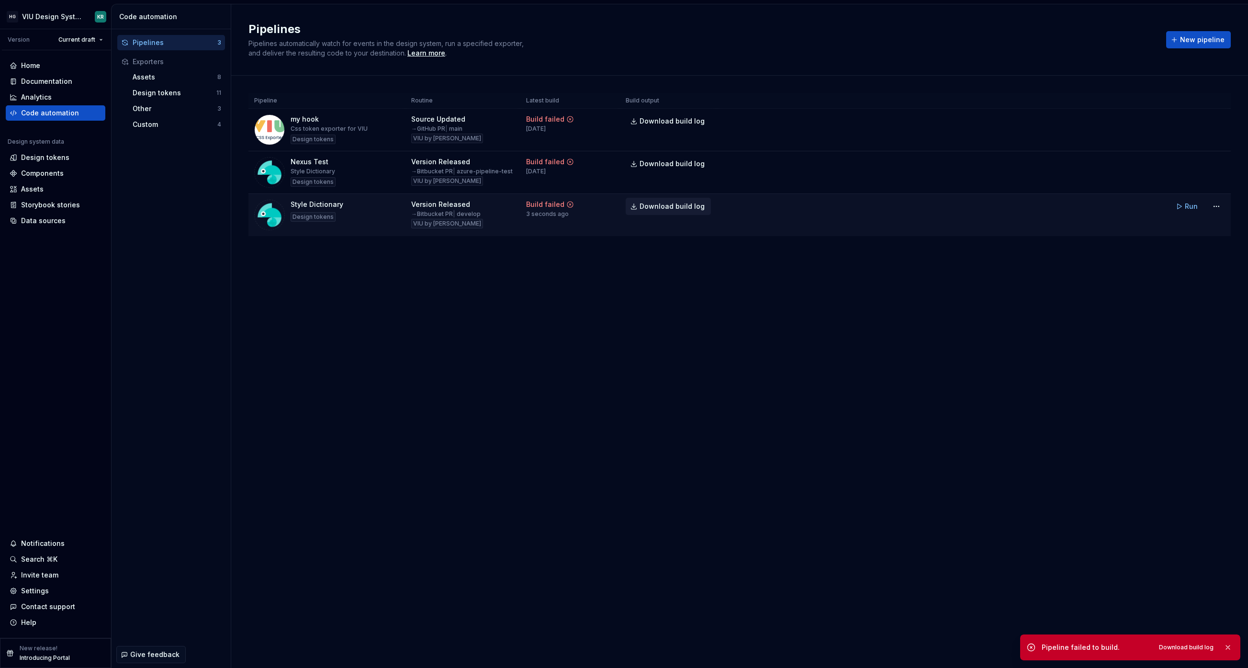
click at [664, 205] on span "Download build log" at bounding box center [671, 207] width 65 height 10
click at [90, 22] on html "HG VIU Design System KR Version Current draft Home Documentation Analytics Code…" at bounding box center [624, 334] width 1248 height 668
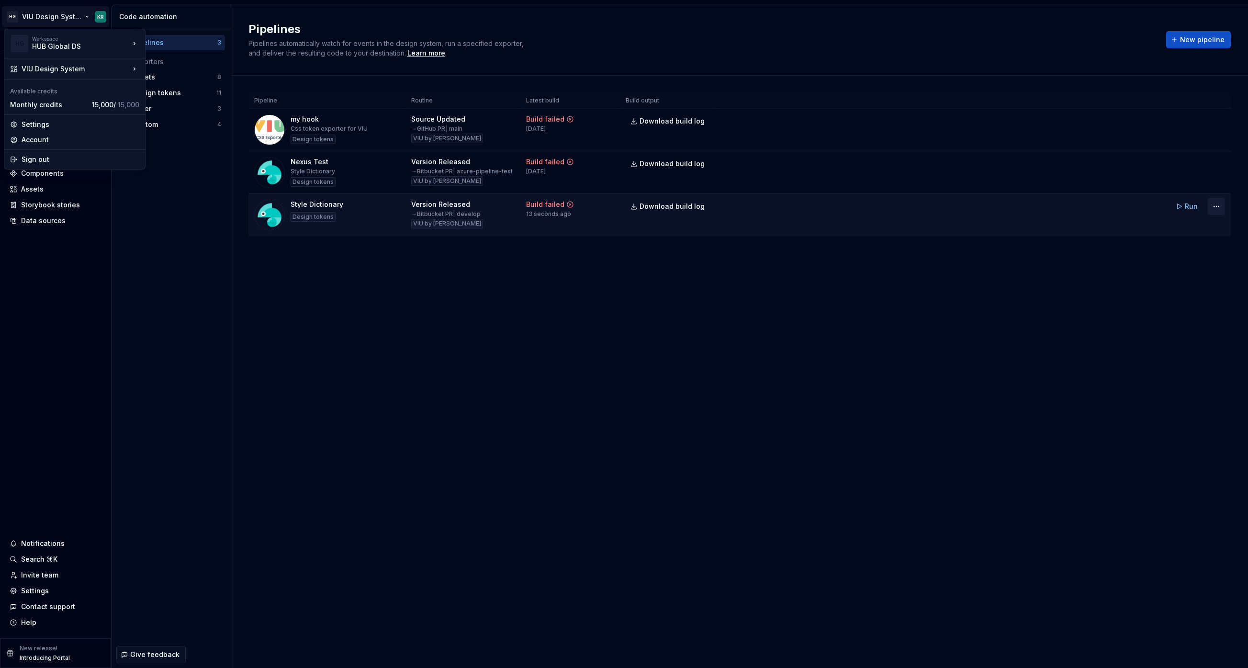
drag, startPoint x: 1225, startPoint y: 201, endPoint x: 1219, endPoint y: 206, distance: 8.2
click at [1225, 201] on html "HG VIU Design System KR Version Current draft Home Documentation Analytics Code…" at bounding box center [624, 334] width 1248 height 668
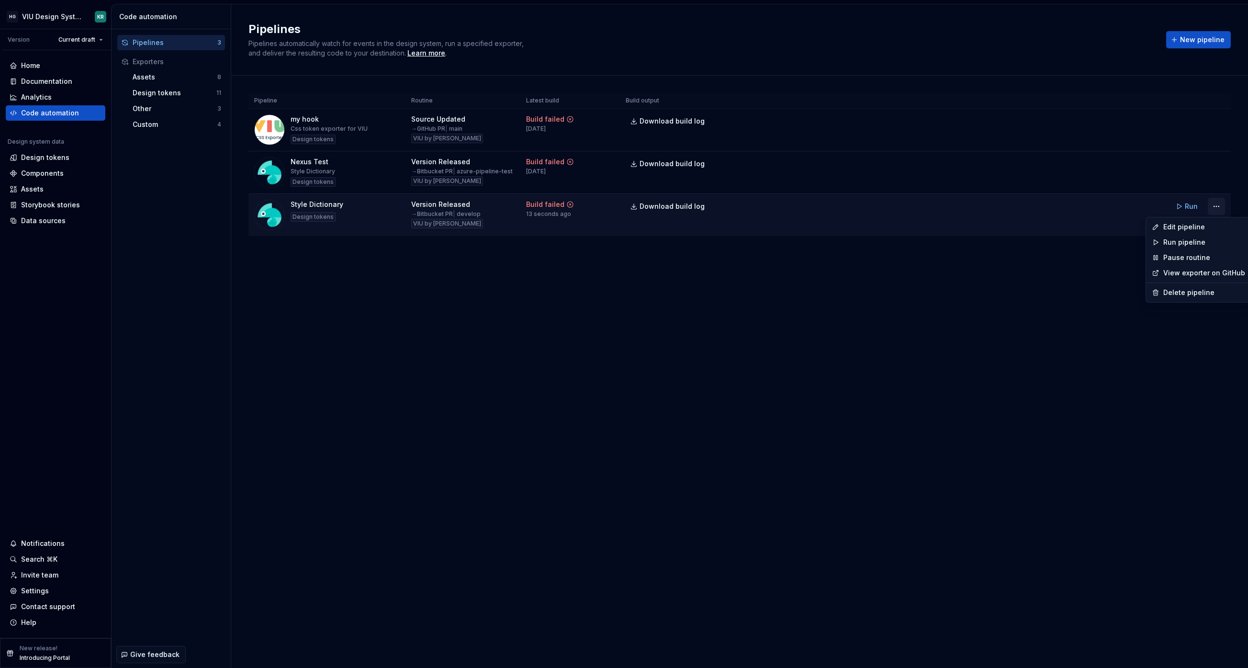
click at [1211, 203] on html "HG VIU Design System KR Version Current draft Home Documentation Analytics Code…" at bounding box center [624, 334] width 1248 height 668
drag, startPoint x: 1187, startPoint y: 227, endPoint x: 1204, endPoint y: 239, distance: 21.0
click at [1187, 227] on div "Edit pipeline" at bounding box center [1204, 227] width 82 height 10
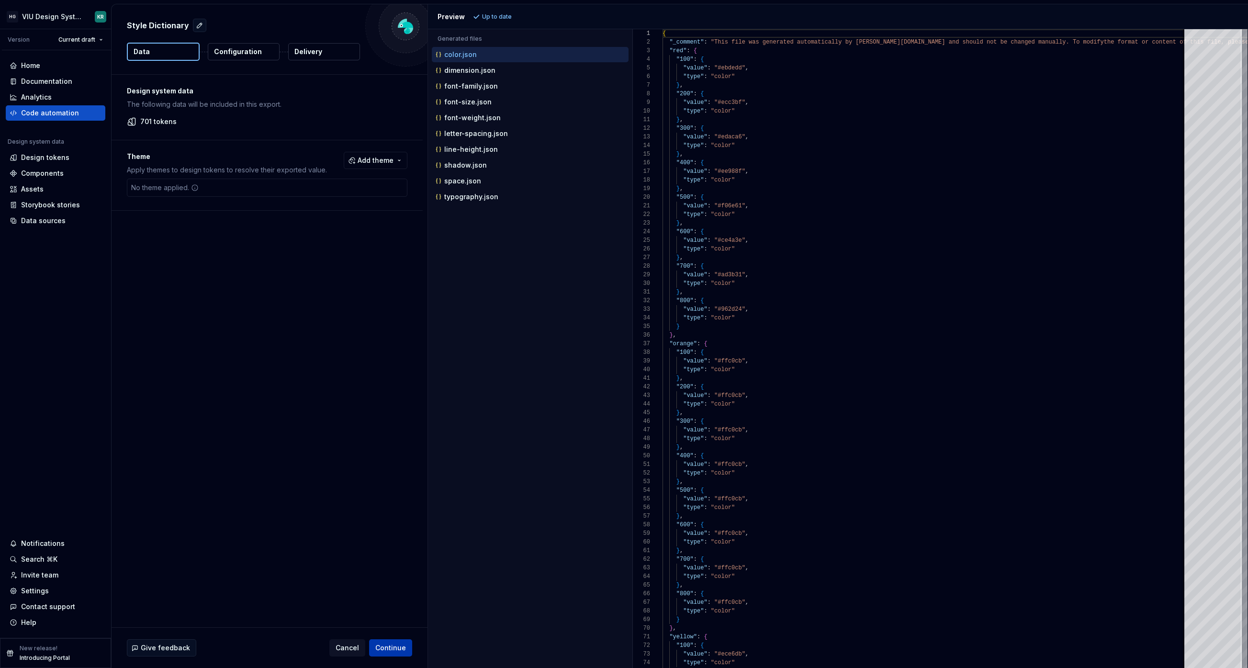
click at [396, 646] on span "Continue" at bounding box center [390, 648] width 31 height 10
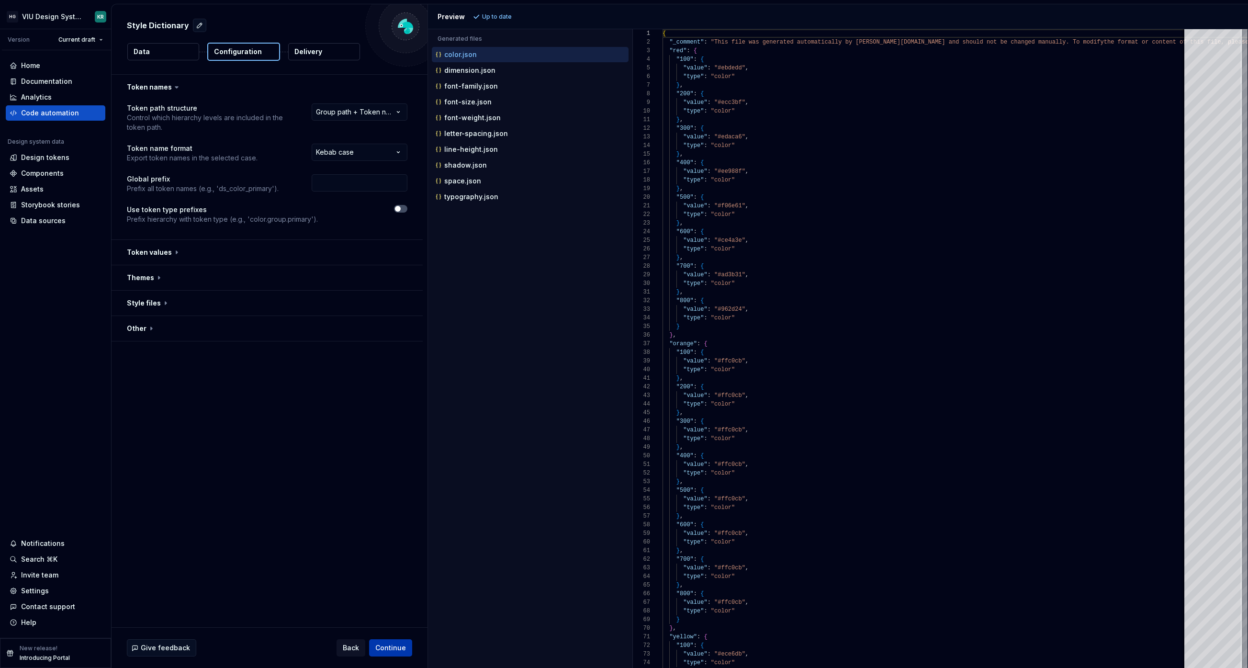
click at [395, 645] on span "Continue" at bounding box center [390, 648] width 31 height 10
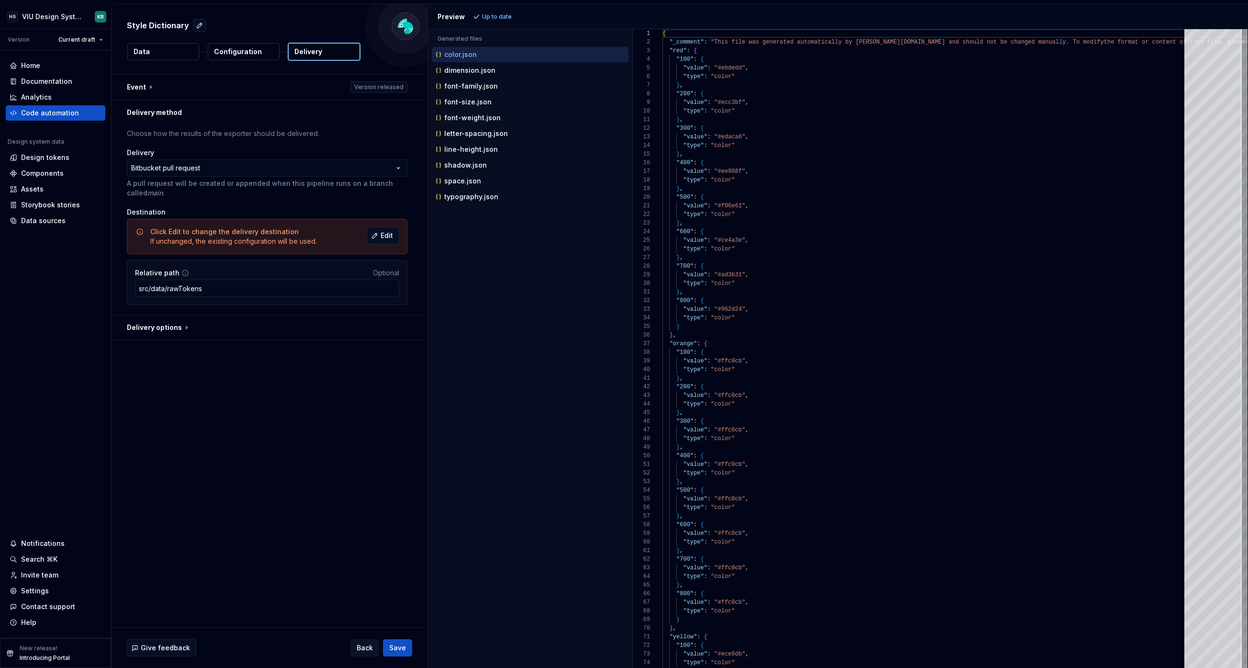
click at [381, 179] on p "A pull request will be created or appended when this pipeline runs on a branch …" at bounding box center [267, 188] width 280 height 19
click at [388, 171] on html "**********" at bounding box center [624, 334] width 1248 height 668
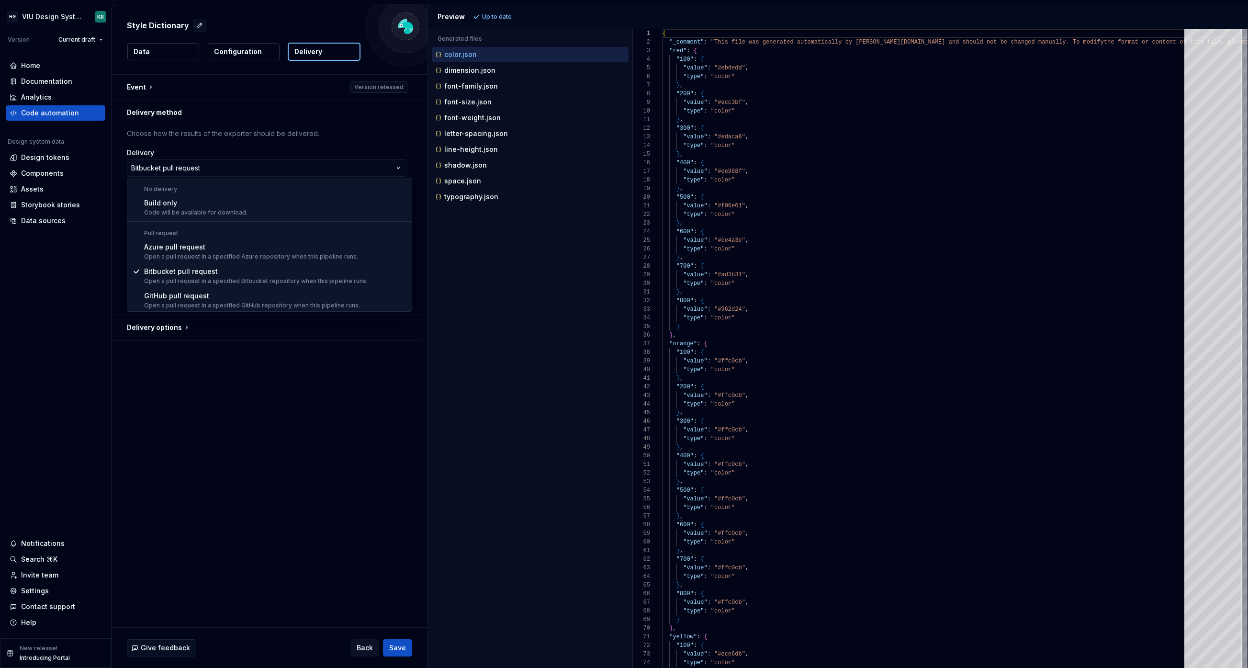
select select "*********"
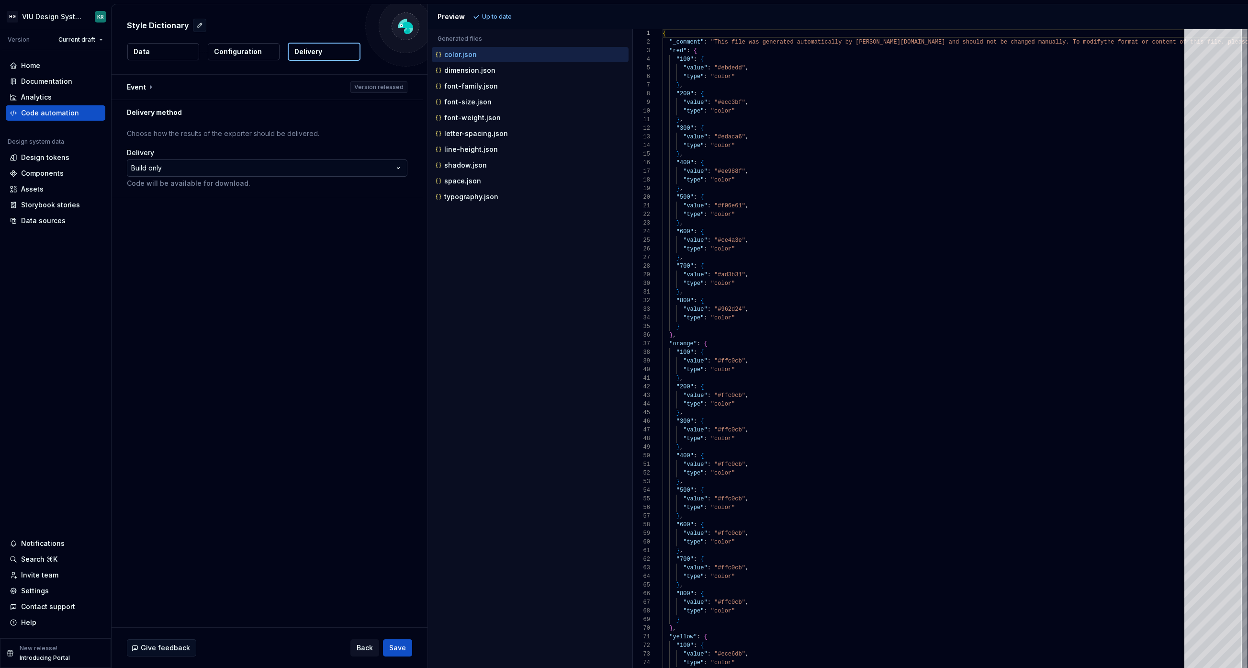
click at [372, 167] on html "**********" at bounding box center [624, 334] width 1248 height 668
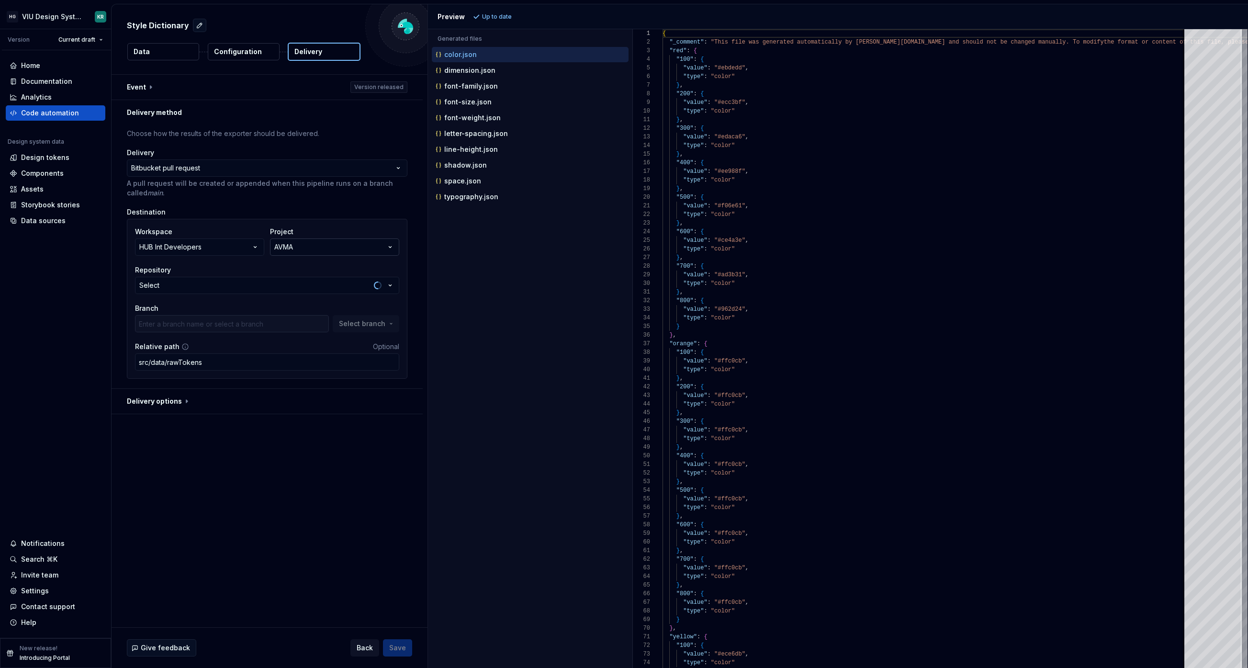
click at [299, 248] on button "AVMA" at bounding box center [334, 246] width 129 height 17
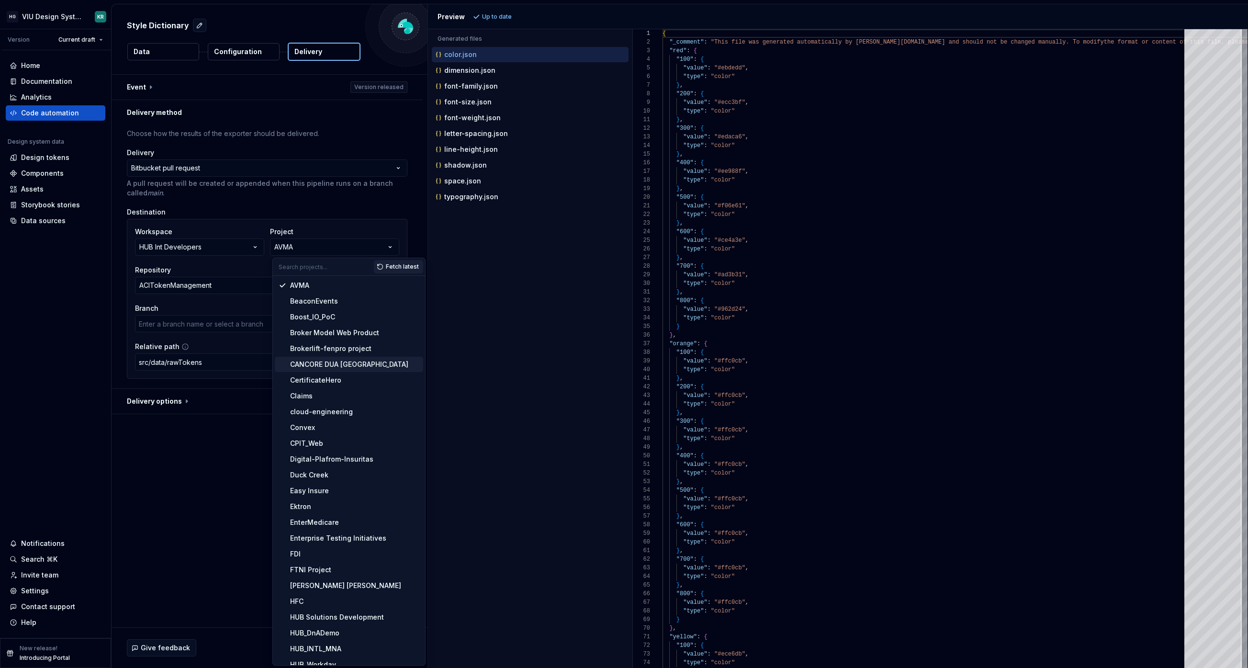
type input "DCTImportSchoolList"
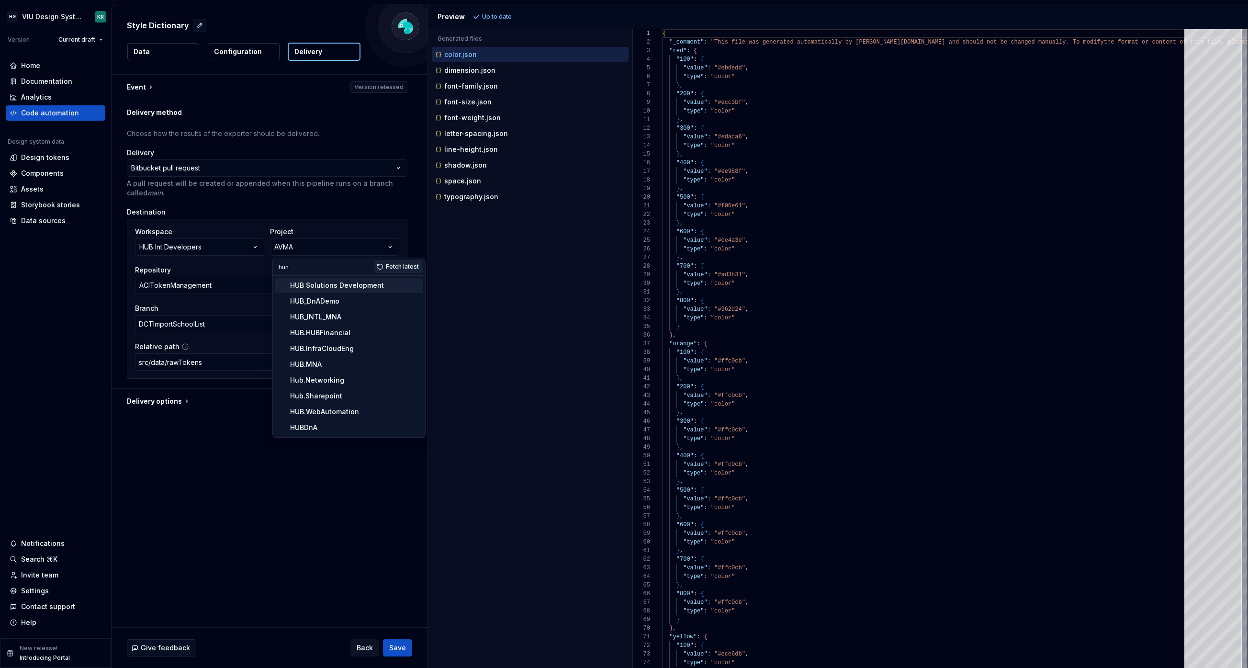
type input "hun"
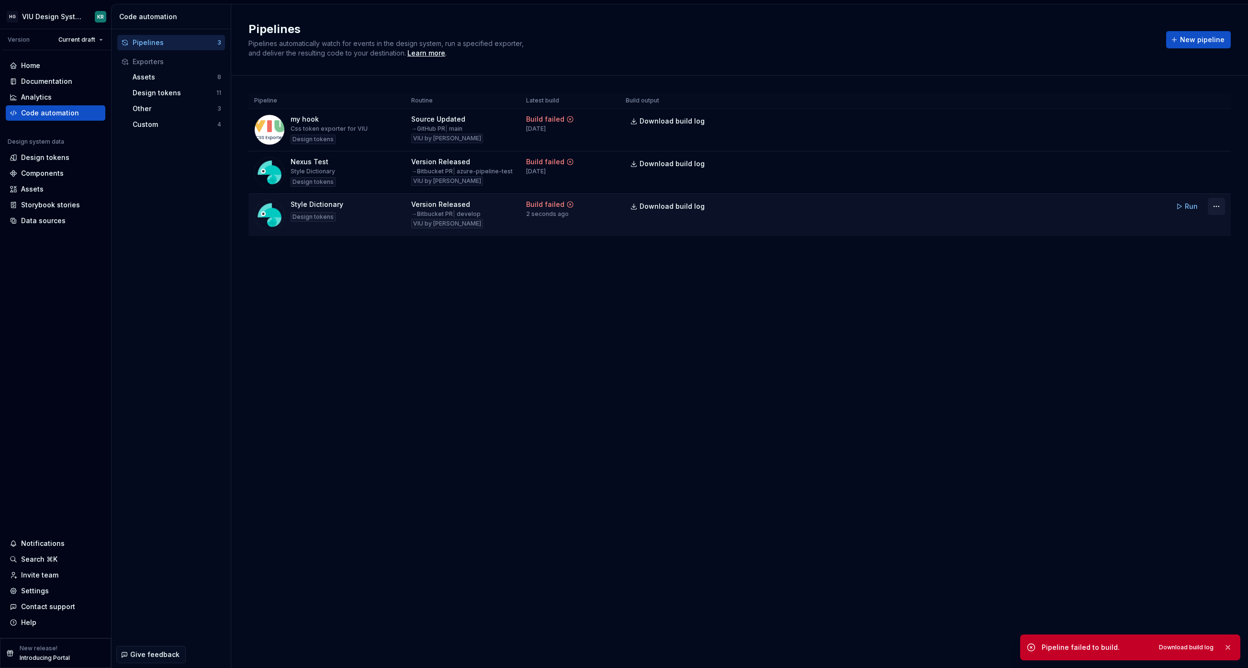
click at [1215, 206] on html "HG VIU Design System KR Version Current draft Home Documentation Analytics Code…" at bounding box center [624, 334] width 1248 height 668
click at [1197, 224] on div "Edit pipeline" at bounding box center [1204, 227] width 82 height 10
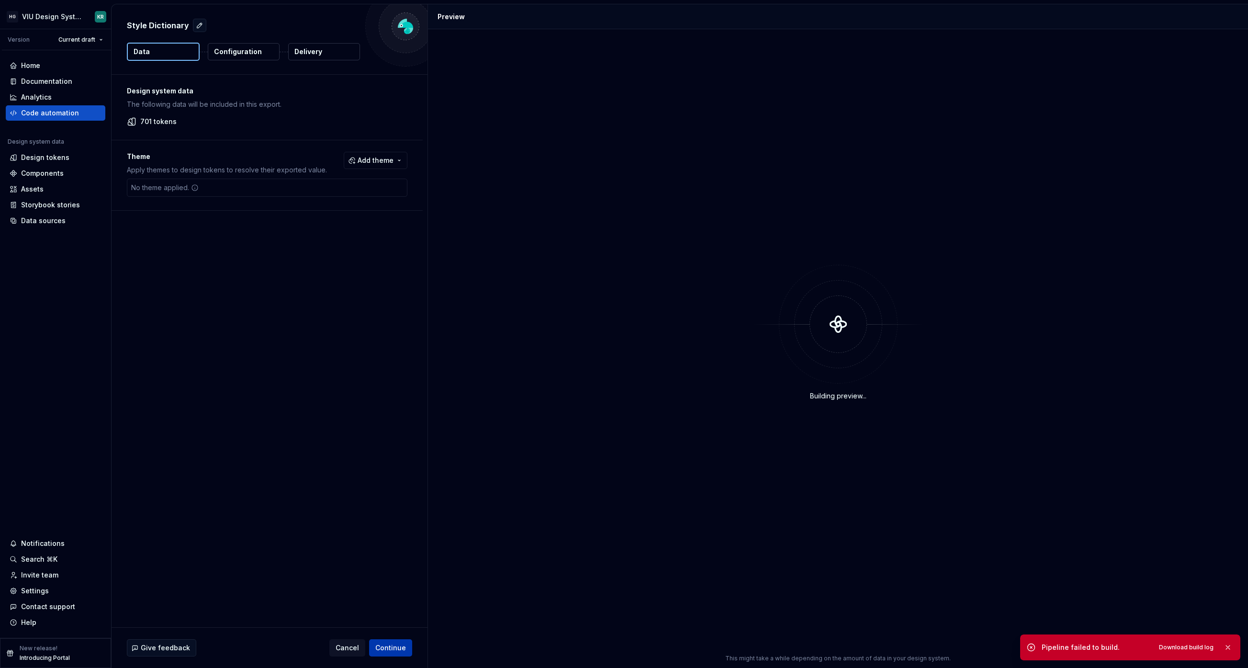
click at [396, 651] on span "Continue" at bounding box center [390, 648] width 31 height 10
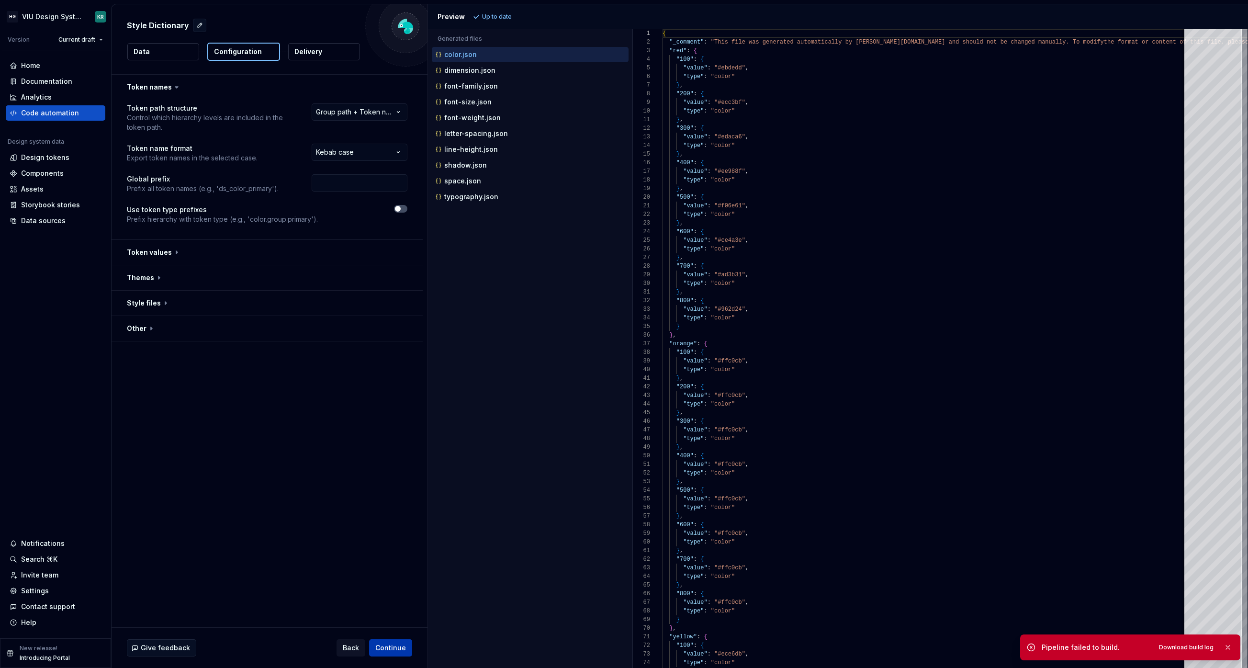
click at [396, 651] on span "Continue" at bounding box center [390, 648] width 31 height 10
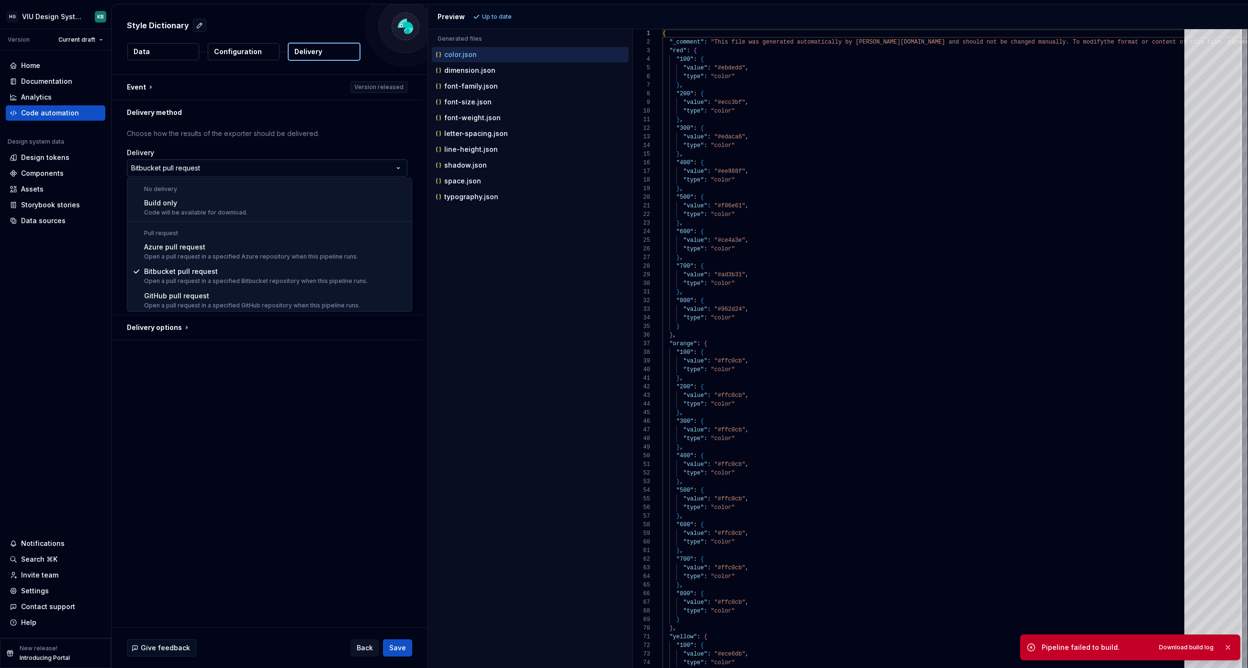
click at [288, 169] on html "**********" at bounding box center [624, 334] width 1248 height 668
select select "*********"
drag, startPoint x: 268, startPoint y: 214, endPoint x: 287, endPoint y: 200, distance: 23.6
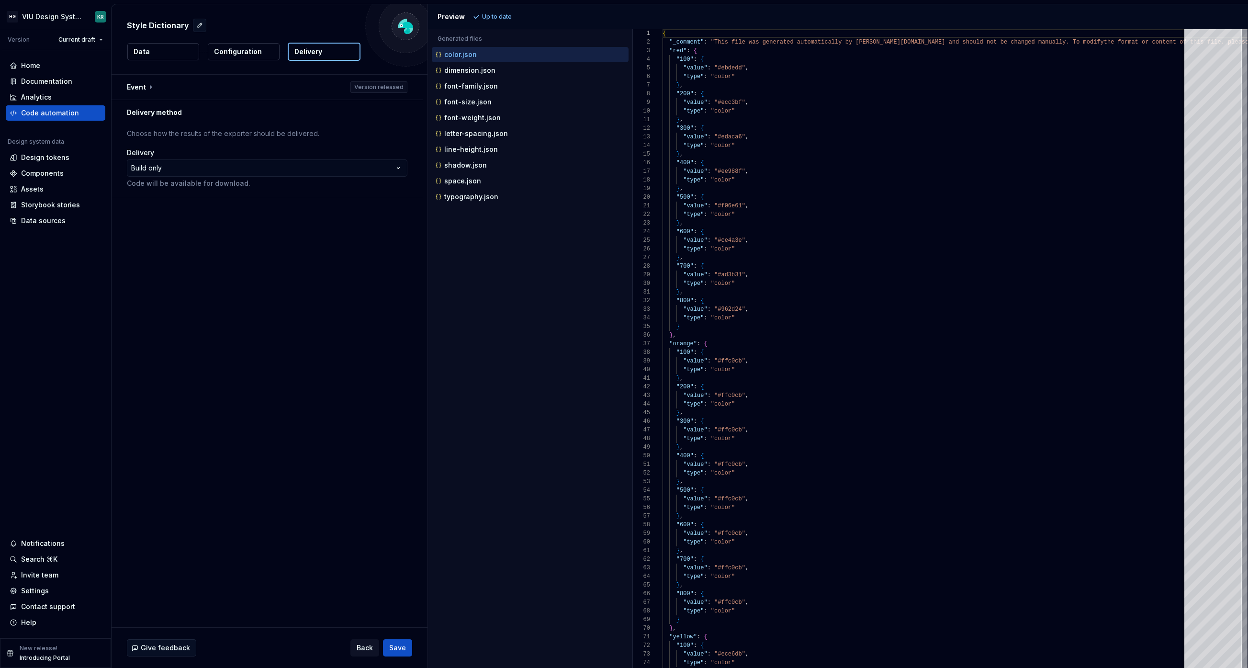
click at [402, 653] on button "Save" at bounding box center [397, 647] width 29 height 17
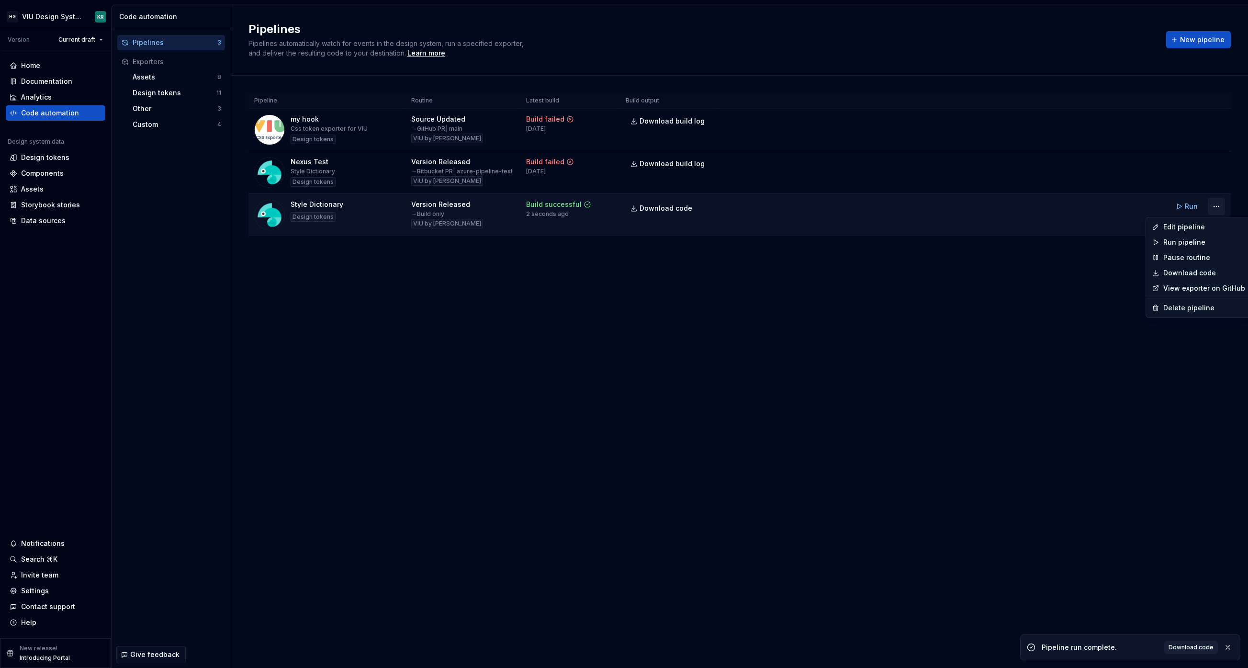
click at [1212, 203] on html "HG VIU Design System KR Version Current draft Home Documentation Analytics Code…" at bounding box center [624, 334] width 1248 height 668
click at [1188, 227] on div "Edit pipeline" at bounding box center [1204, 227] width 82 height 10
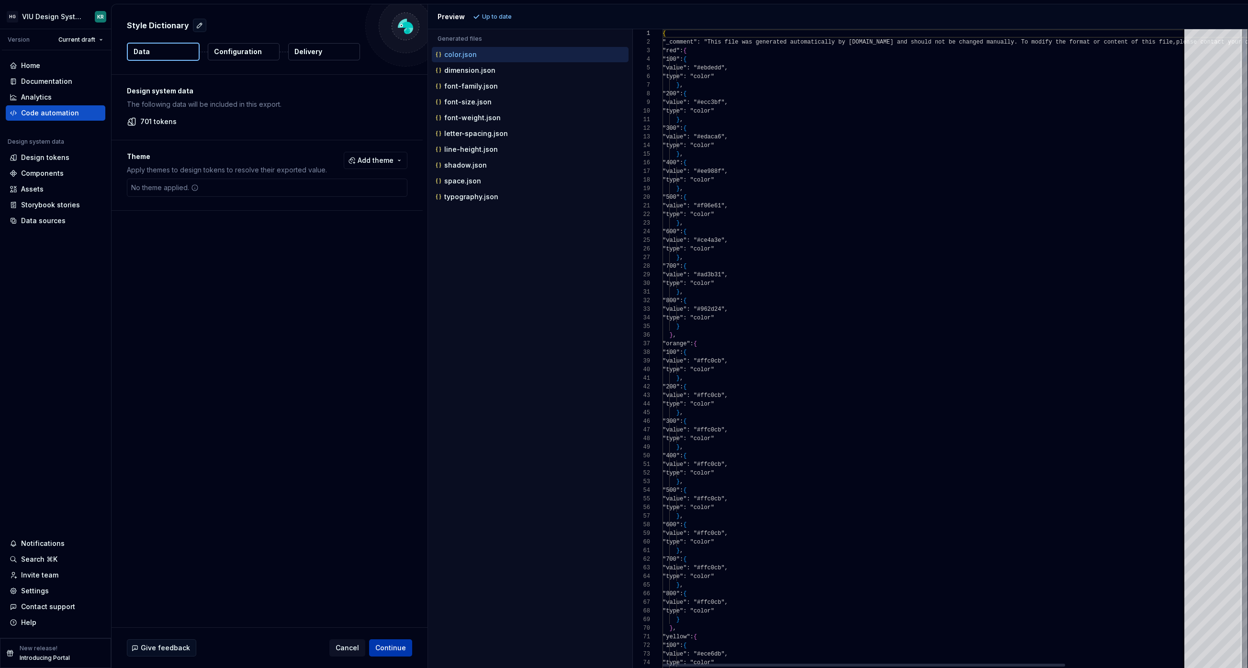
click at [397, 649] on span "Continue" at bounding box center [390, 648] width 31 height 10
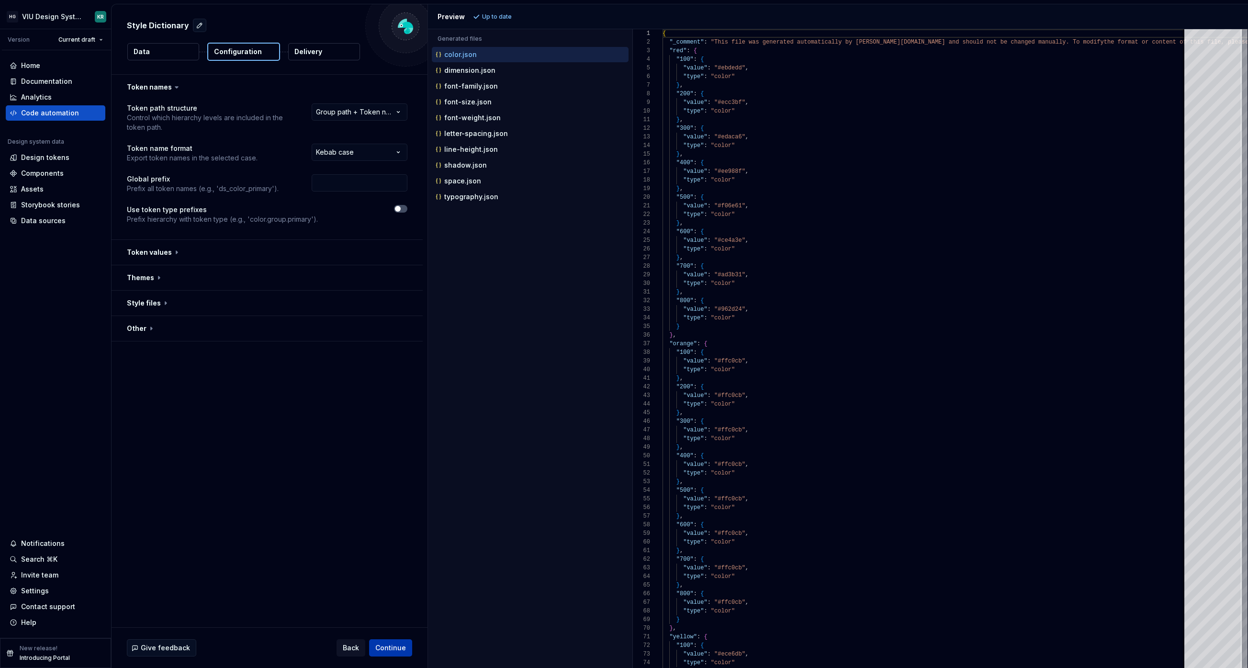
click at [397, 649] on span "Continue" at bounding box center [390, 648] width 31 height 10
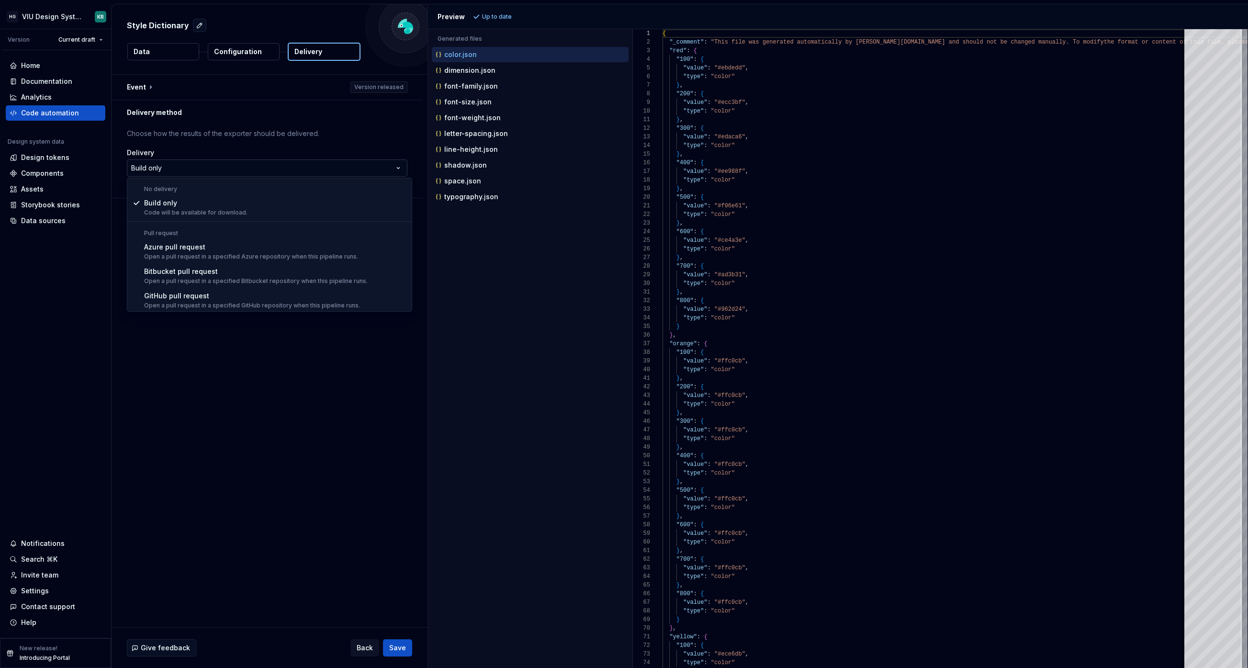
click at [280, 170] on html "**********" at bounding box center [624, 334] width 1248 height 668
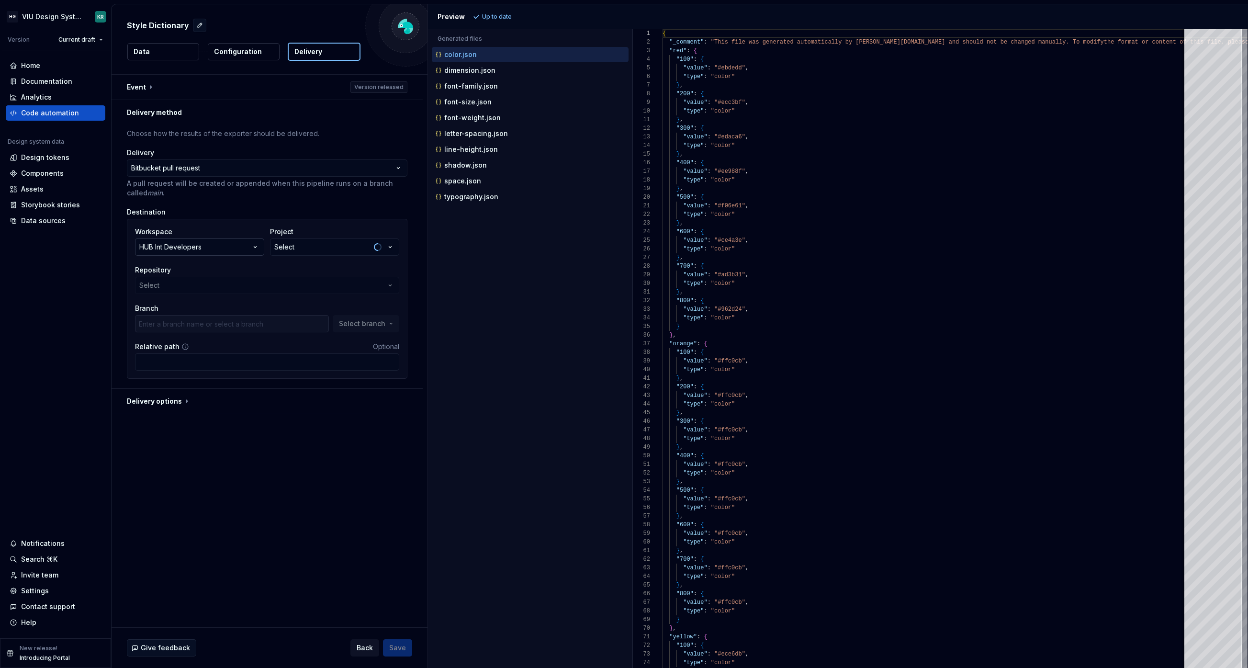
click at [242, 248] on button "HUB Int Developers" at bounding box center [199, 246] width 129 height 17
click at [317, 248] on button "Select" at bounding box center [334, 246] width 129 height 17
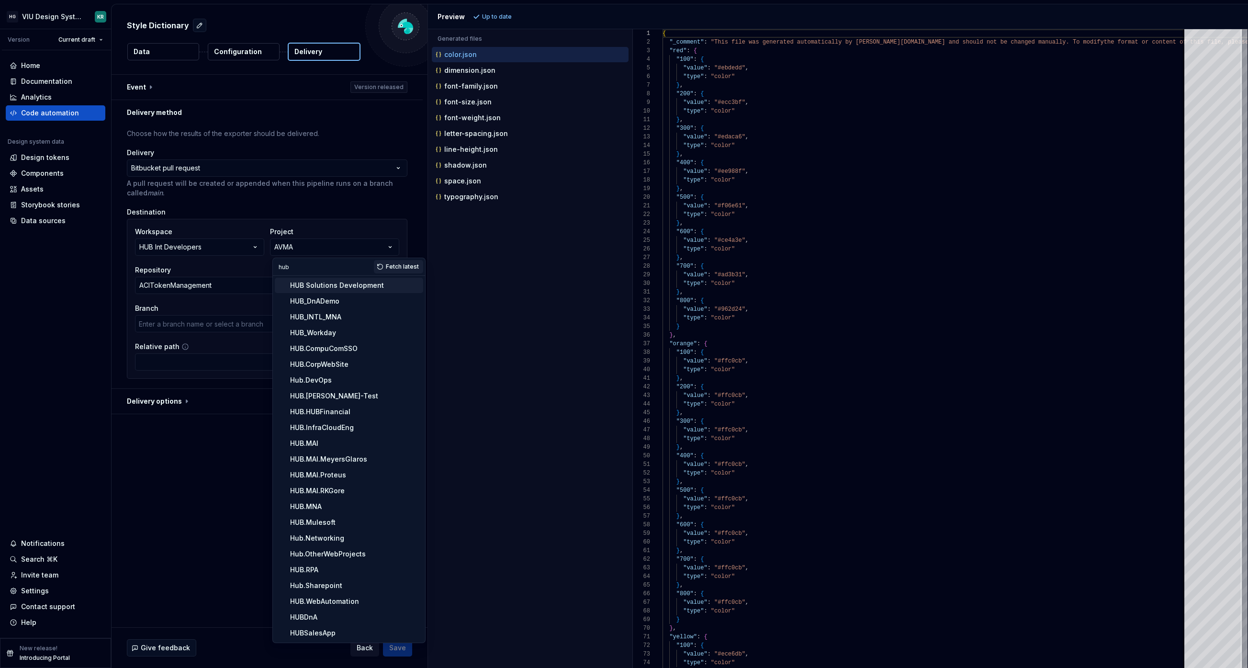
type input "hub"
click at [316, 288] on div "HUB Solutions Development" at bounding box center [337, 285] width 94 height 10
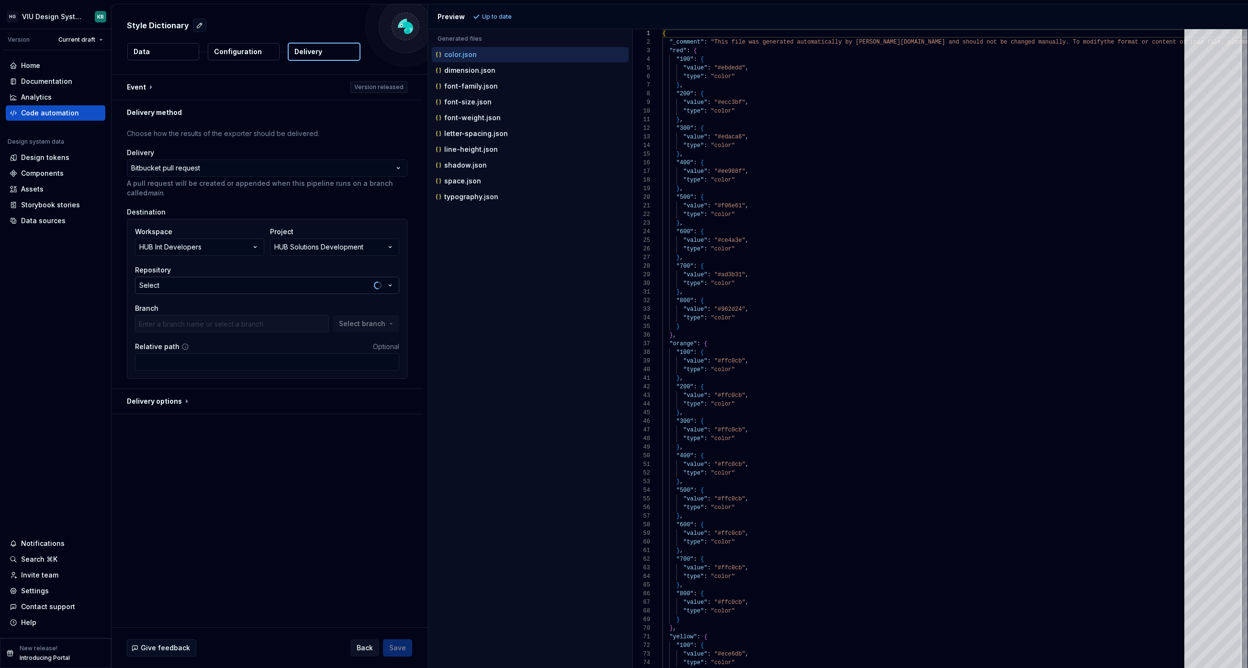
click at [251, 285] on button "Select" at bounding box center [267, 285] width 264 height 17
type input "viu-ui-shared"
type input "develop"
type input "viu-ui-shared"
click at [165, 324] on div "VIU-UI-Shared" at bounding box center [177, 324] width 49 height 10
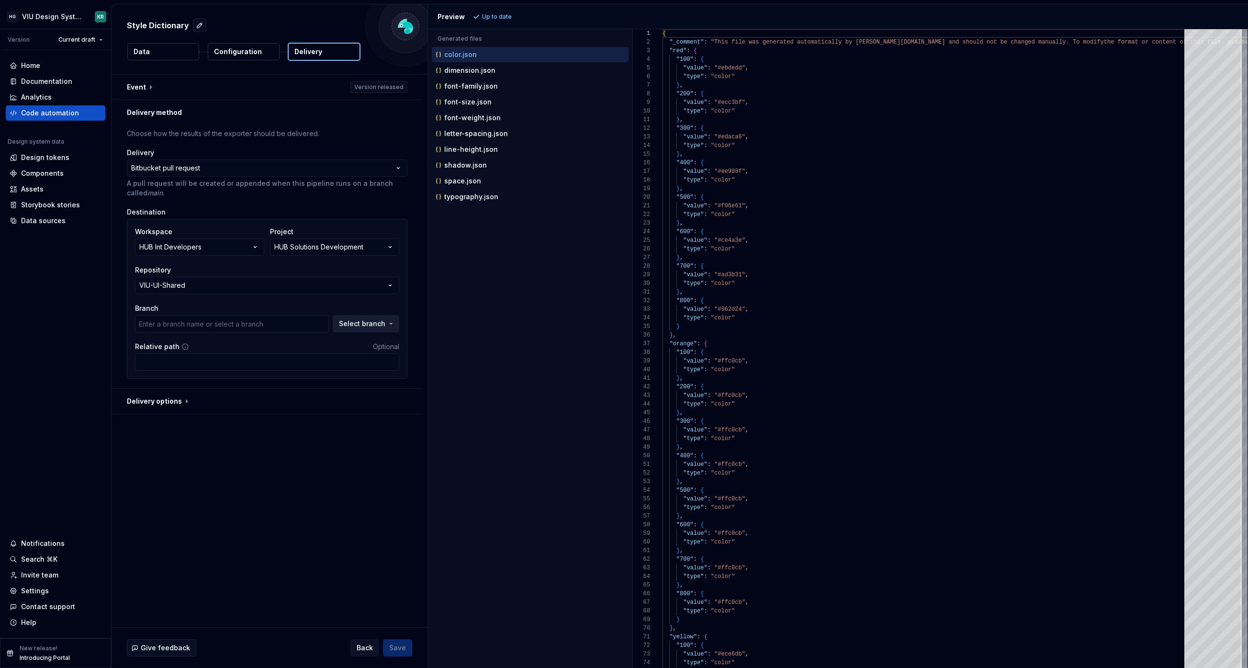
click at [397, 317] on button "Select branch" at bounding box center [366, 323] width 67 height 17
type input "dfr"
type input "bugfix/account-signup-check-email"
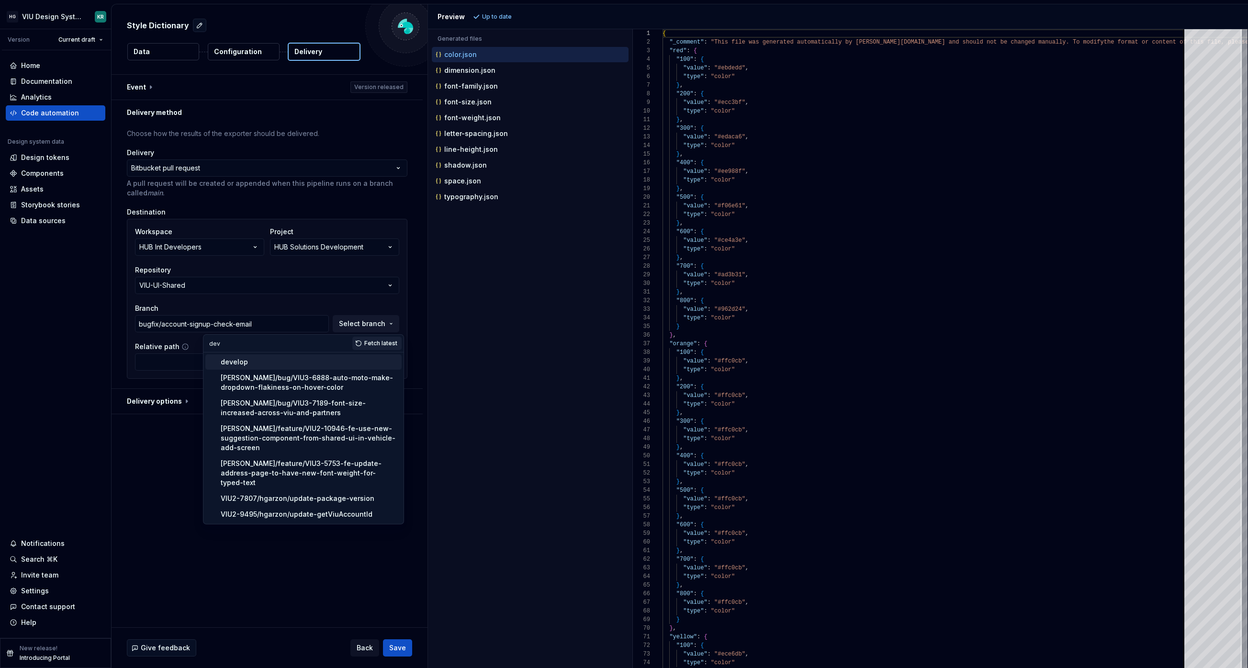
type input "dev"
click at [341, 359] on div "develop" at bounding box center [309, 362] width 177 height 10
type input "develop"
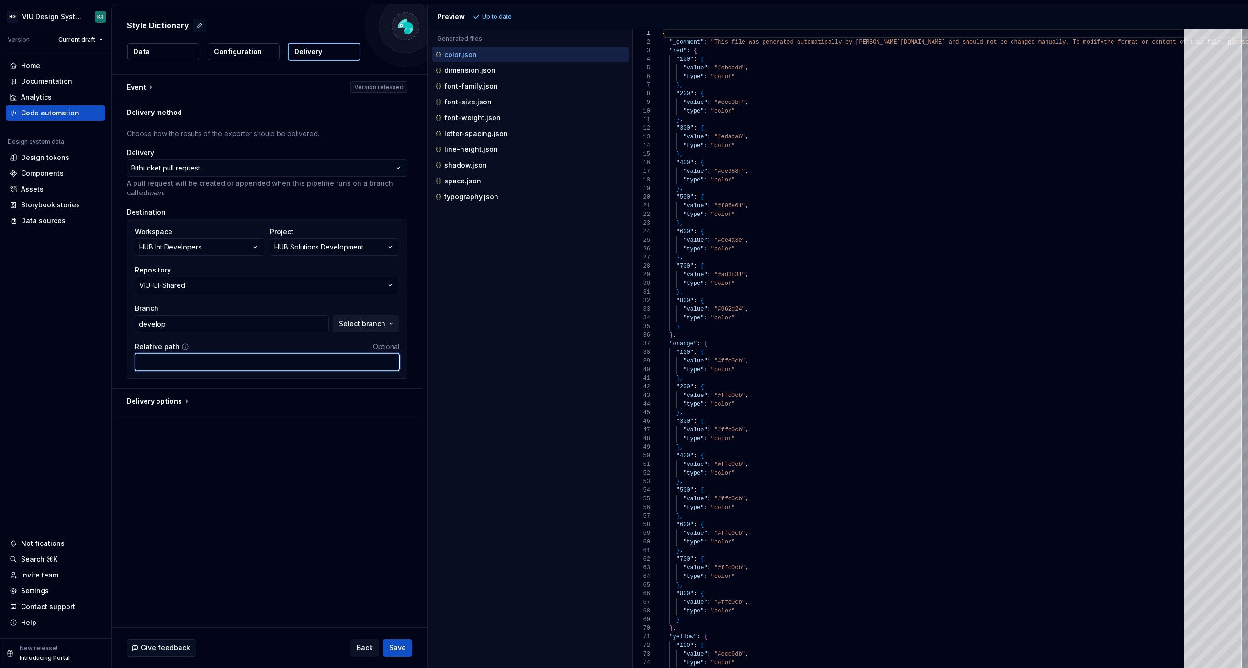
click at [290, 363] on input "Relative path" at bounding box center [267, 361] width 264 height 17
type input "src/data/rawTokens"
click at [306, 465] on div "**********" at bounding box center [270, 351] width 316 height 552
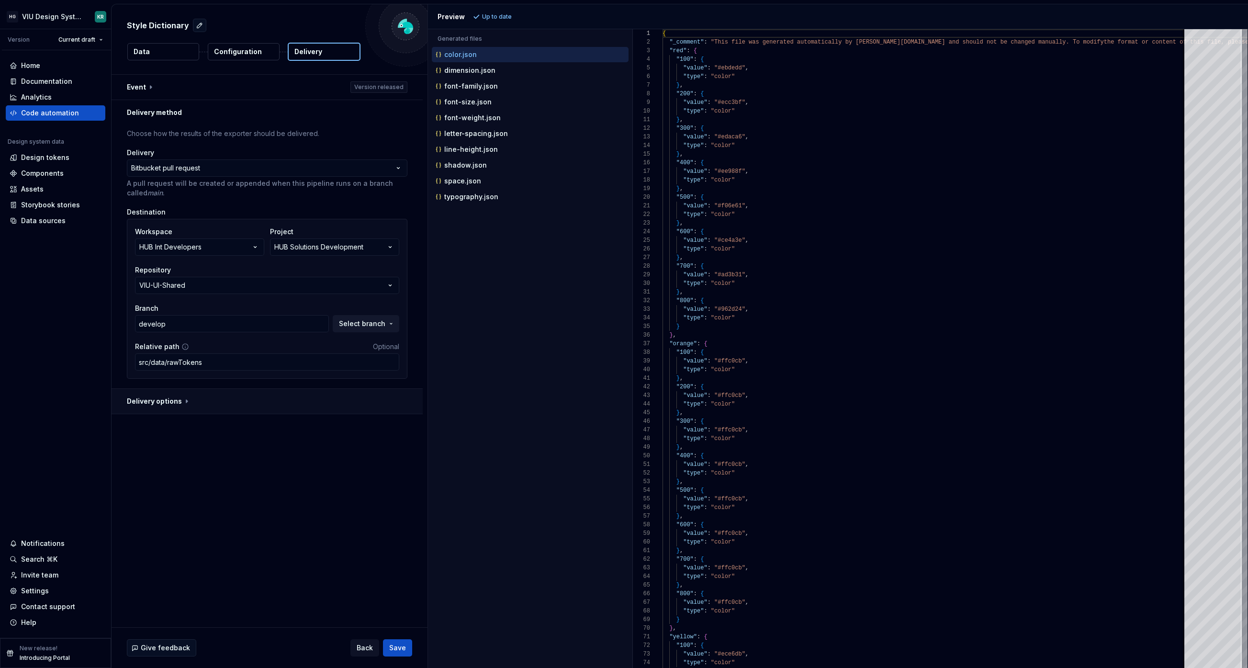
click at [167, 406] on button "button" at bounding box center [267, 401] width 311 height 25
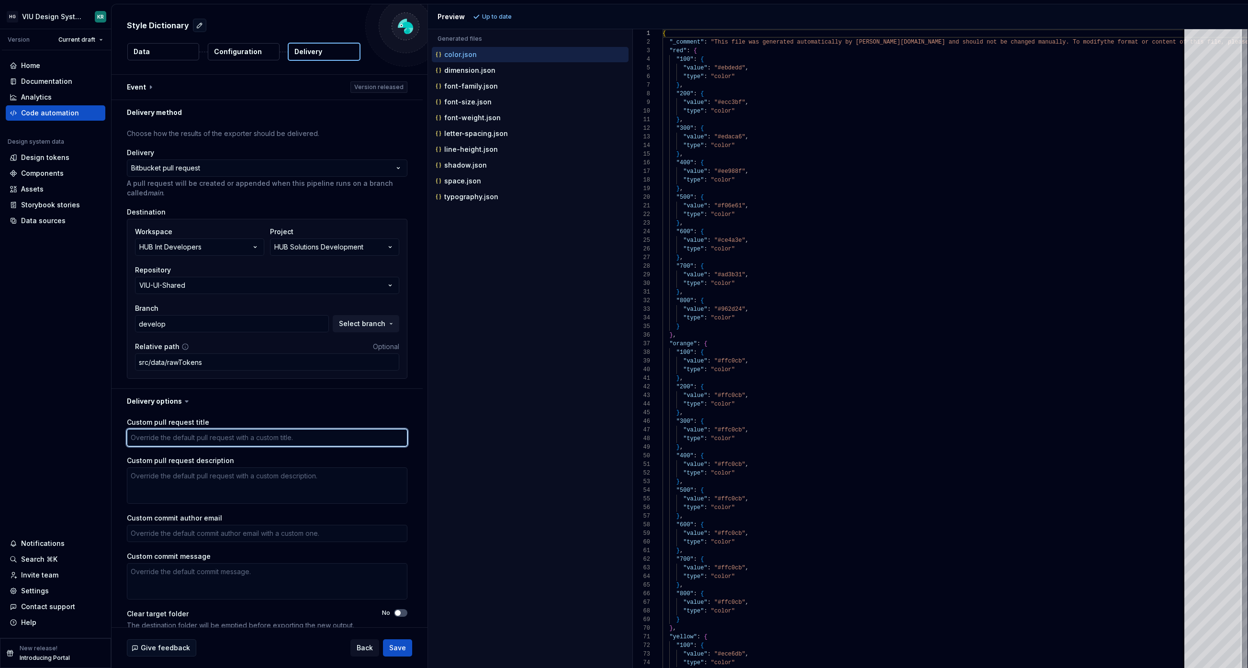
click at [209, 442] on textarea "Custom pull request title" at bounding box center [267, 437] width 280 height 17
type textarea "*"
type textarea "N"
type textarea "*"
type textarea "Ne"
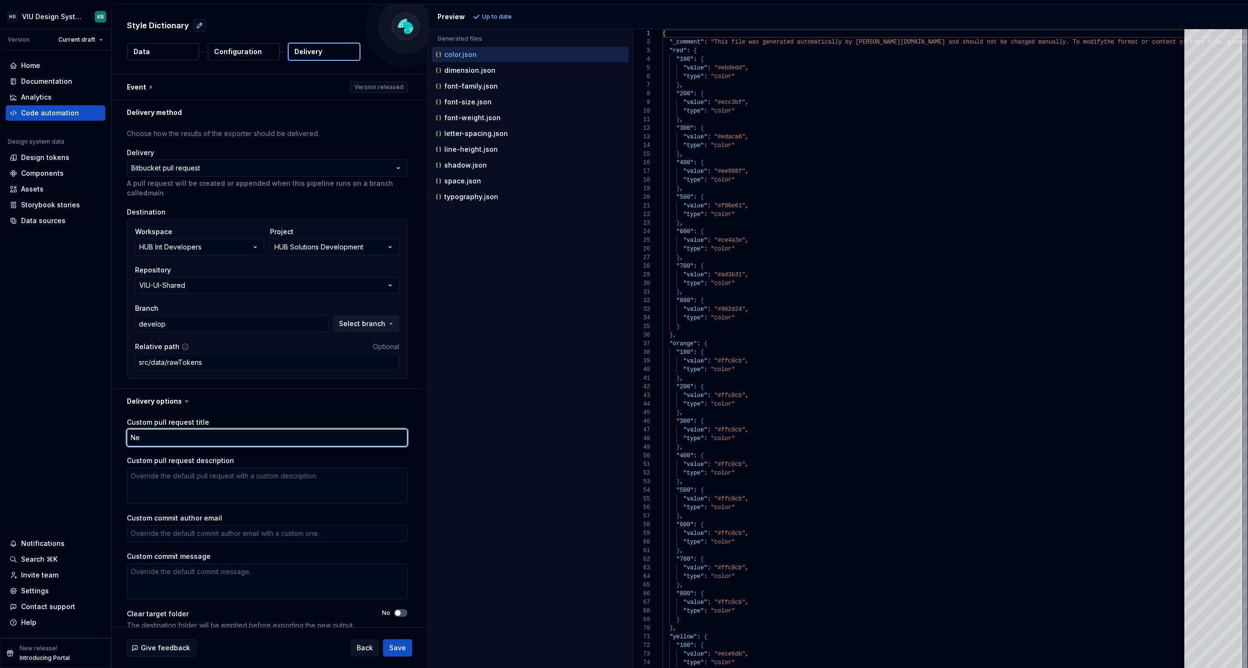
type textarea "*"
type textarea "New"
type textarea "*"
type textarea "New S"
type textarea "*"
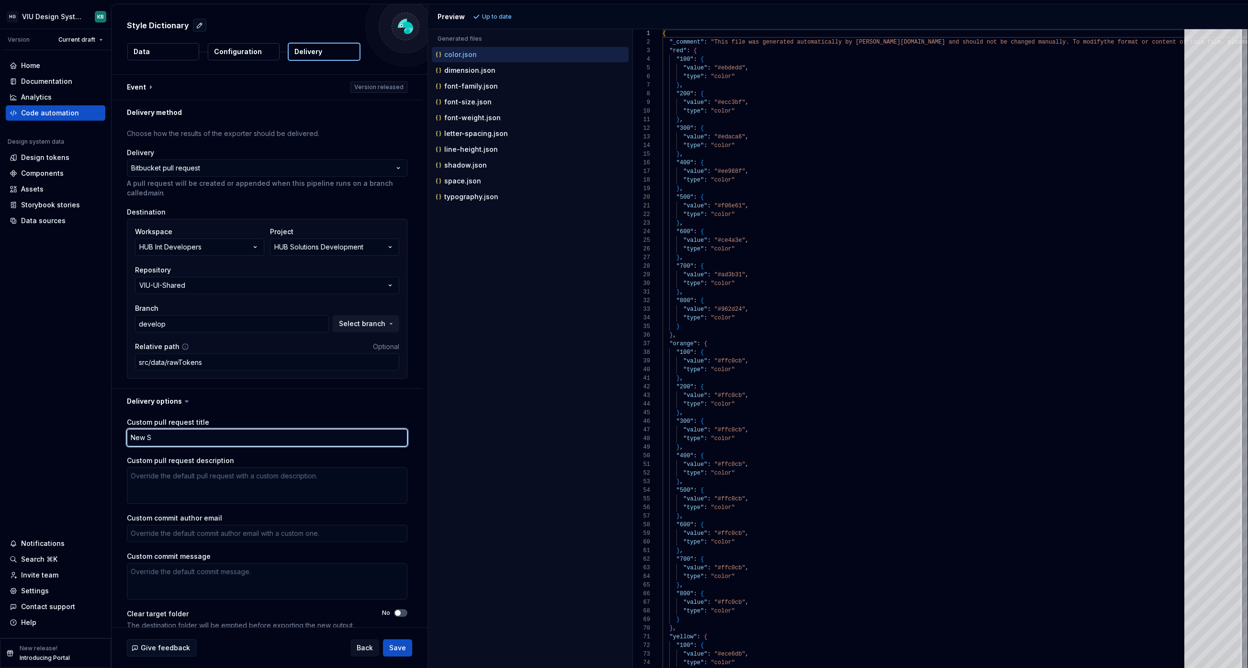
type textarea "New Su"
type textarea "*"
type textarea "New Sup"
type textarea "*"
type textarea "New Supe"
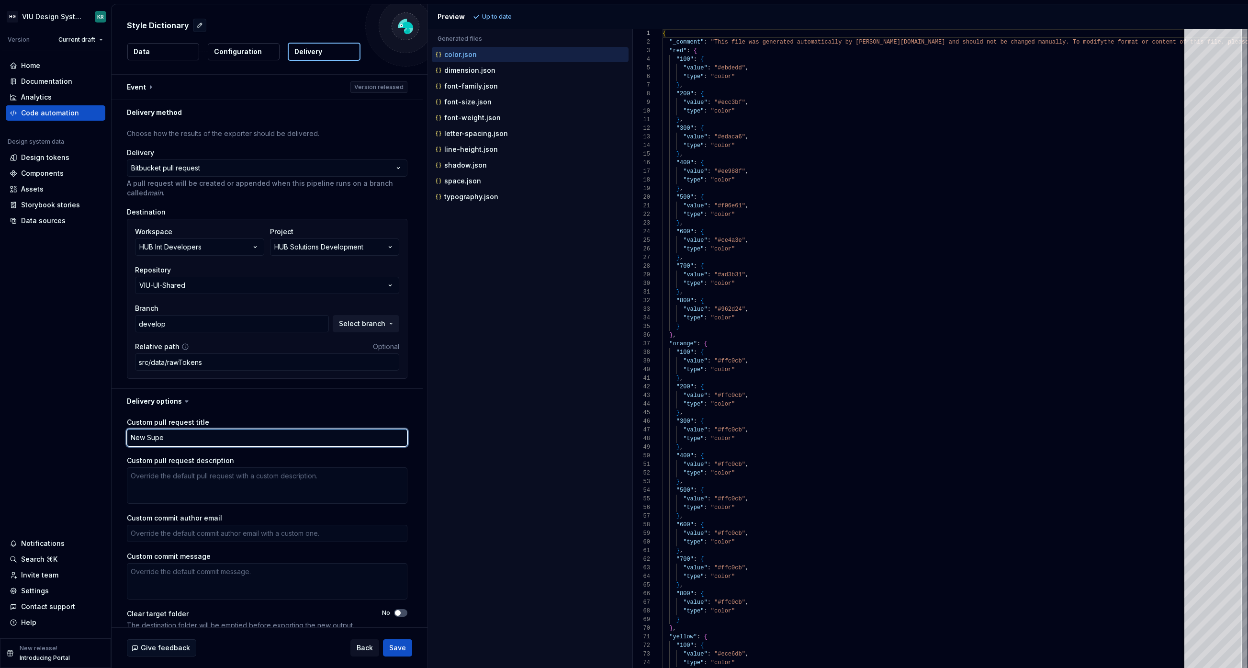
type textarea "*"
type textarea "New Super"
type textarea "*"
type textarea "New Supern"
type textarea "*"
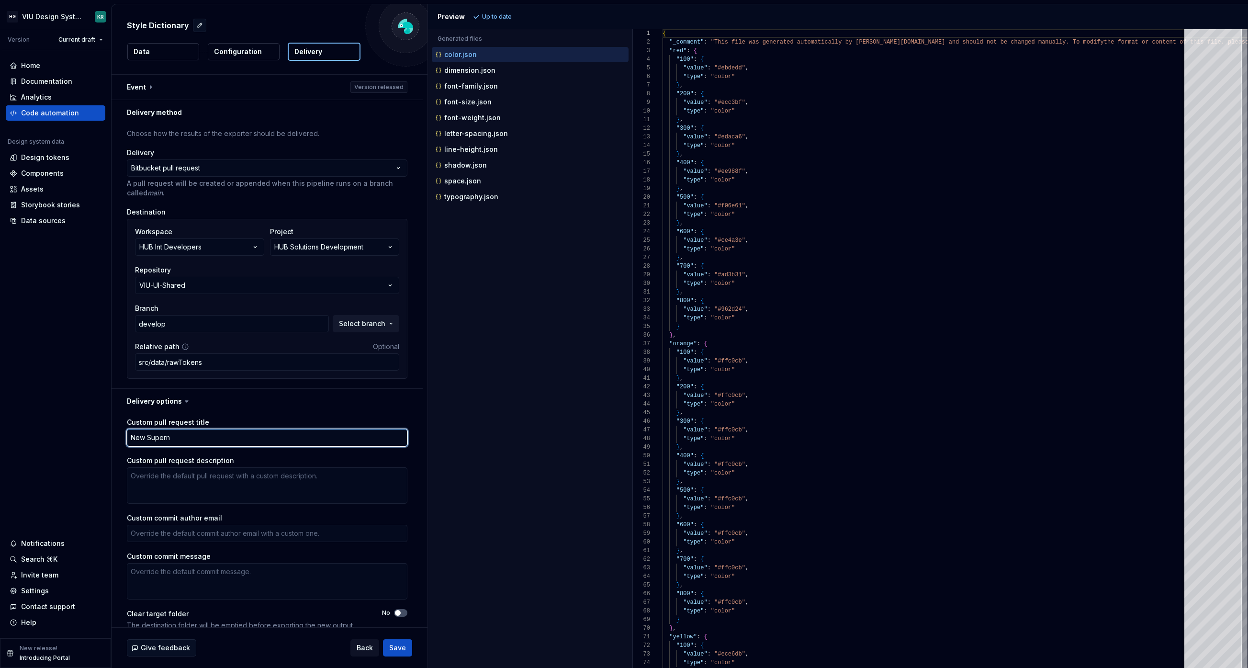
type textarea "New Superno"
type textarea "*"
type textarea "New Supernov"
type textarea "*"
type textarea "New Supernova"
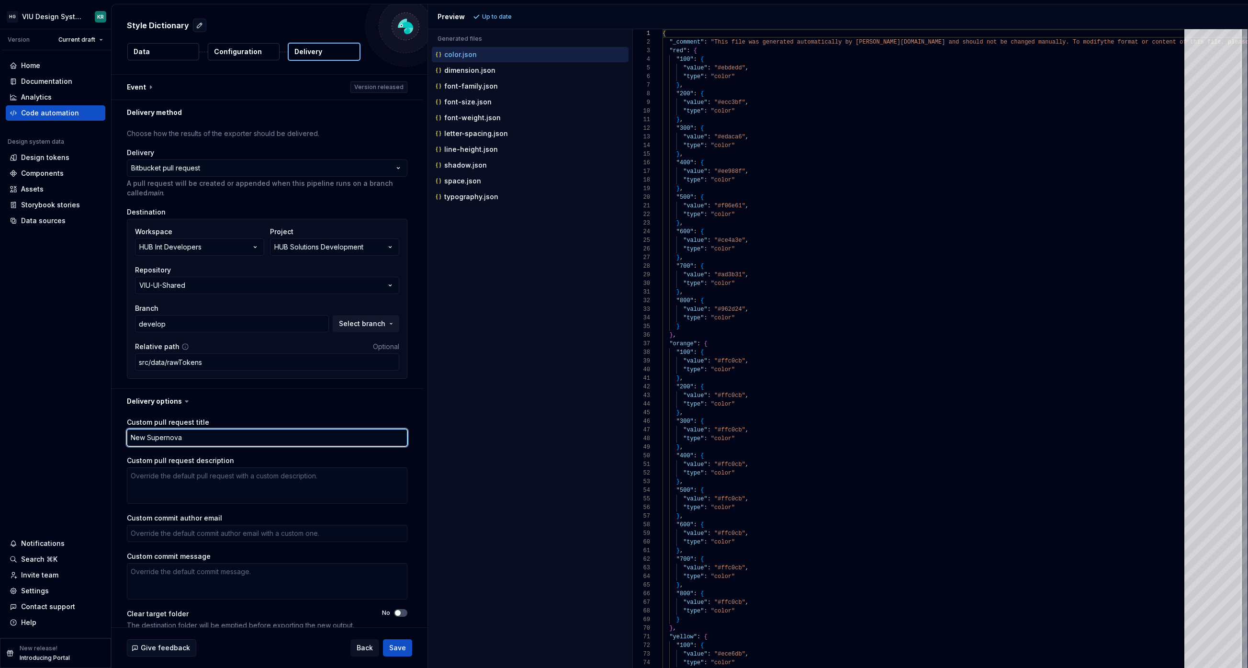
type textarea "*"
type textarea "New Supernova"
type textarea "*"
type textarea "New Supernova V"
type textarea "*"
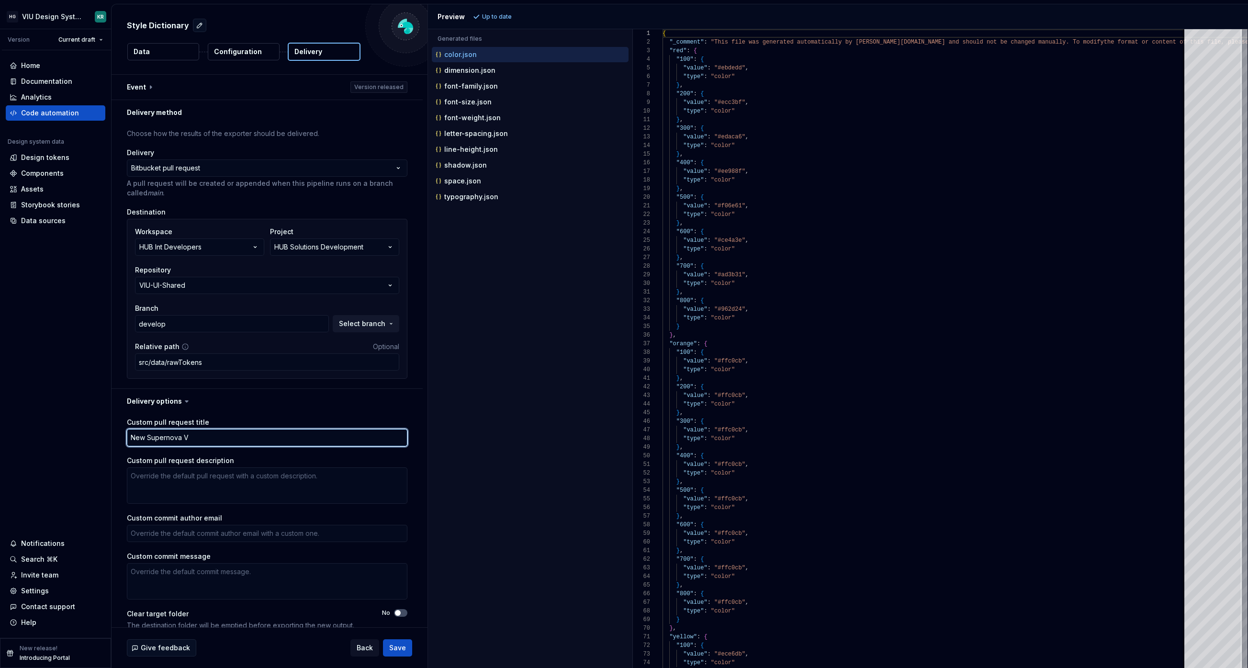
type textarea "New Supernova Ve"
type textarea "*"
type textarea "New Supernova Ver"
type textarea "*"
type textarea "New Supernova Vers"
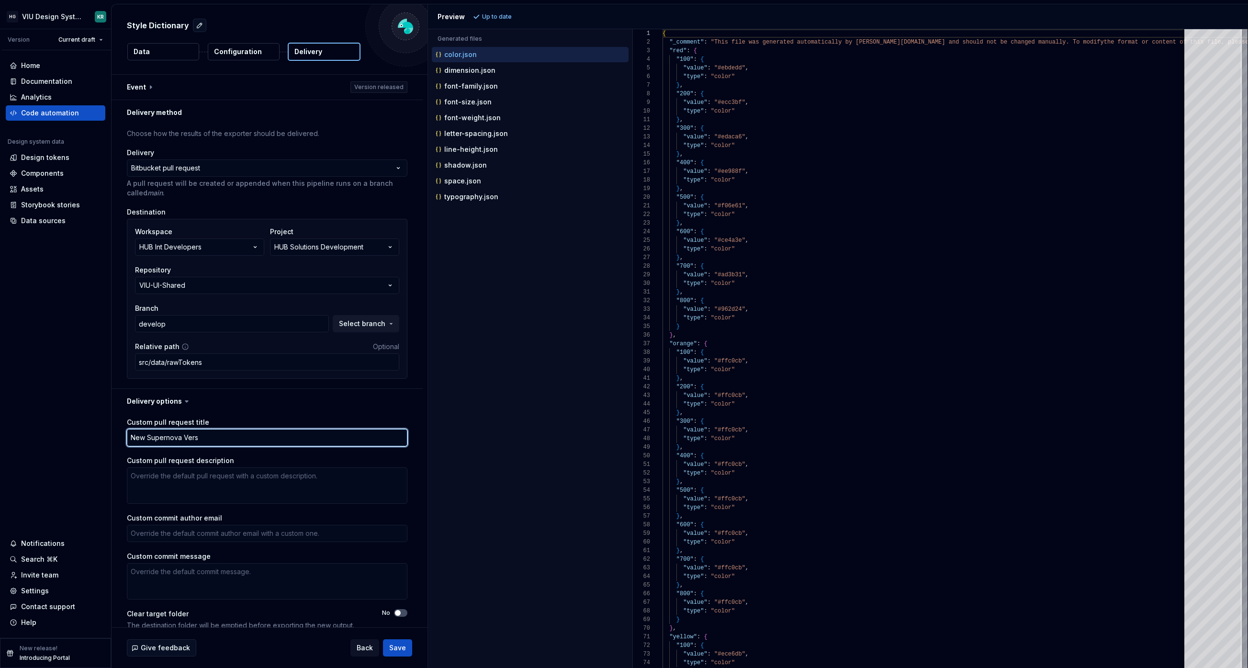
type textarea "*"
type textarea "New Supernova Versi"
type textarea "*"
type textarea "New Supernova Versio"
type textarea "*"
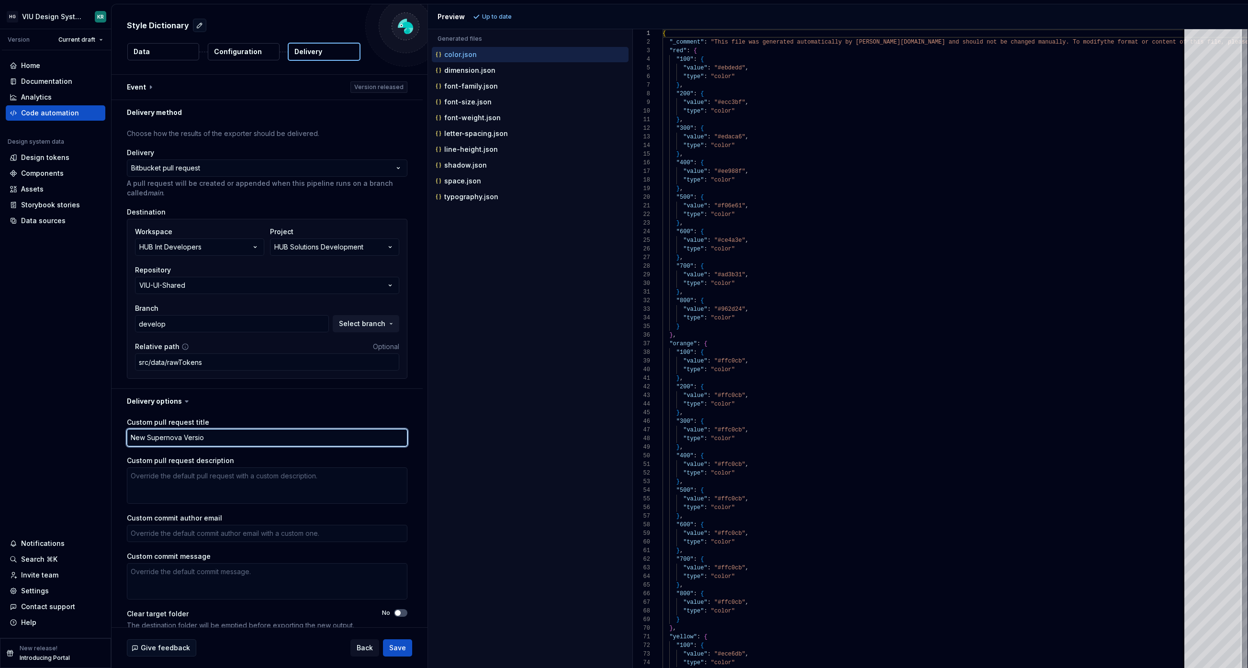
type textarea "New Supernova Version"
type textarea "*"
type textarea "New Supernova Version"
type textarea "*"
type textarea "New Supernova Version R"
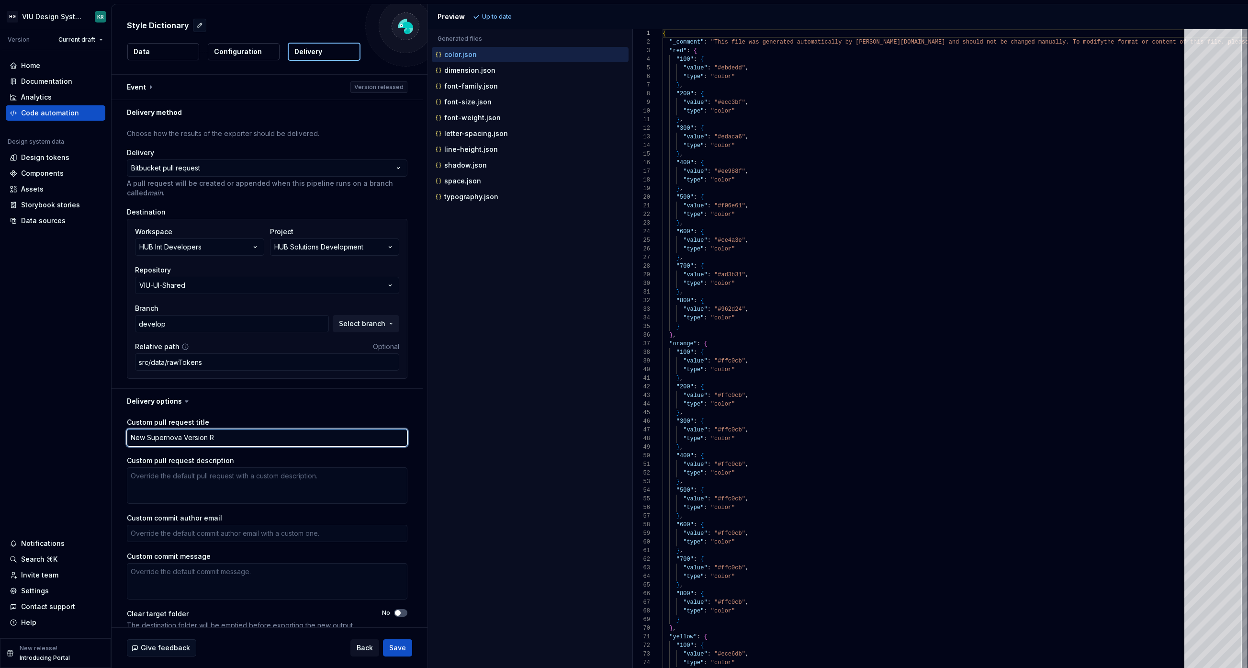
type textarea "*"
type textarea "New Supernova Version Re"
type textarea "*"
type textarea "New Supernova Version Rel"
type textarea "*"
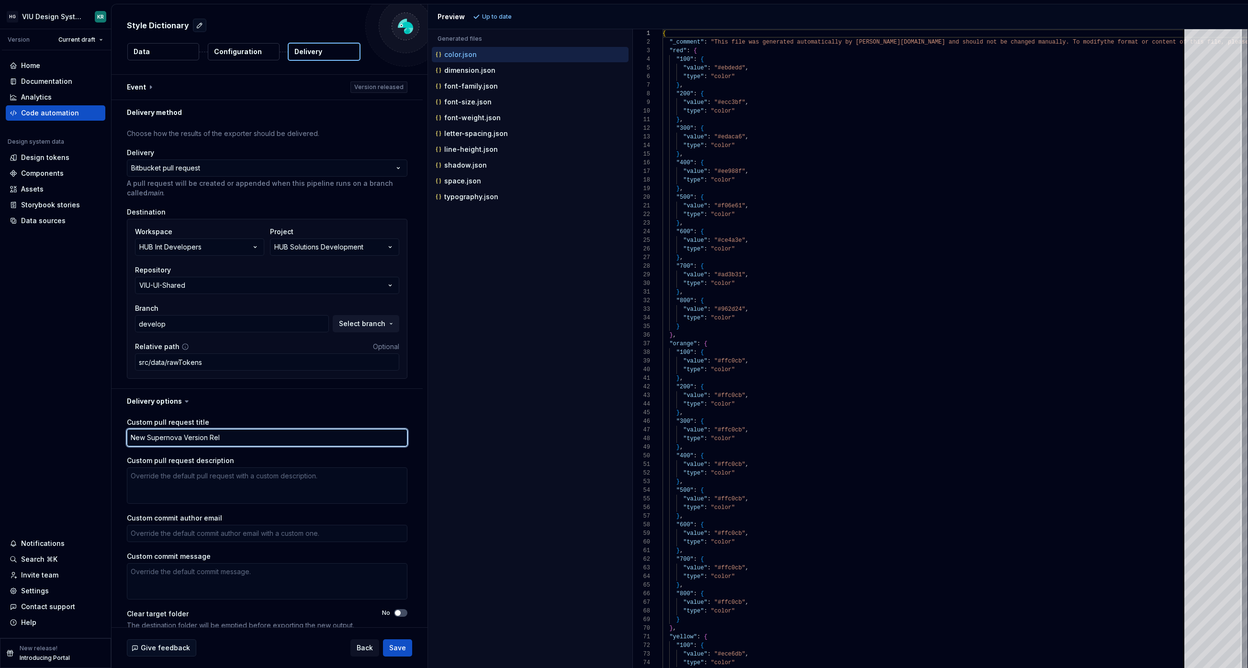
type textarea "New Supernova Version Rele"
type textarea "*"
type textarea "New Supernova Version Relea"
type textarea "*"
type textarea "New Supernova Version Releas"
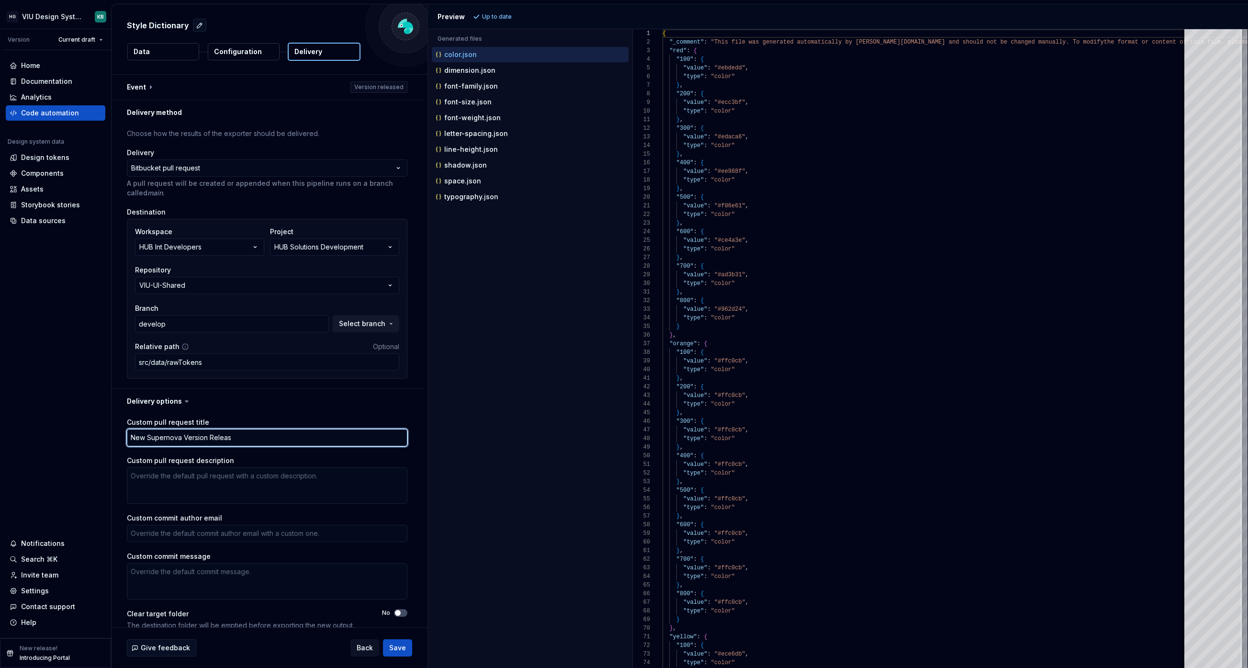
type textarea "*"
type textarea "New Supernova Version Release"
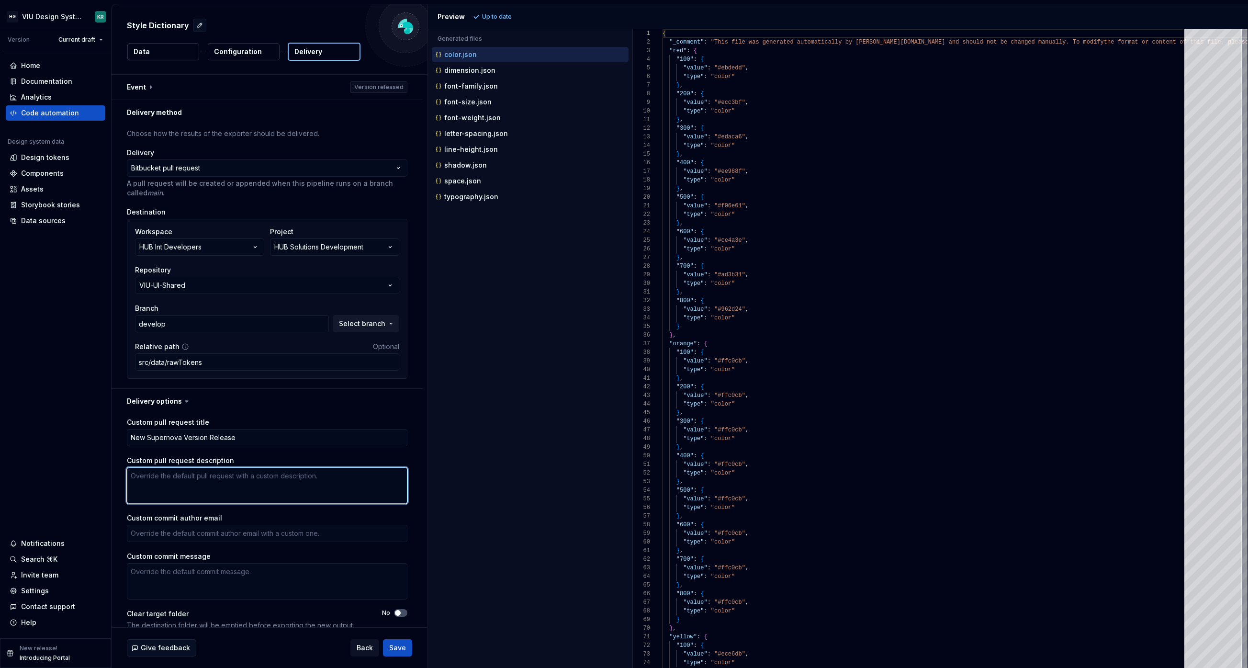
click at [205, 480] on textarea "Custom pull request description" at bounding box center [267, 485] width 280 height 36
type textarea "*"
type textarea "T"
type textarea "*"
type textarea "Th"
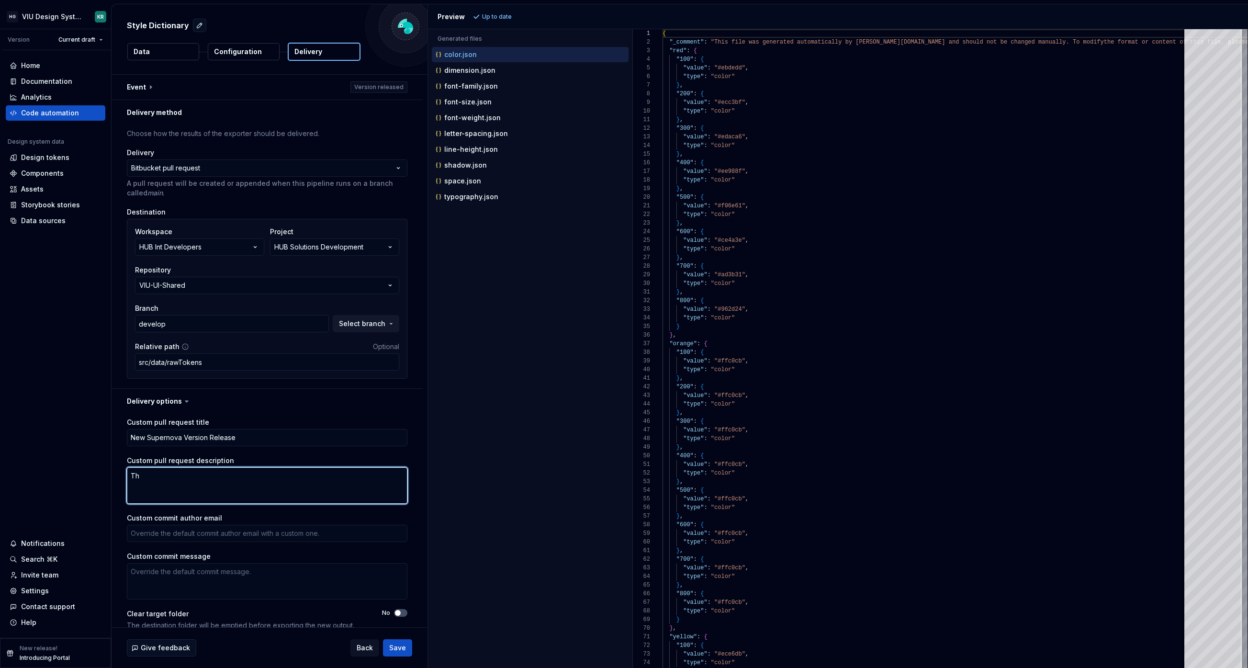
type textarea "*"
type textarea "This"
type textarea "*"
type textarea "This"
type textarea "*"
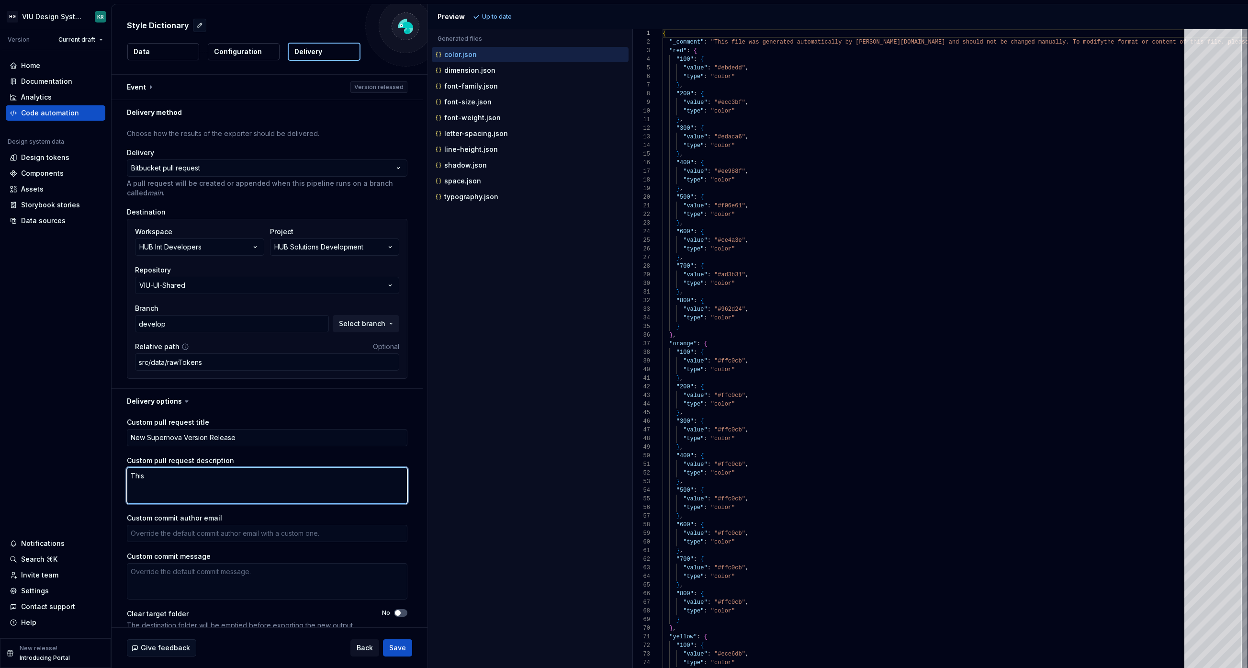
type textarea "This p"
type textarea "*"
type textarea "This pu"
type textarea "*"
type textarea "This pul"
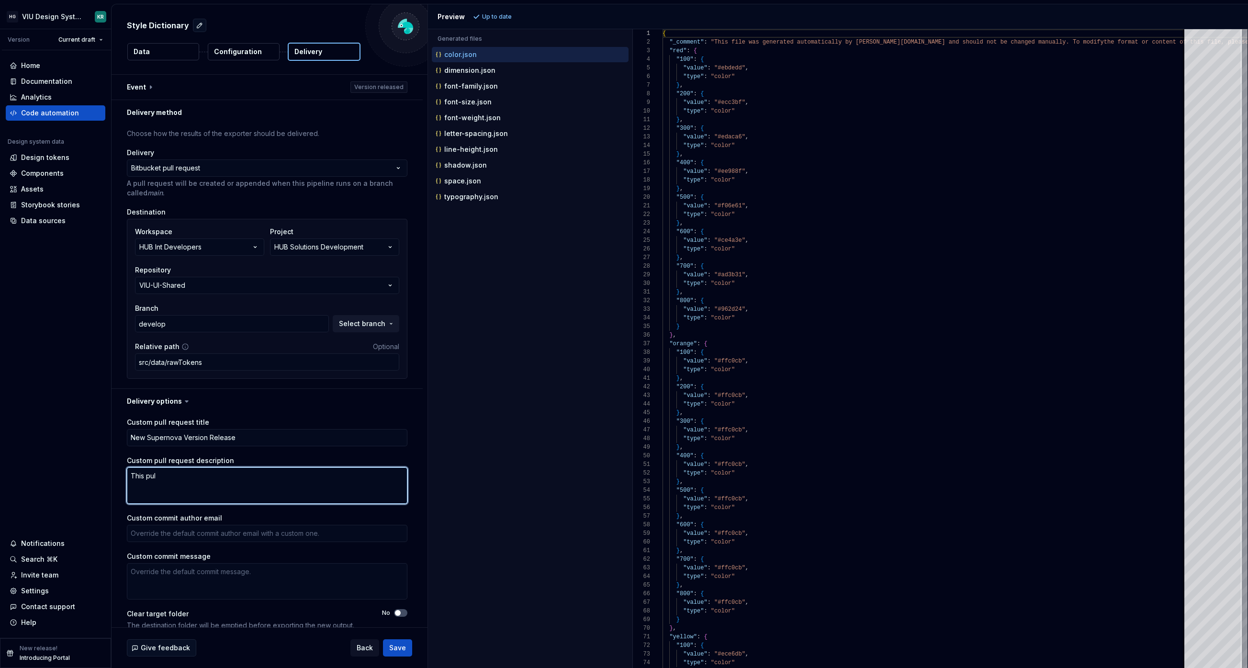
type textarea "*"
type textarea "This pull"
type textarea "*"
type textarea "This pul"
type textarea "*"
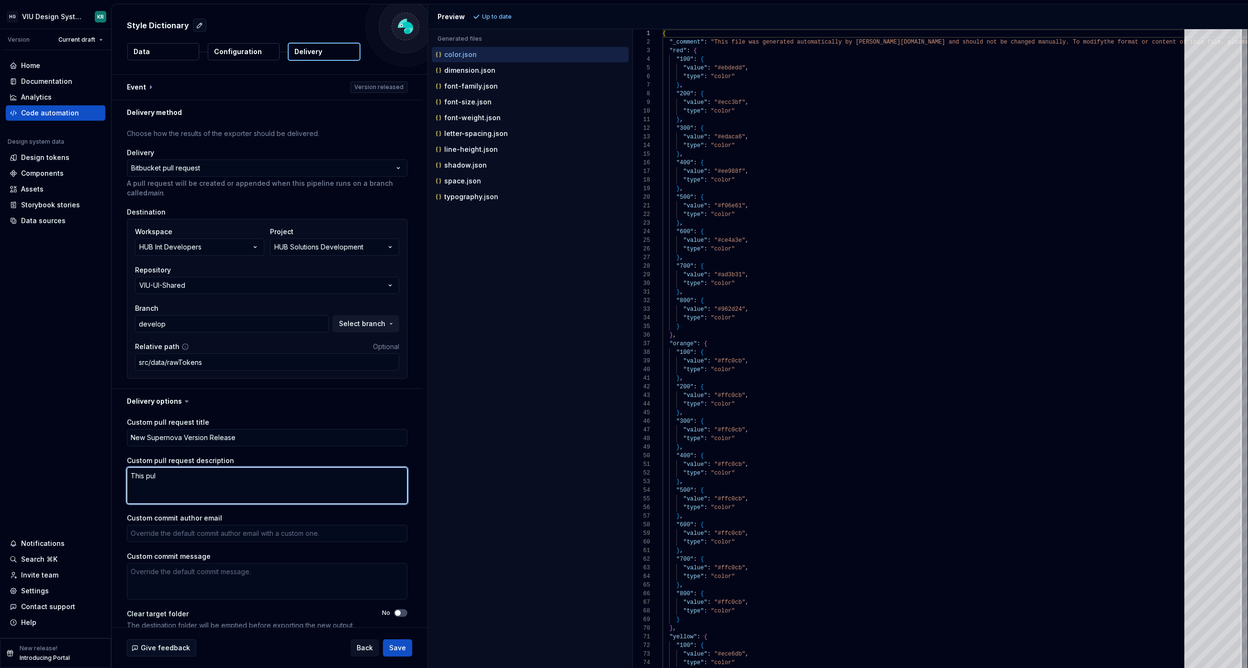
type textarea "This pu"
type textarea "*"
type textarea "This p"
type textarea "*"
type textarea "This"
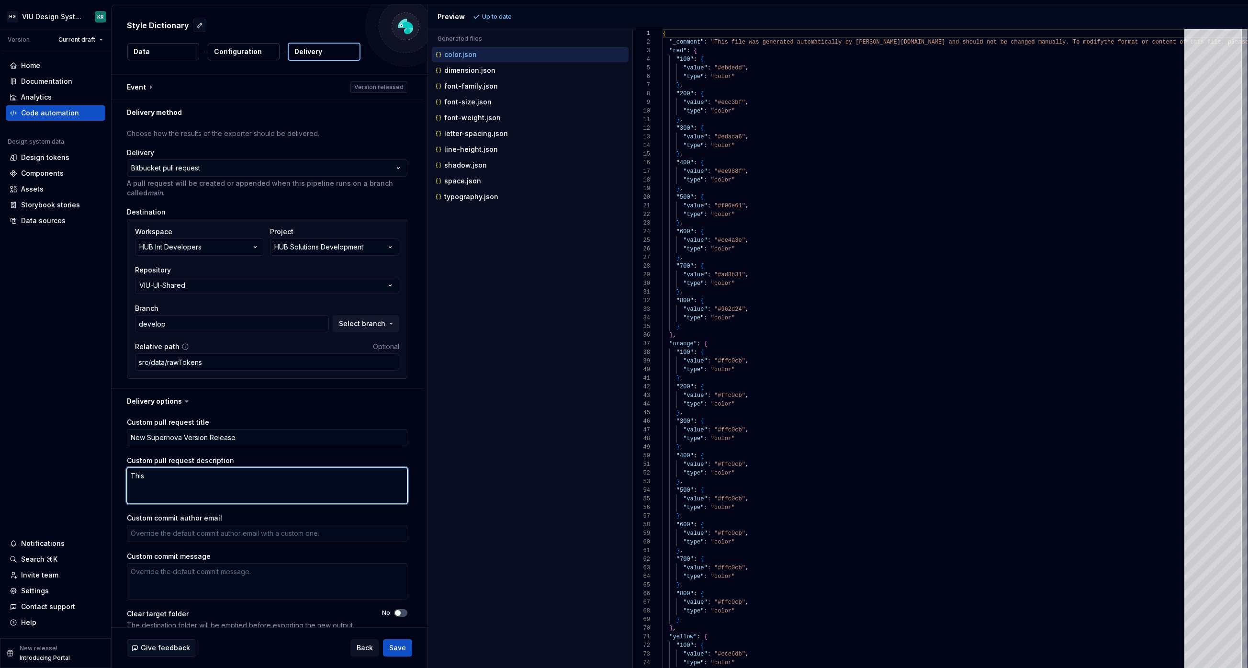
type textarea "*"
type textarea "This PR"
type textarea "*"
type textarea "This PR"
type textarea "*"
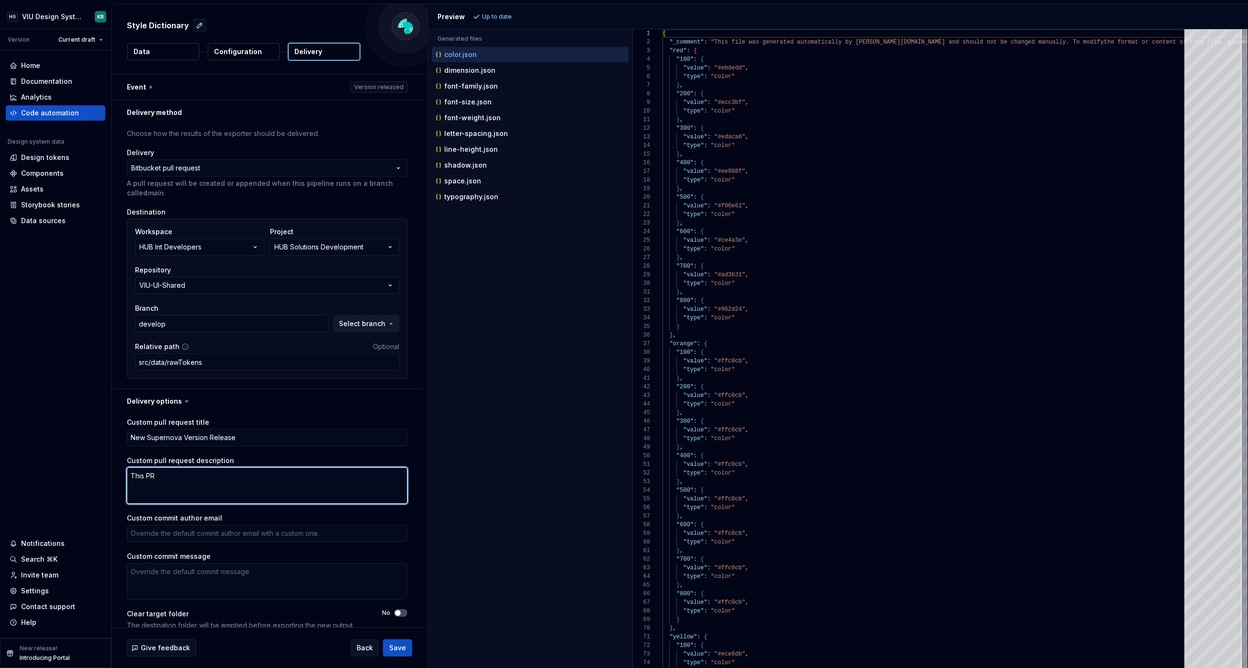
type textarea "This PR w"
type textarea "*"
type textarea "This PR wa"
type textarea "*"
type textarea "This PR was"
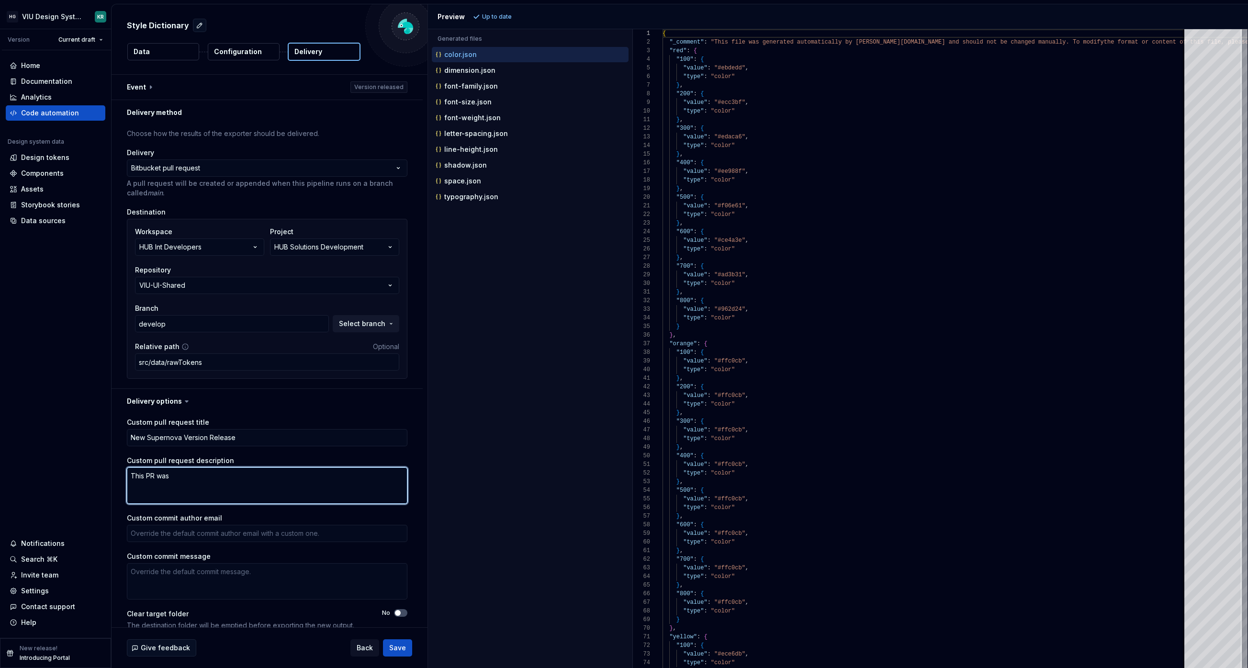
type textarea "*"
type textarea "This PR was"
type textarea "*"
type textarea "This PR was c"
type textarea "*"
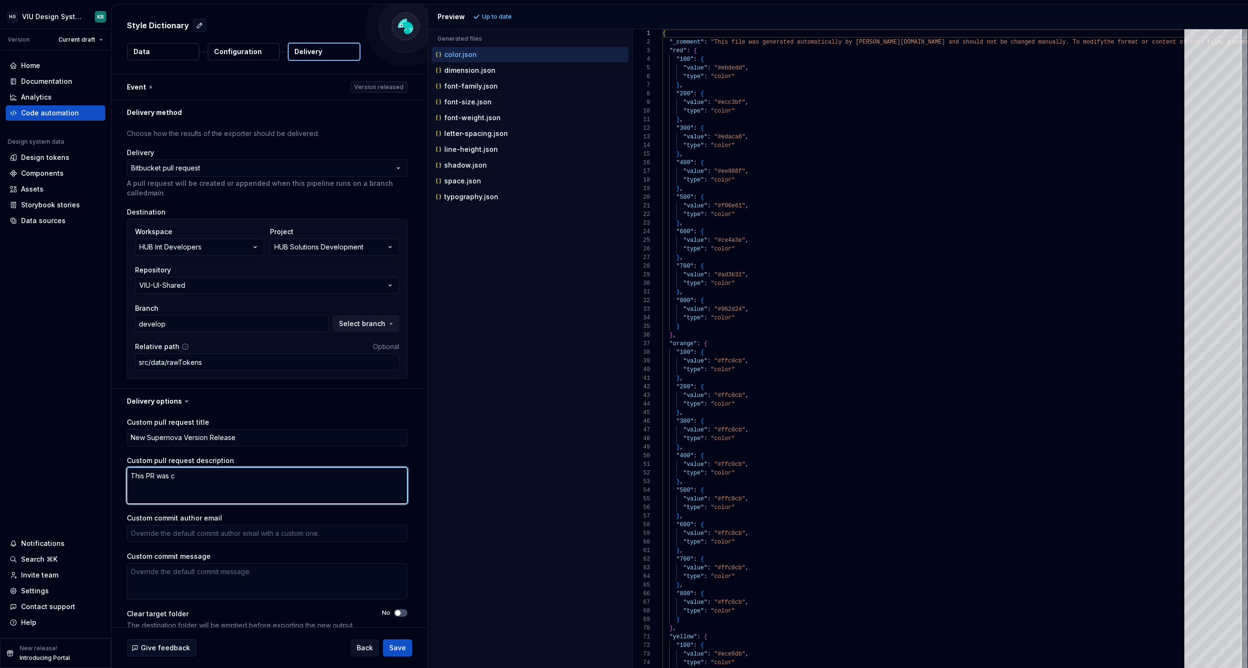
type textarea "This PR was cr"
type textarea "*"
type textarea "This PR was cre"
type textarea "*"
type textarea "This PR was crea"
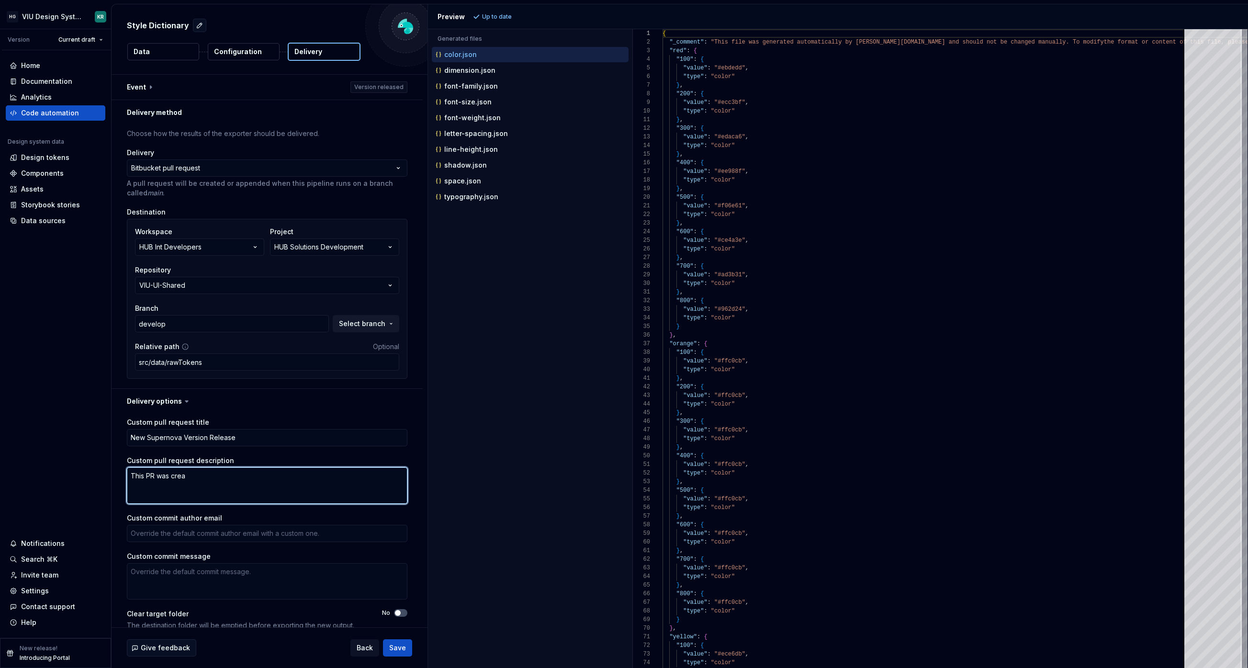
type textarea "*"
type textarea "This PR was creat"
type textarea "*"
type textarea "This PR was create"
type textarea "*"
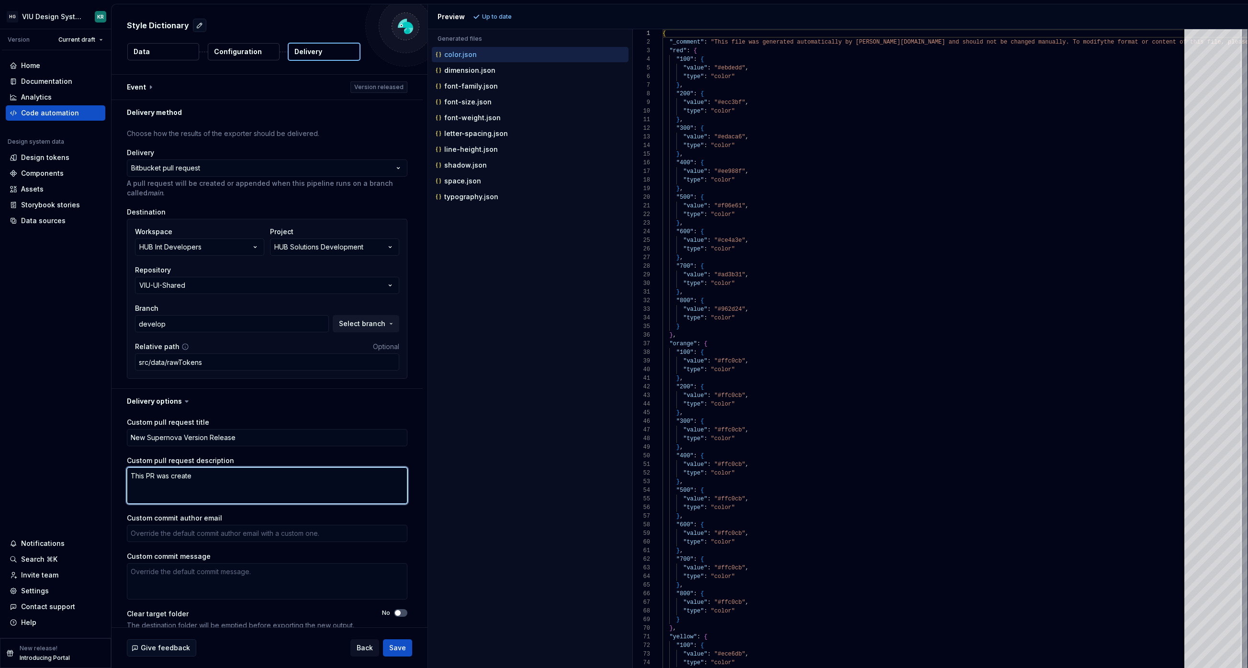
type textarea "This PR was created"
type textarea "*"
type textarea "This PR was created"
type textarea "*"
type textarea "This PR was created be"
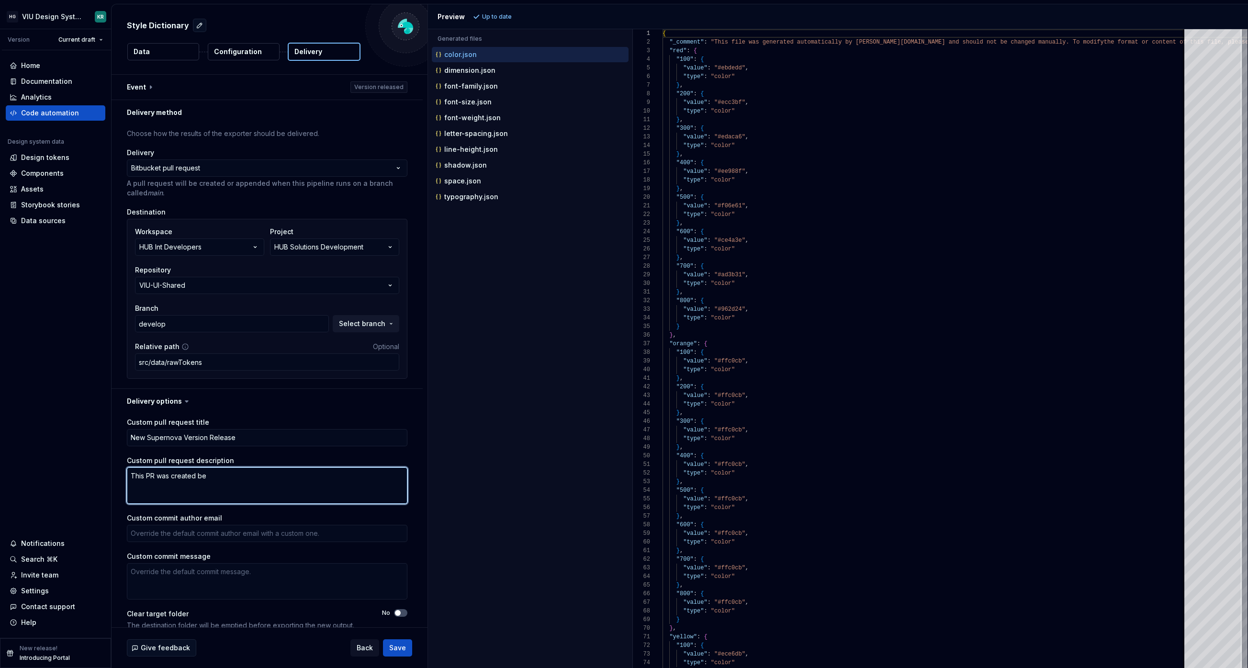
type textarea "*"
type textarea "This PR was created bec"
type textarea "*"
type textarea "This PR was created beca"
type textarea "*"
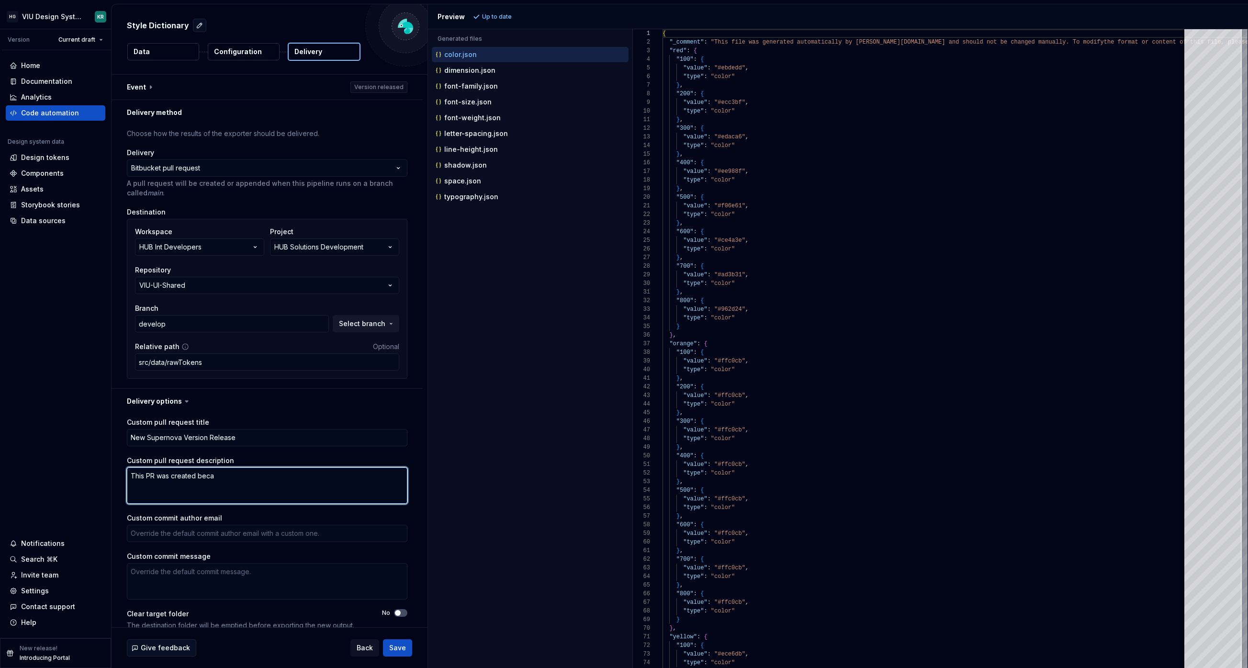
type textarea "This PR was created becau"
type textarea "*"
type textarea "This PR was created becaus"
type textarea "*"
type textarea "This PR was created because"
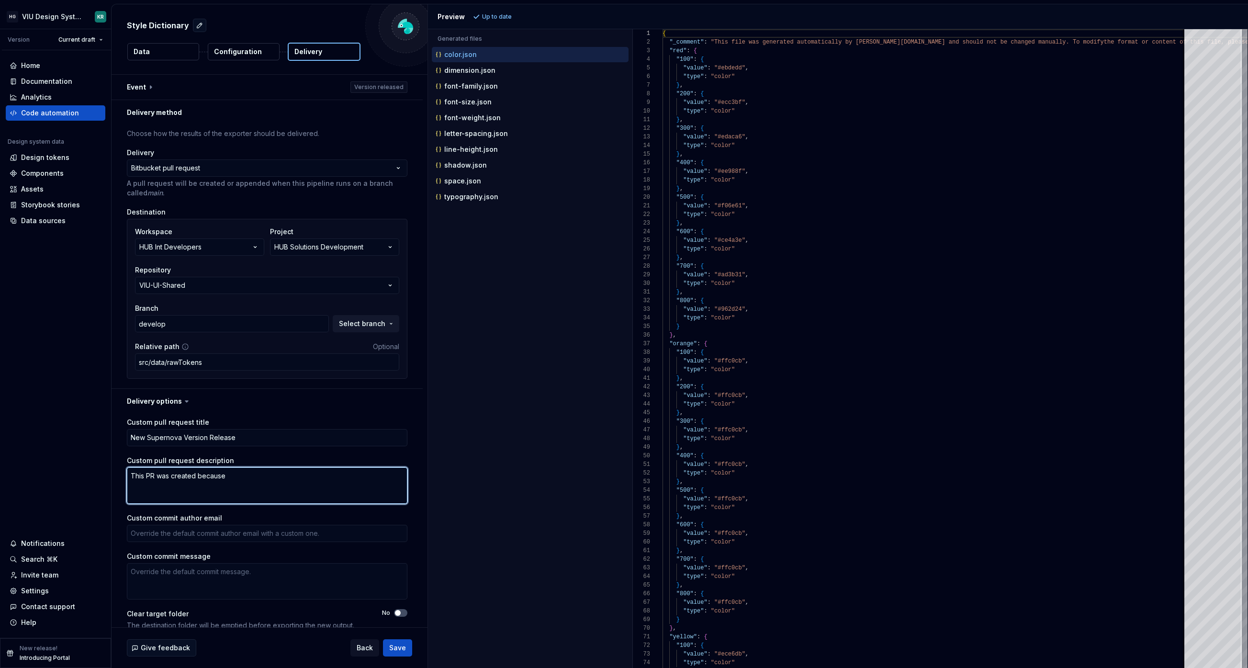
type textarea "*"
type textarea "This PR was created because"
type textarea "*"
type textarea "This PR was created because a"
type textarea "*"
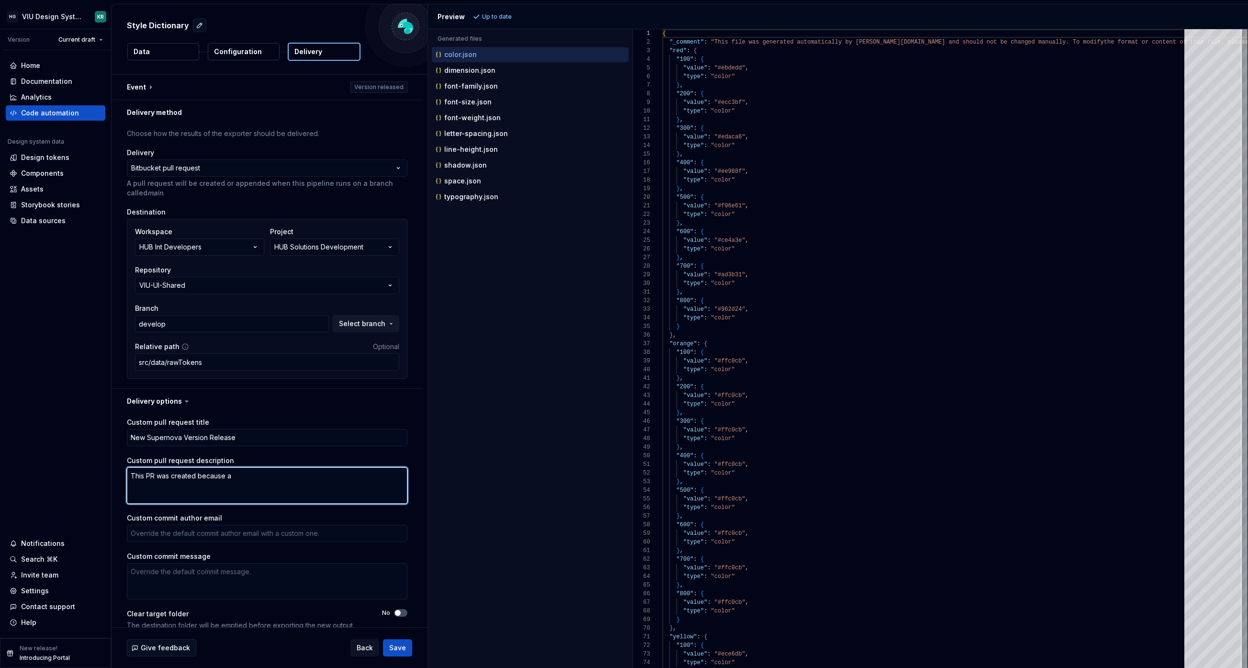
type textarea "This PR was created because a"
type textarea "*"
type textarea "This PR was created because a n"
type textarea "*"
type textarea "This PR was created because a ne"
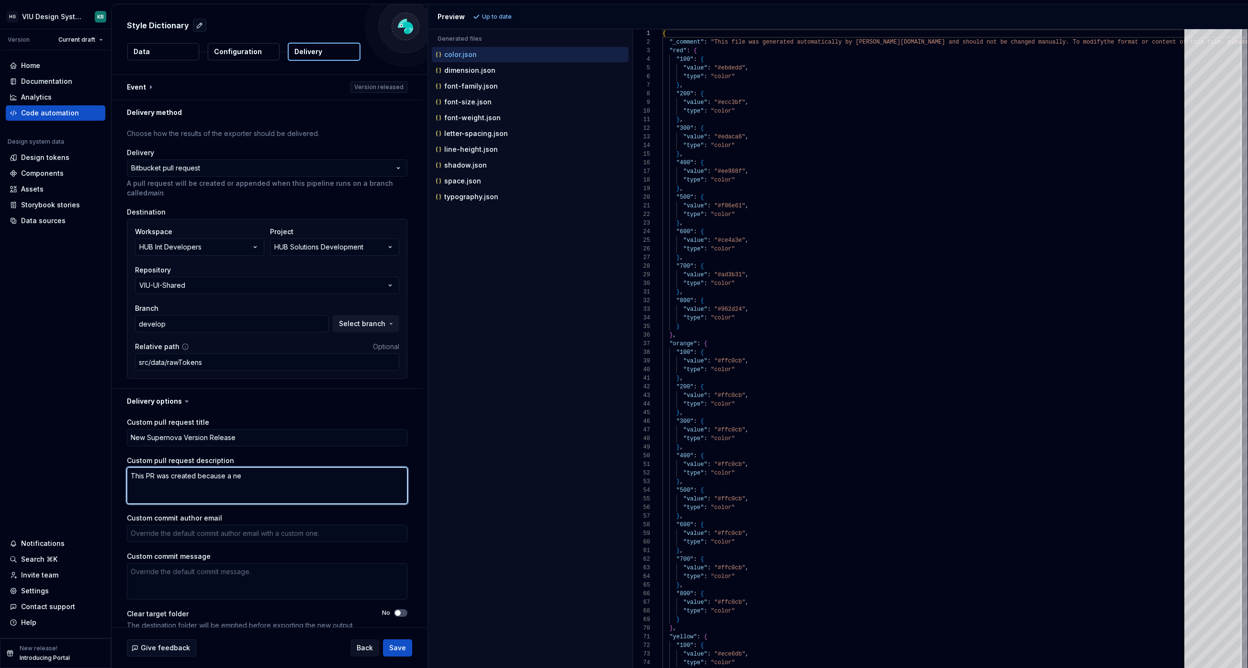
type textarea "*"
type textarea "This PR was created because a new"
type textarea "*"
type textarea "This PR was created because a new"
type textarea "*"
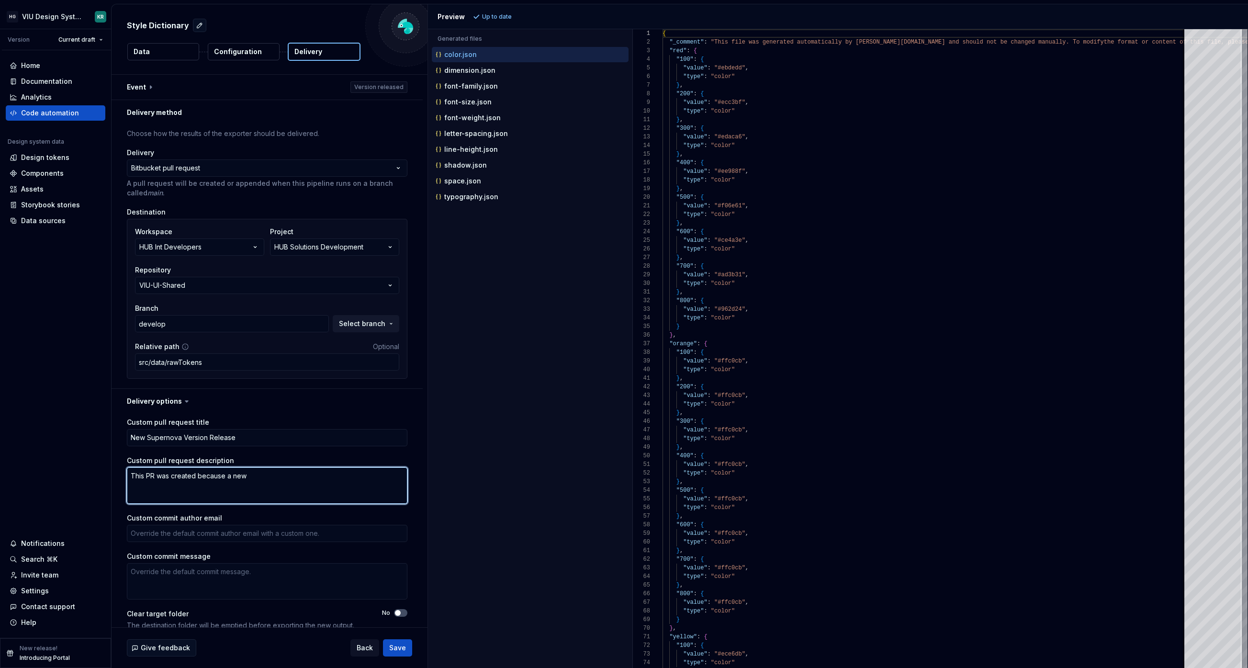
type textarea "This PR was created because a new S"
type textarea "*"
type textarea "This PR was created because a new Su"
type textarea "*"
type textarea "This PR was created because a new Sue"
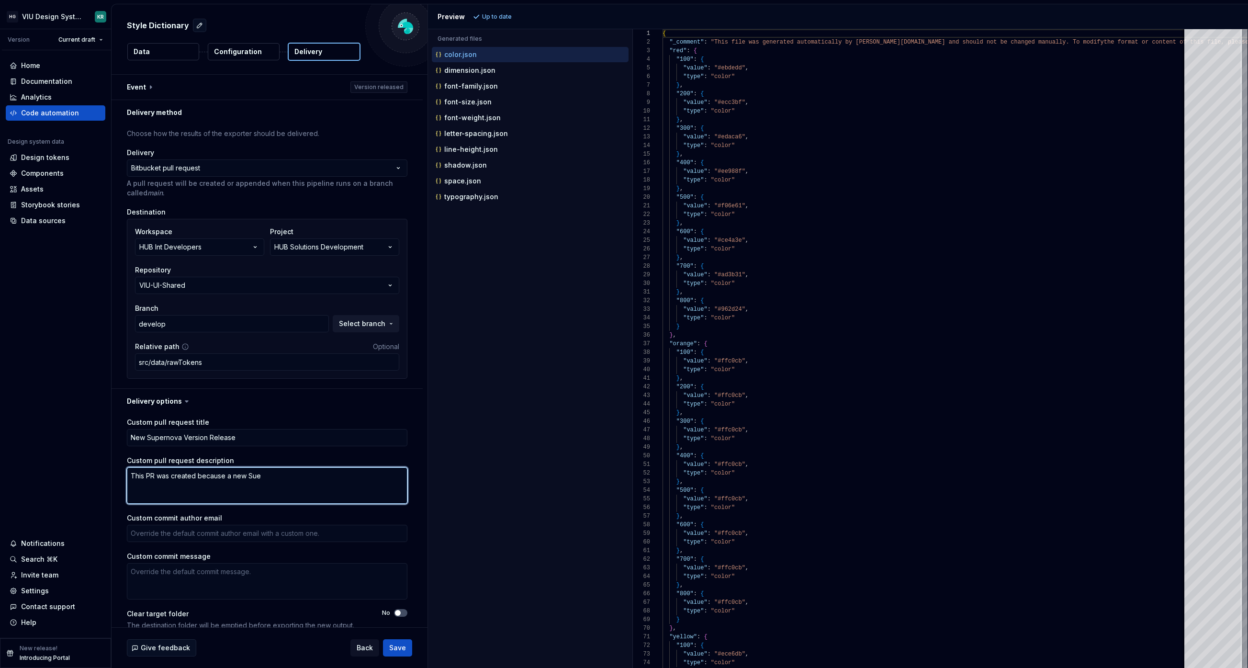
type textarea "*"
type textarea "This PR was created because a new Su"
type textarea "*"
type textarea "This PR was created because a new Sup"
type textarea "*"
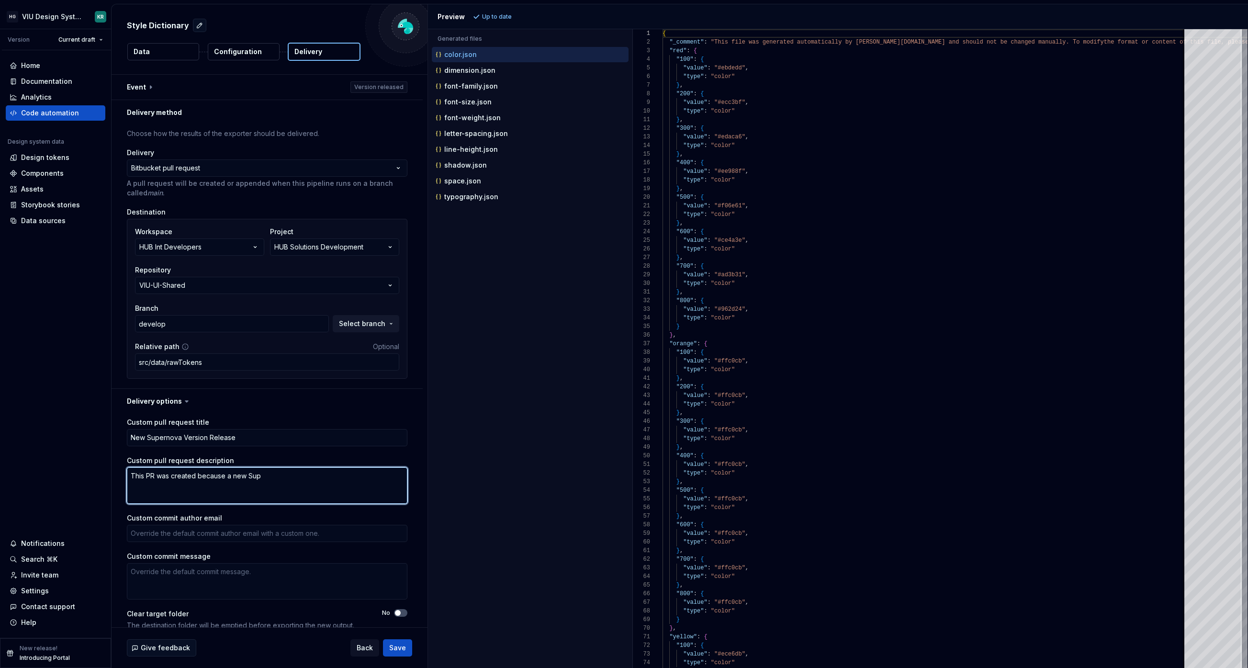
type textarea "This PR was created because a new Supe"
type textarea "*"
type textarea "This PR was created because a new Super"
type textarea "*"
type textarea "This PR was created because a new Supern"
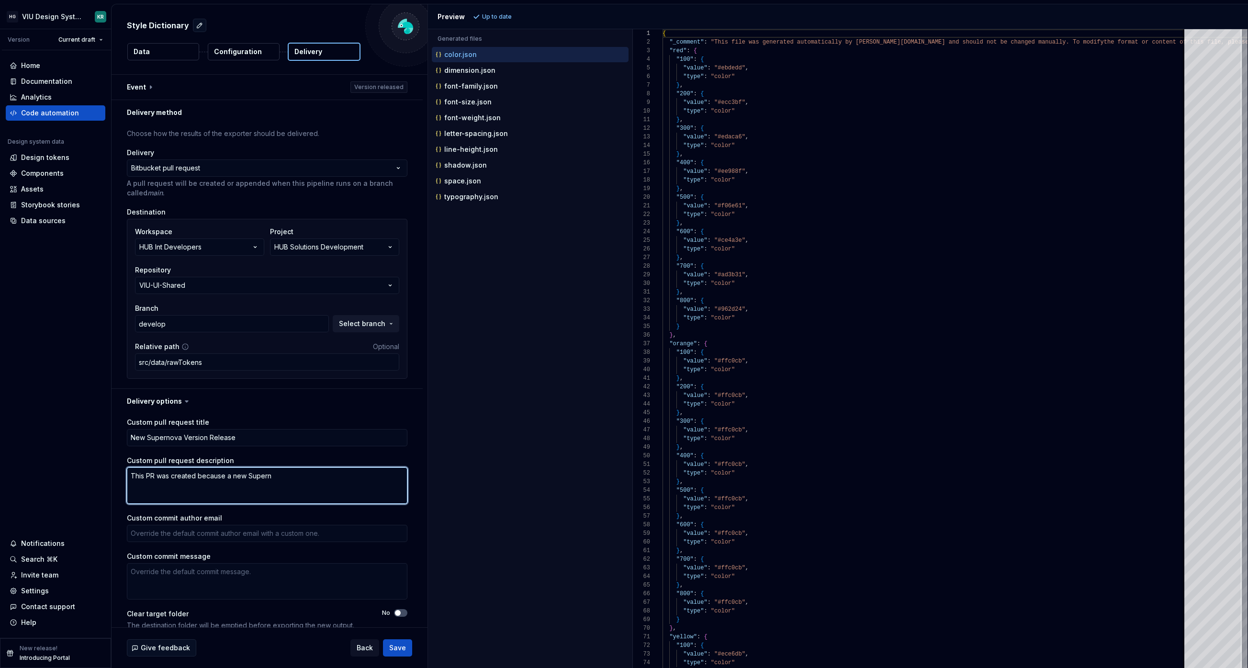
type textarea "*"
type textarea "This PR was created because a new Superno"
type textarea "*"
type textarea "This PR was created because a new Supernov"
type textarea "*"
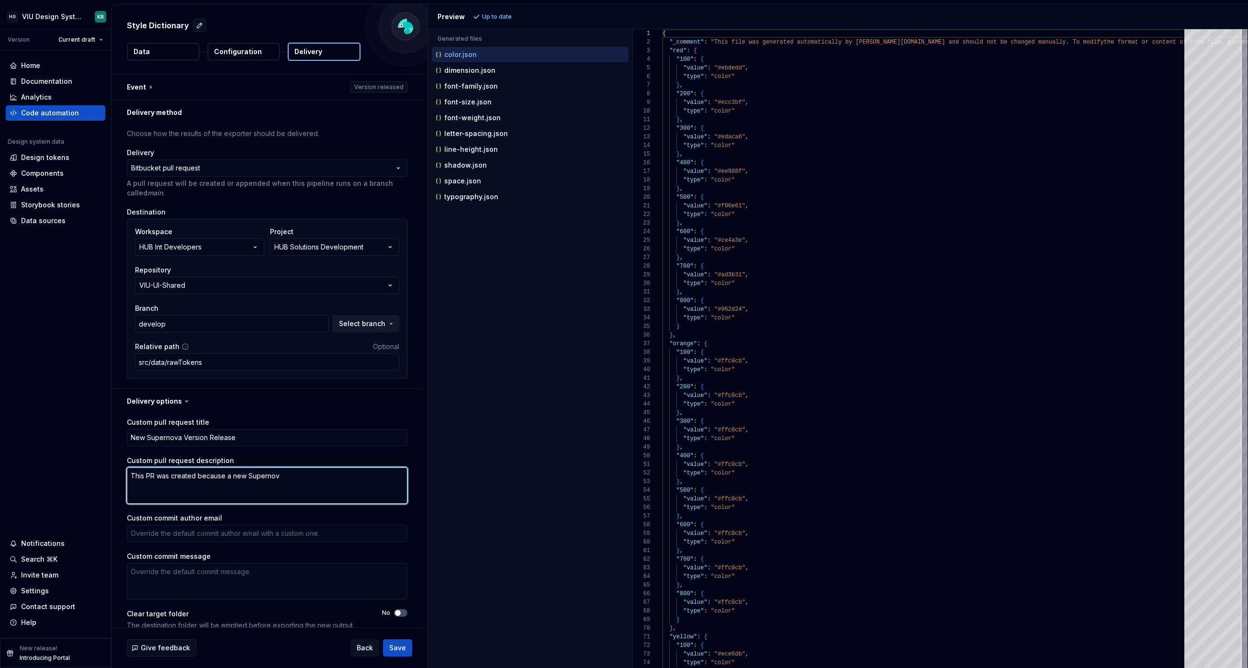
type textarea "This PR was created because a new Supernov"
type textarea "*"
type textarea "This PR was created because a new Supernova"
type textarea "*"
type textarea "This PR was created because a new Supernova"
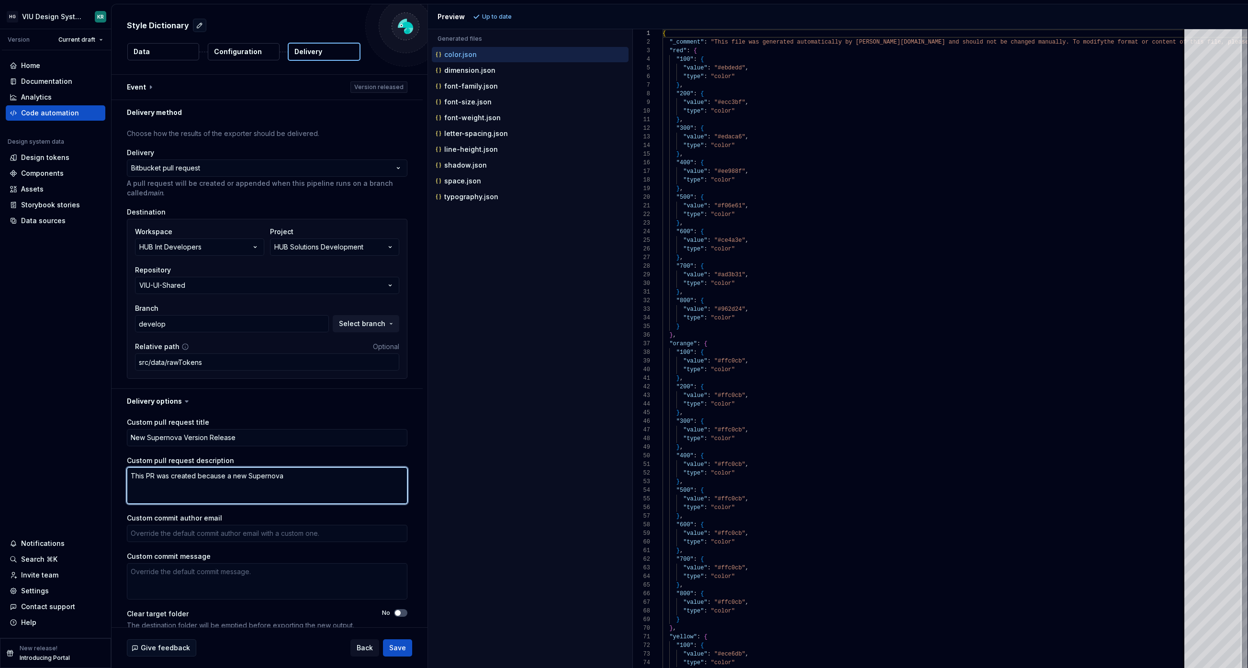
type textarea "*"
type textarea "This PR was created because a new Supernova v"
type textarea "*"
type textarea "This PR was created because a new Supernova ver"
type textarea "*"
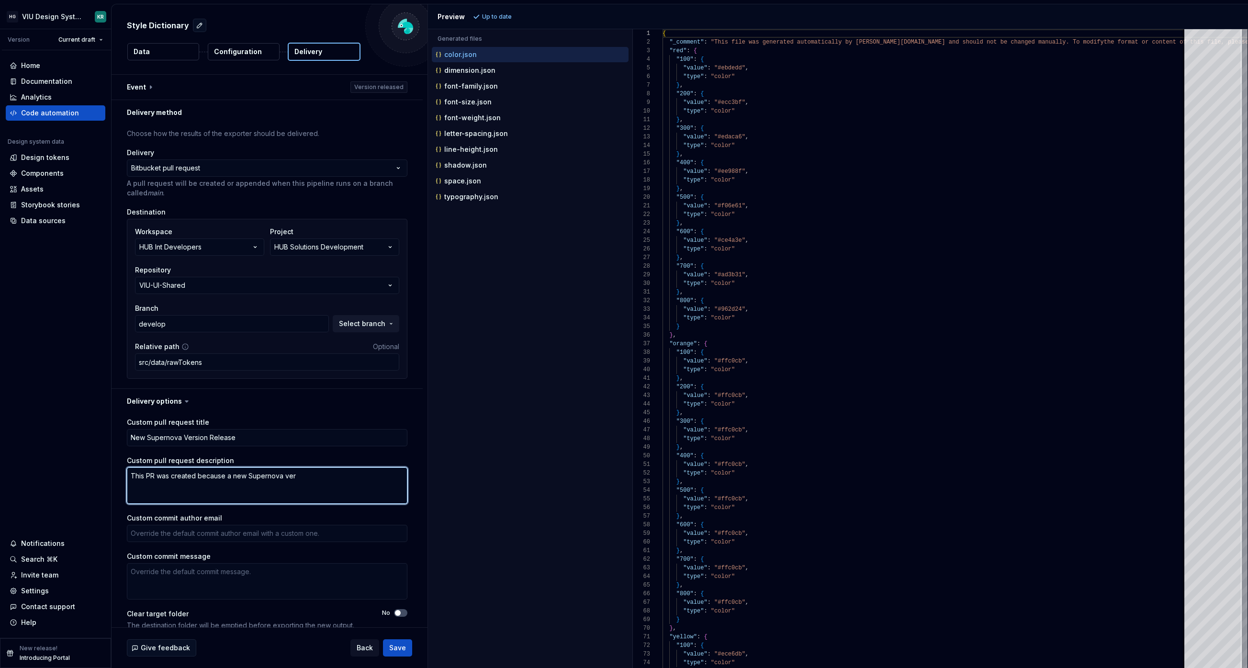
type textarea "This PR was created because a new Supernova vers"
type textarea "*"
type textarea "This PR was created because a new Supernova versi"
type textarea "*"
type textarea "This PR was created because a new Supernova versio"
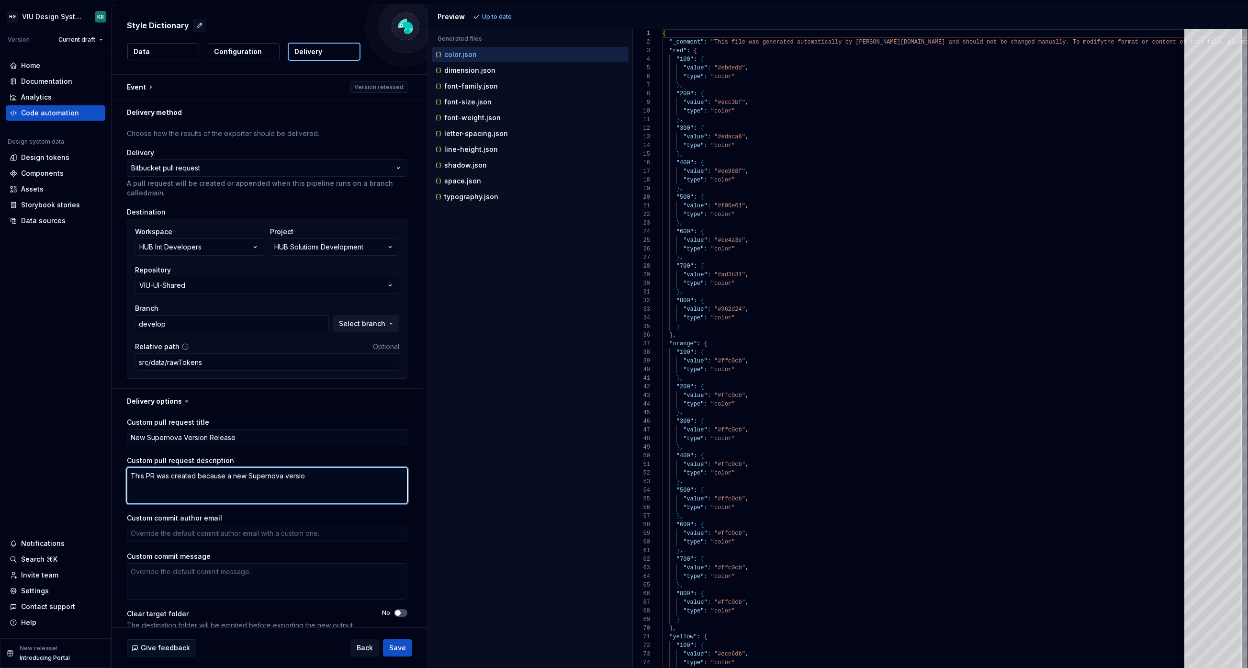
type textarea "*"
type textarea "This PR was created because a new Supernova version"
type textarea "*"
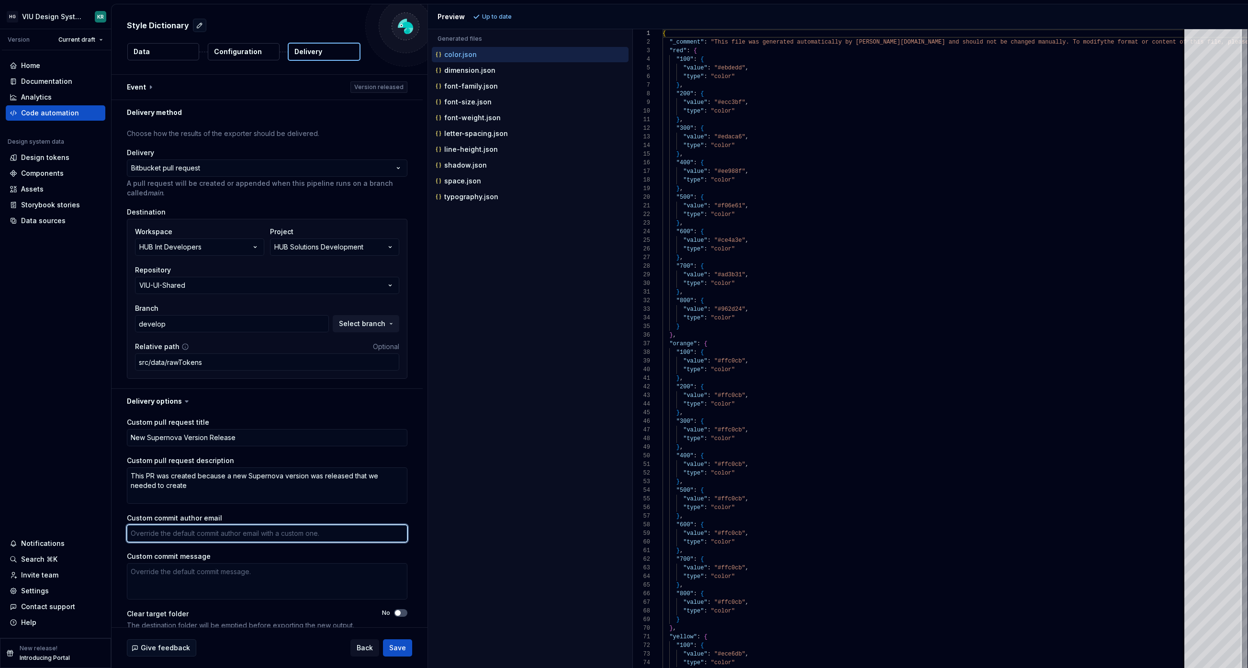
scroll to position [3, 0]
click at [191, 527] on textarea "Custom commit author email" at bounding box center [267, 529] width 280 height 17
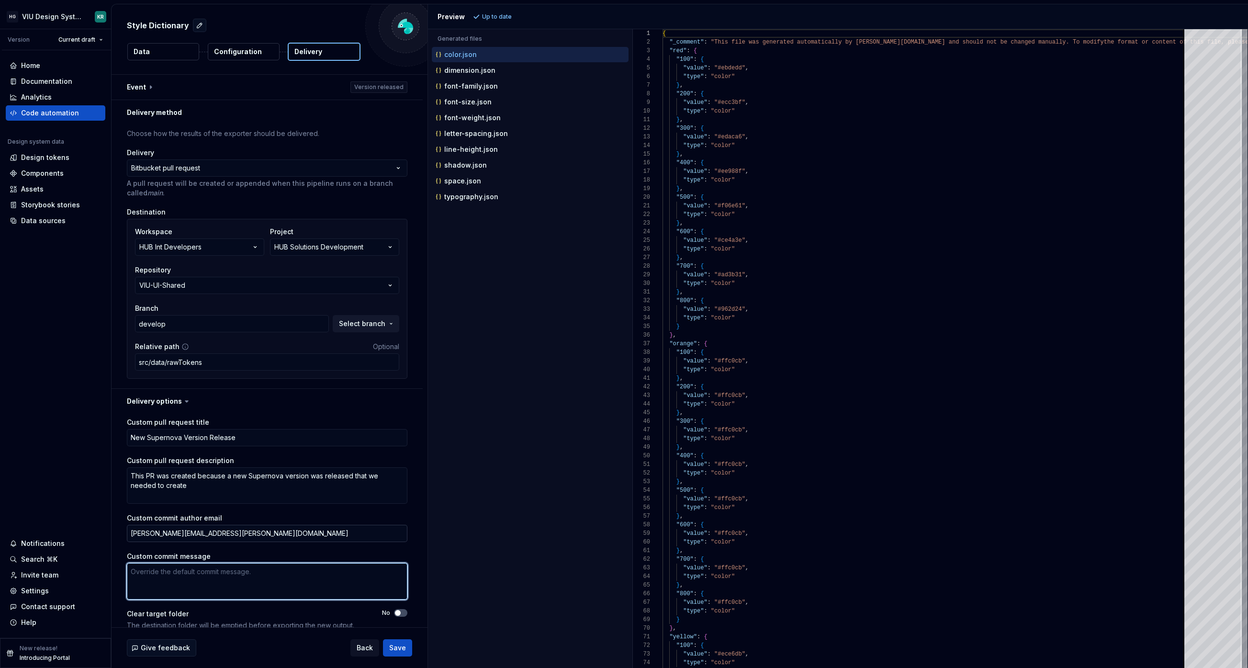
scroll to position [13, 0]
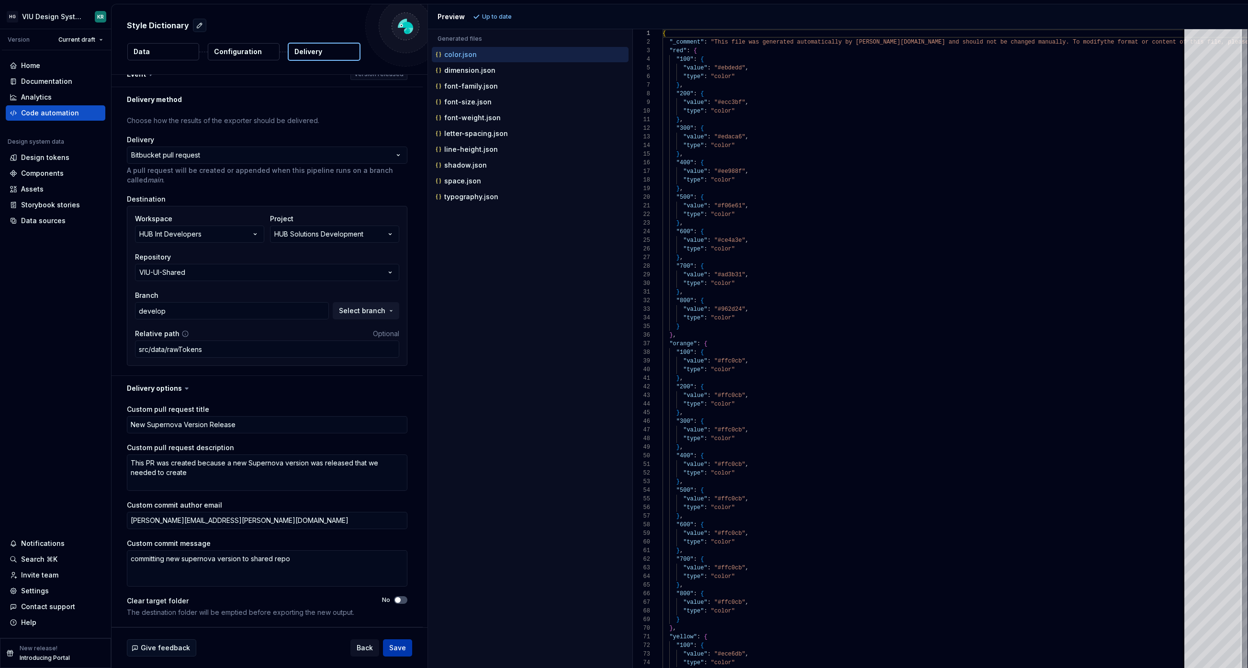
click at [399, 644] on span "Save" at bounding box center [397, 648] width 17 height 10
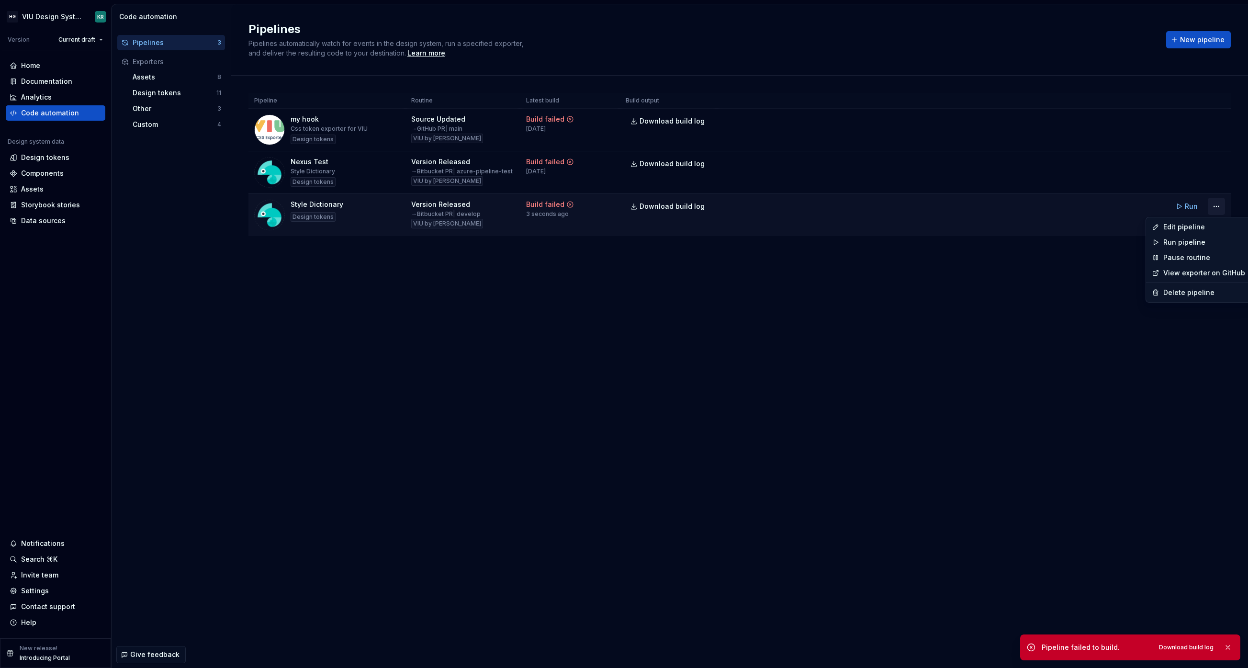
click at [1214, 206] on html "HG VIU Design System KR Version Current draft Home Documentation Analytics Code…" at bounding box center [624, 334] width 1248 height 668
click at [1193, 203] on html "HG VIU Design System KR Version Current draft Home Documentation Analytics Code…" at bounding box center [624, 334] width 1248 height 668
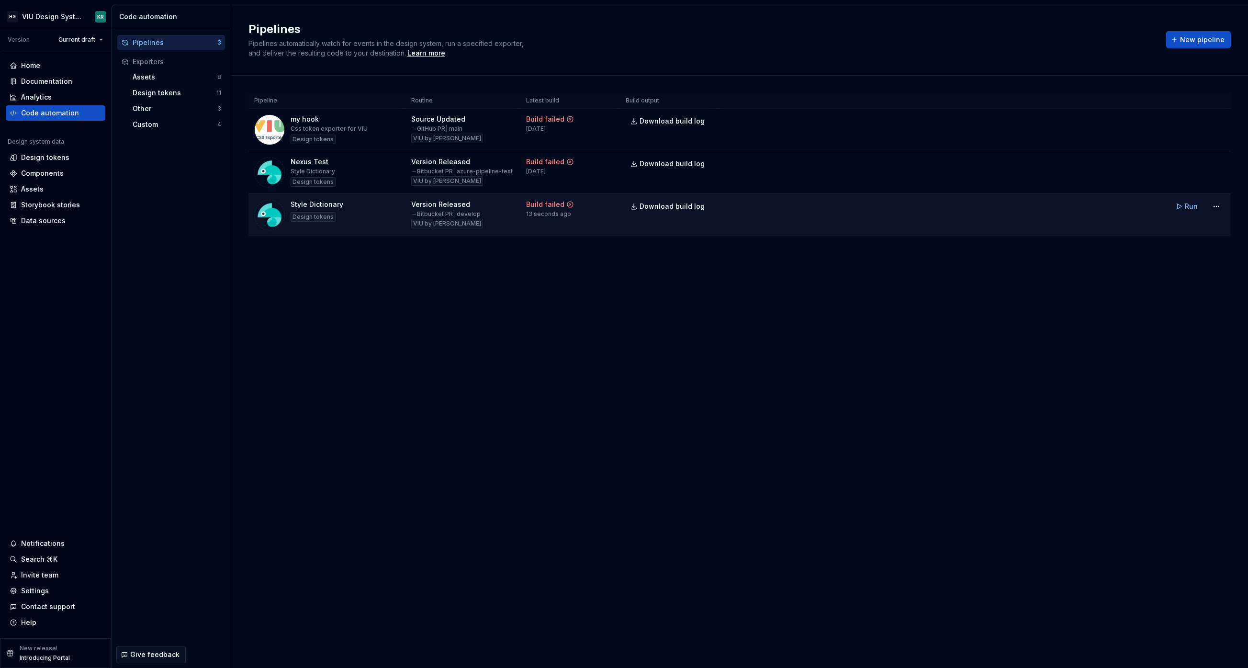
click at [1182, 204] on button "Run" at bounding box center [1187, 206] width 33 height 17
click at [433, 215] on div "→ Bitbucket PR | develop" at bounding box center [445, 214] width 69 height 8
click at [1194, 643] on span "Download build log" at bounding box center [1186, 647] width 55 height 8
click at [28, 656] on p "Introducing Portal" at bounding box center [45, 658] width 50 height 8
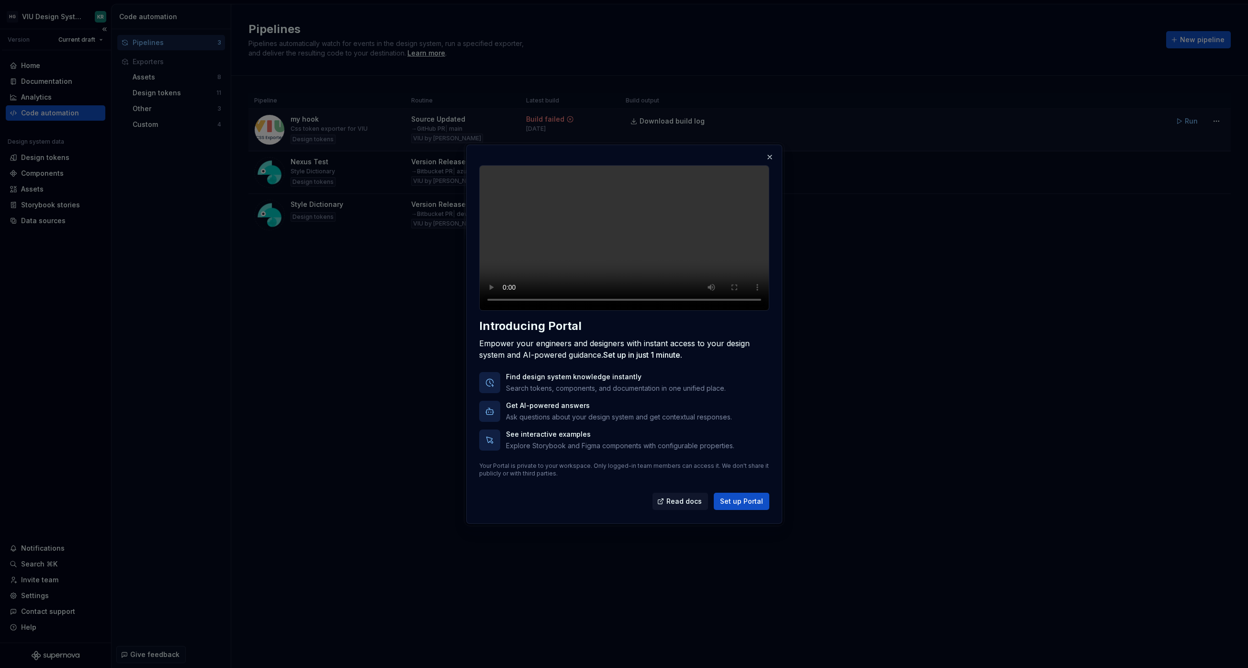
click at [771, 150] on button "button" at bounding box center [769, 156] width 13 height 13
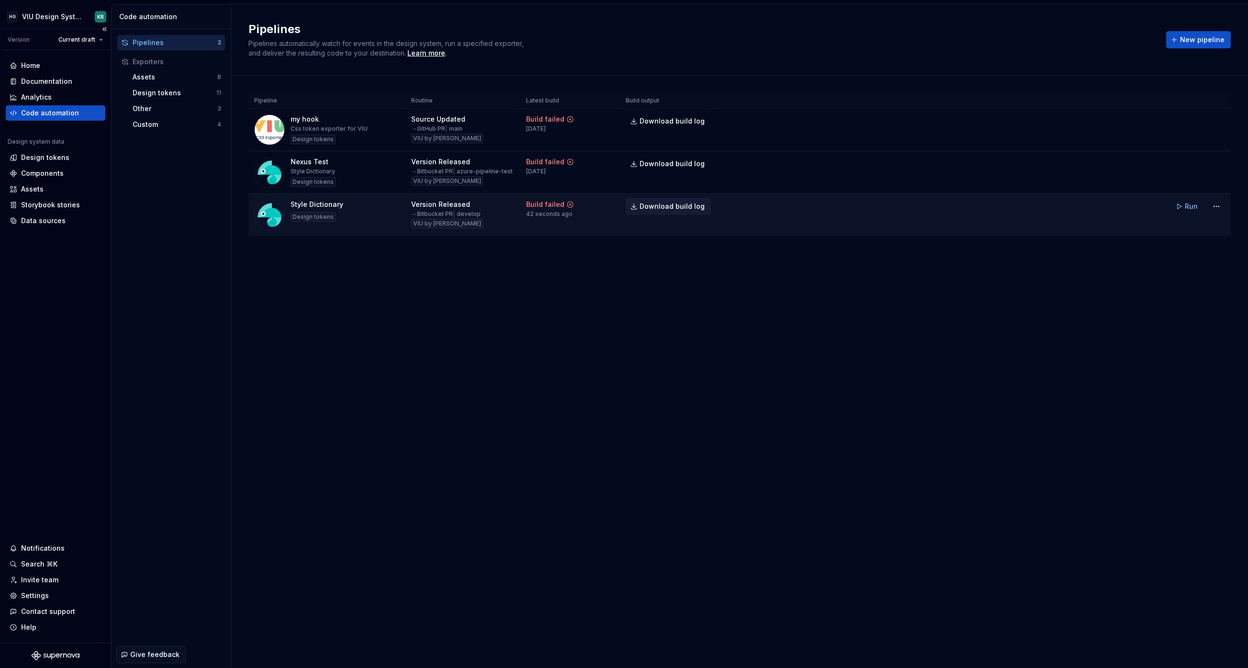
click at [681, 204] on span "Download build log" at bounding box center [671, 207] width 65 height 10
click at [98, 20] on html "HG VIU Design System KR Version Current draft Home Documentation Analytics Code…" at bounding box center [624, 334] width 1248 height 668
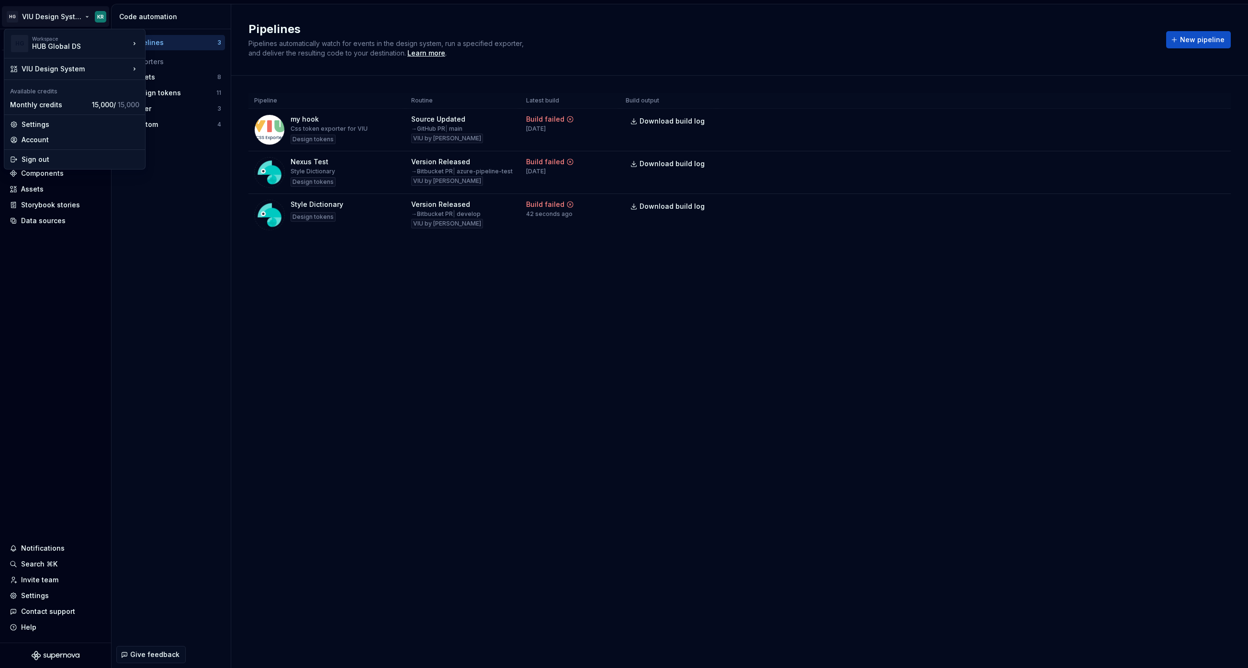
click at [370, 341] on html "HG VIU Design System KR Version Current draft Home Documentation Analytics Code…" at bounding box center [624, 334] width 1248 height 668
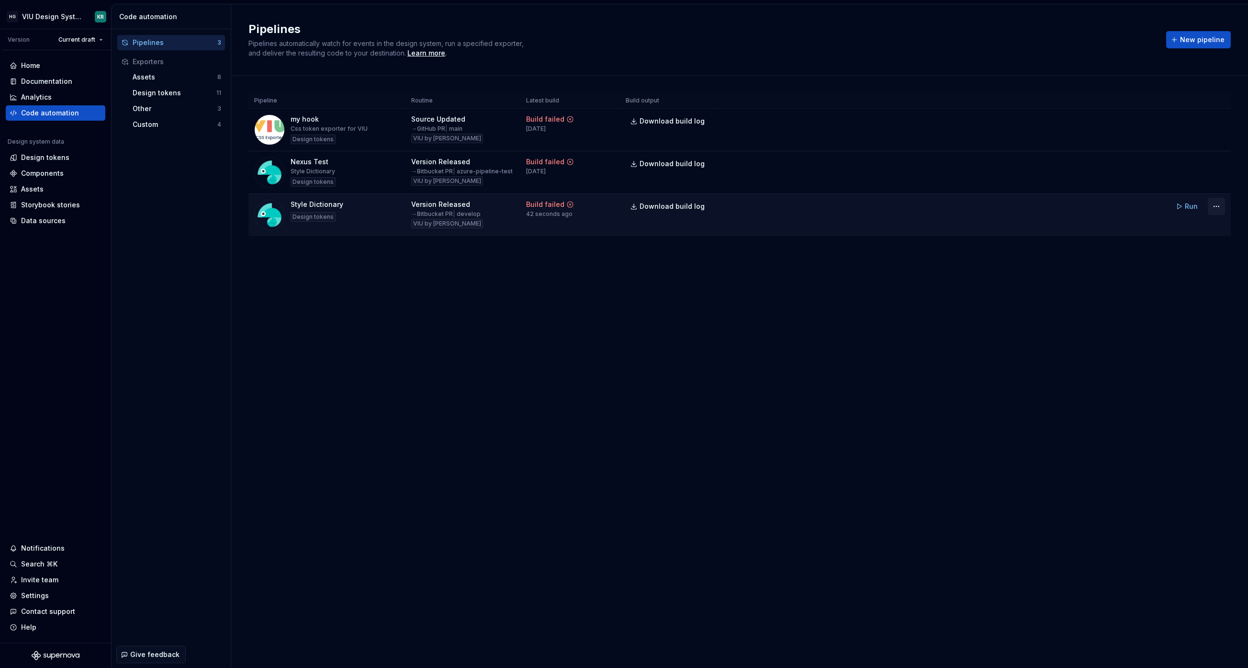
click at [1215, 208] on html "HG VIU Design System KR Version Current draft Home Documentation Analytics Code…" at bounding box center [624, 334] width 1248 height 668
click at [969, 346] on html "HG VIU Design System KR Version Current draft Home Documentation Analytics Code…" at bounding box center [624, 334] width 1248 height 668
